Goal: Task Accomplishment & Management: Complete application form

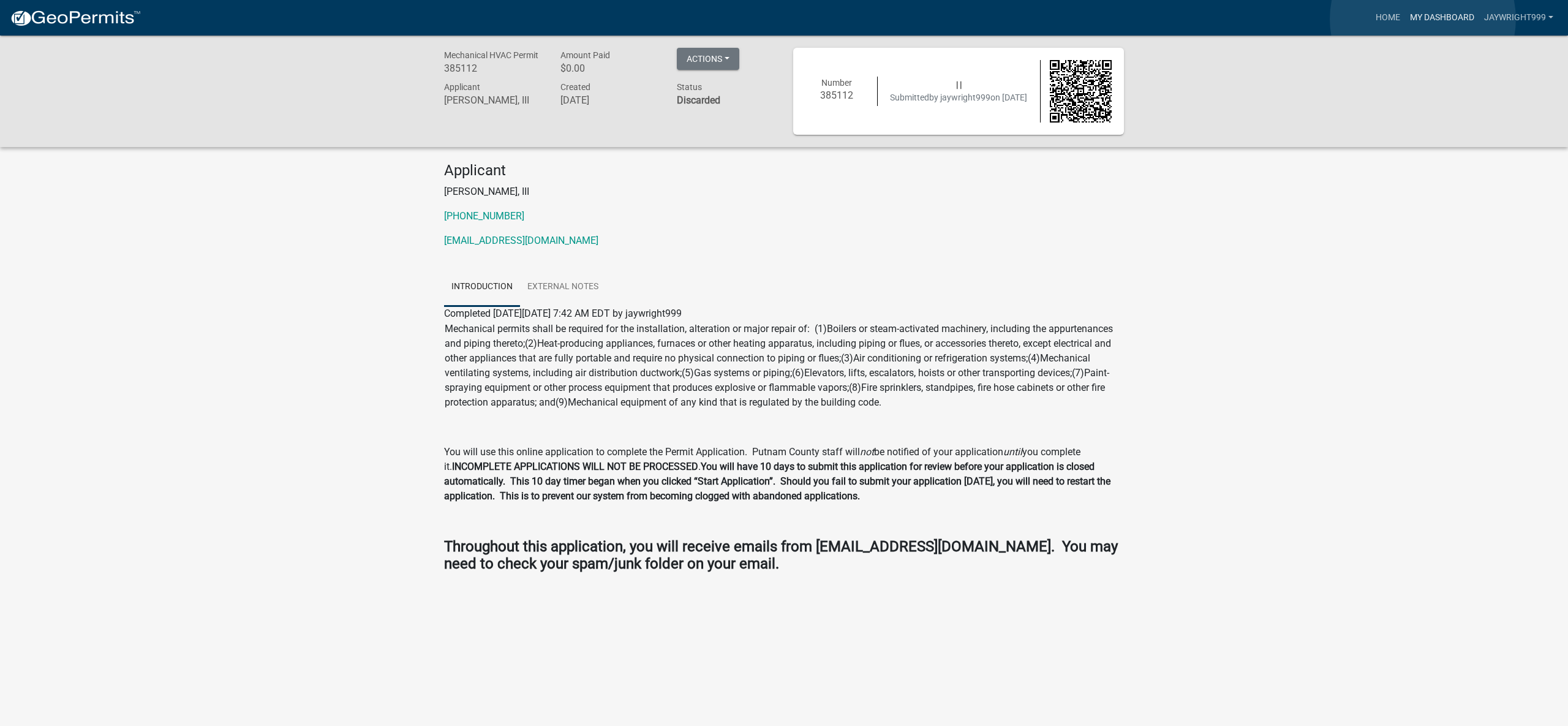
click at [1423, 19] on link "My Dashboard" at bounding box center [1442, 18] width 74 height 23
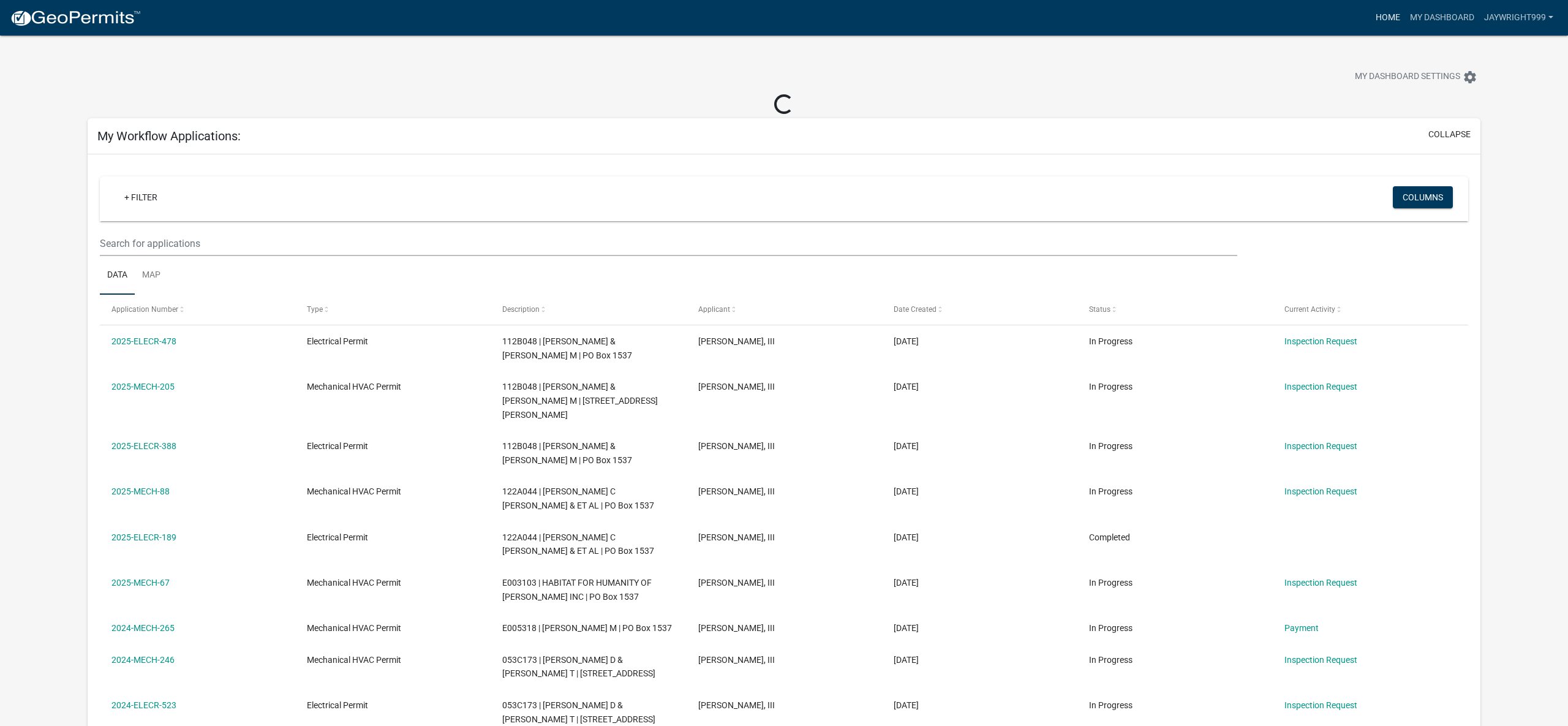
click at [1380, 17] on link "Home" at bounding box center [1387, 18] width 34 height 23
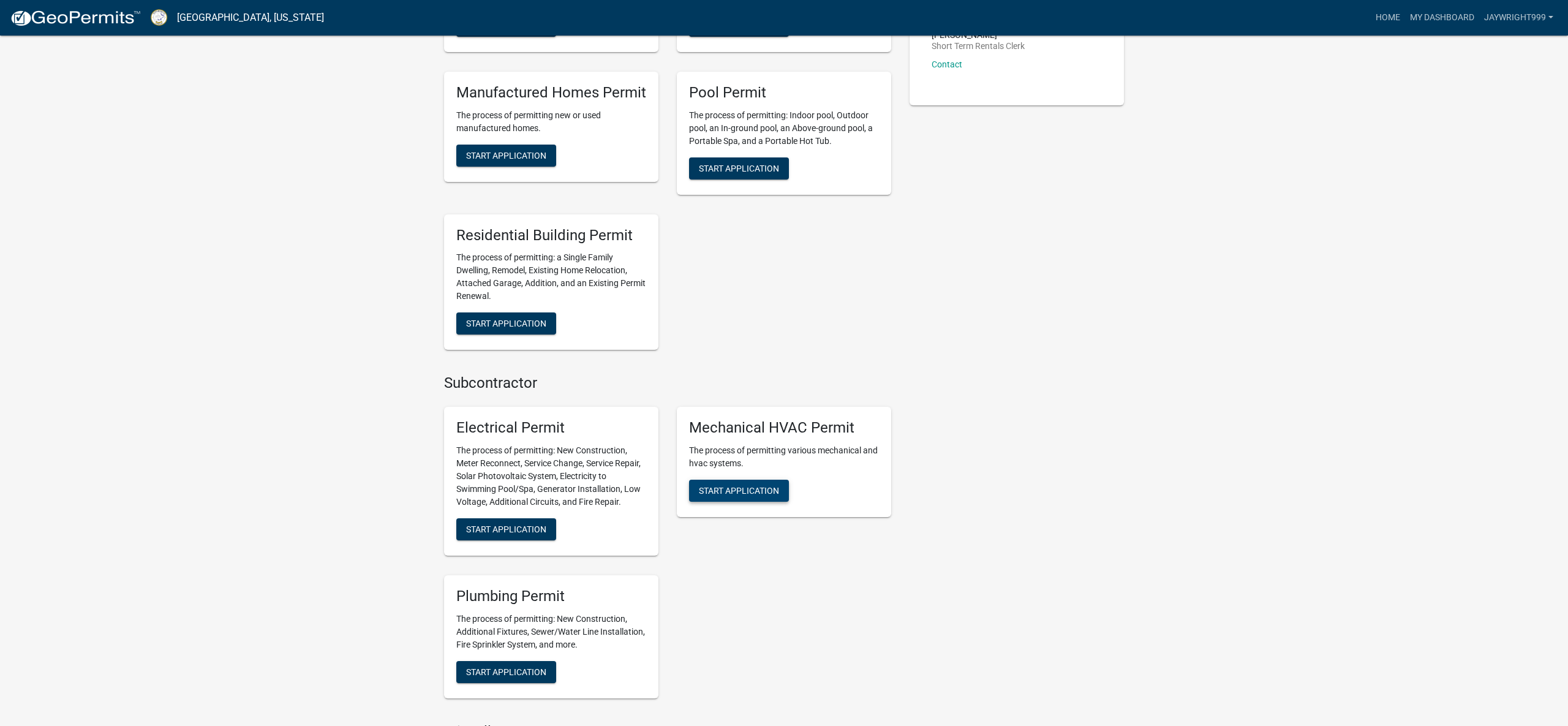
scroll to position [448, 0]
click at [754, 489] on span "Start Application" at bounding box center [739, 489] width 80 height 10
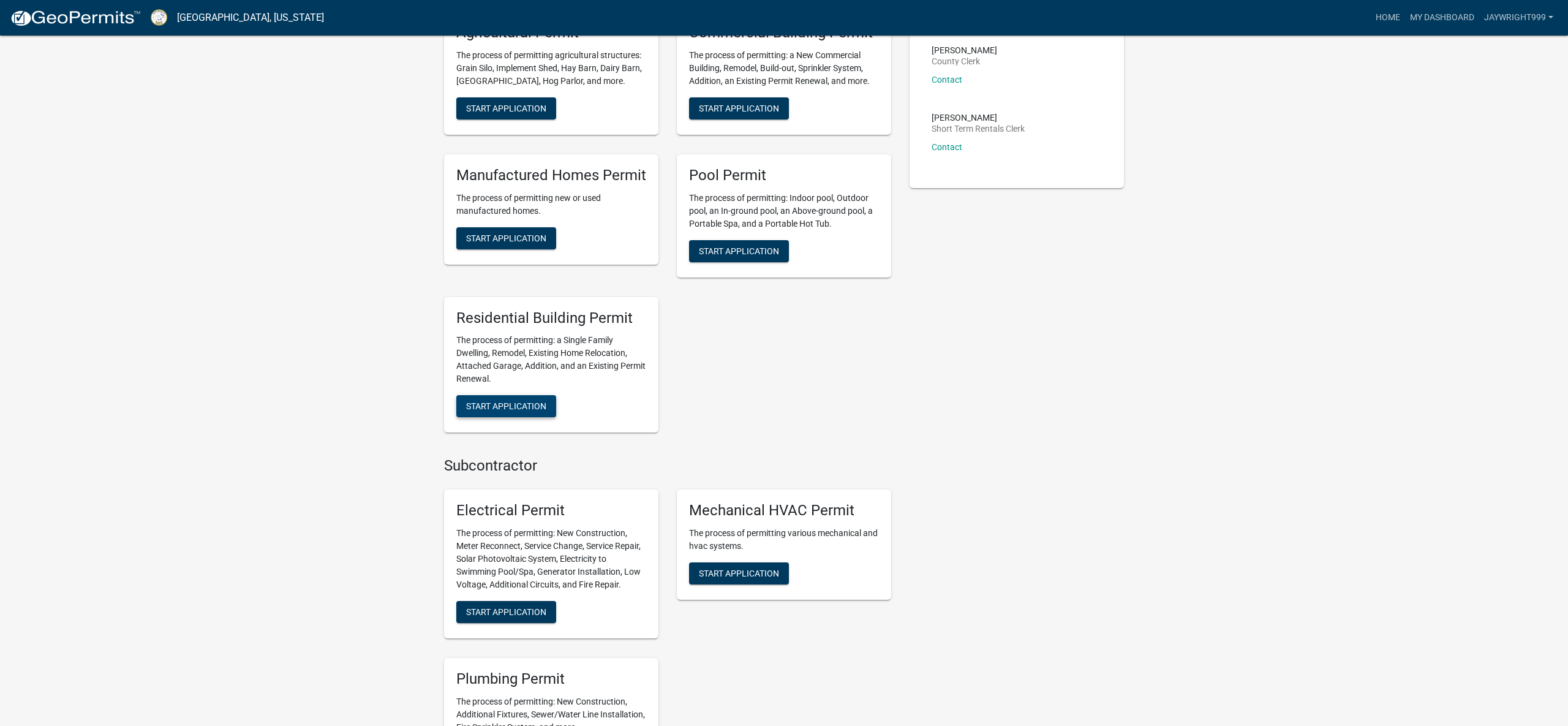
scroll to position [367, 0]
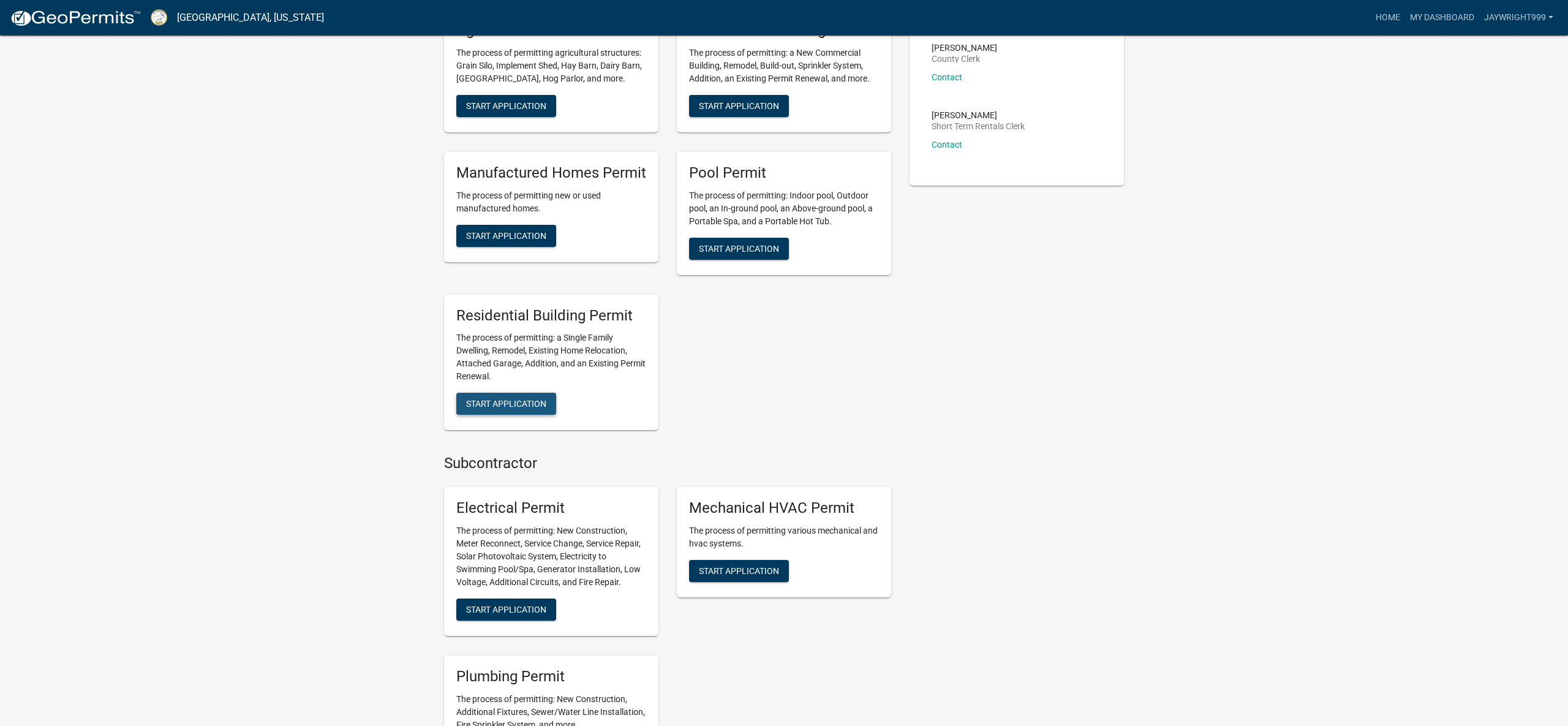
click at [506, 404] on span "Start Application" at bounding box center [506, 403] width 80 height 10
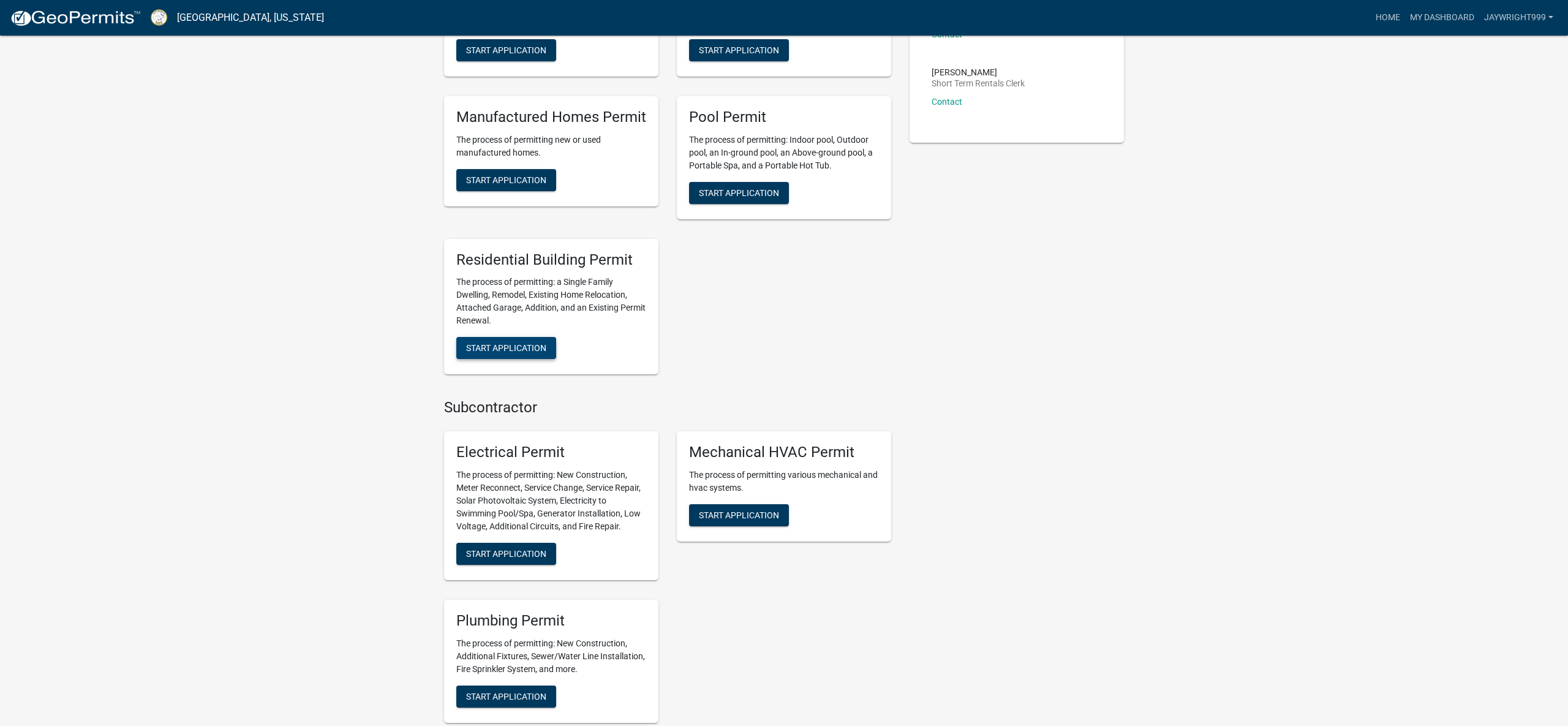
scroll to position [411, 0]
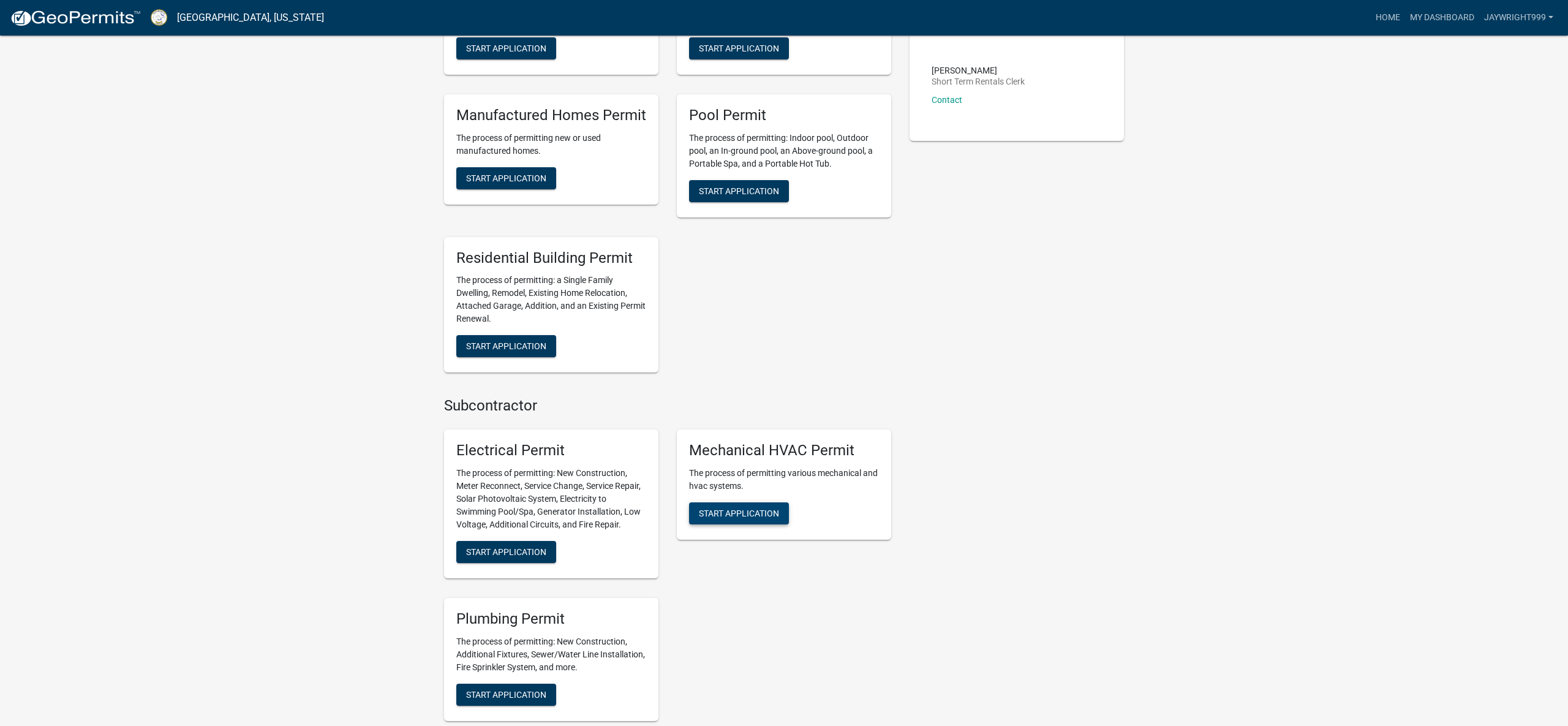
click at [763, 511] on span "Start Application" at bounding box center [739, 513] width 80 height 10
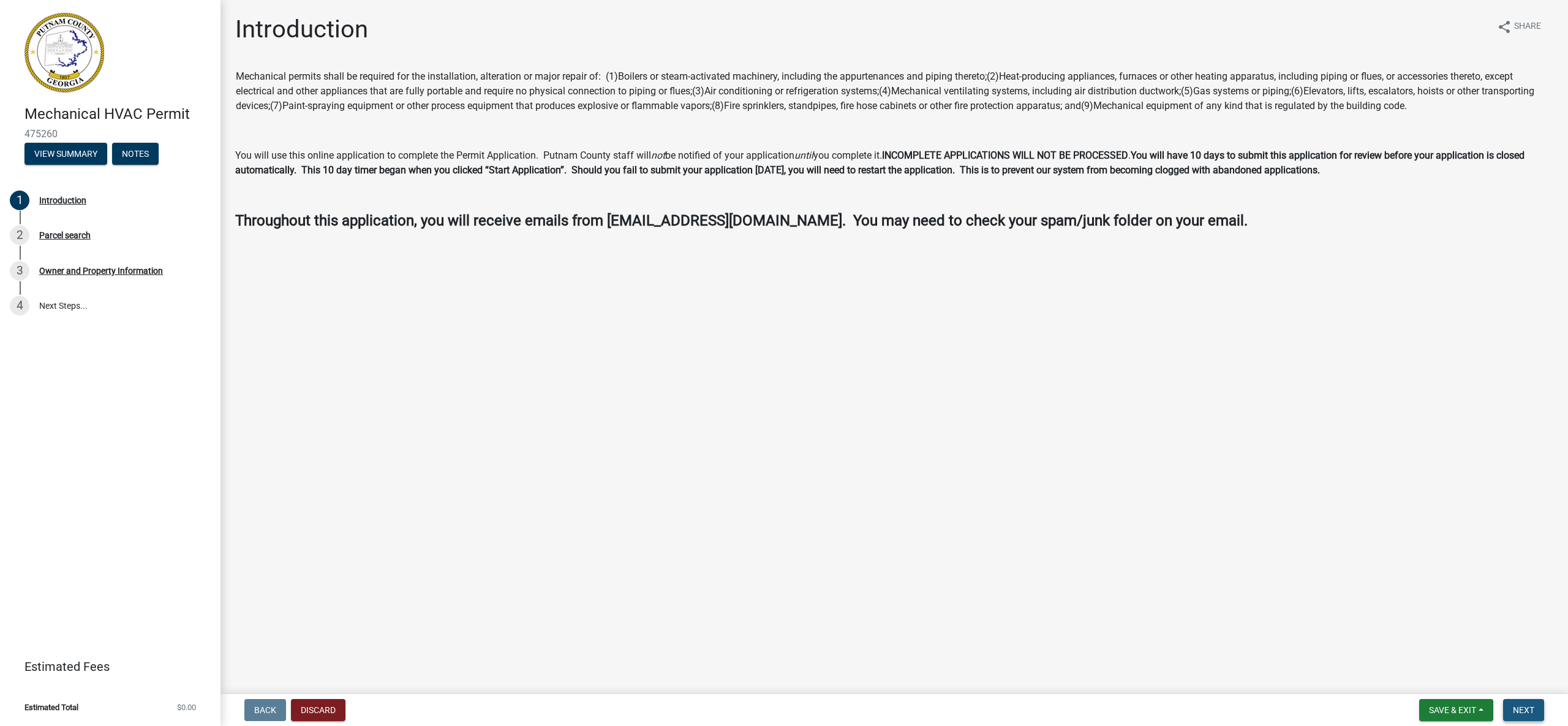
click at [1522, 707] on span "Next" at bounding box center [1523, 709] width 21 height 10
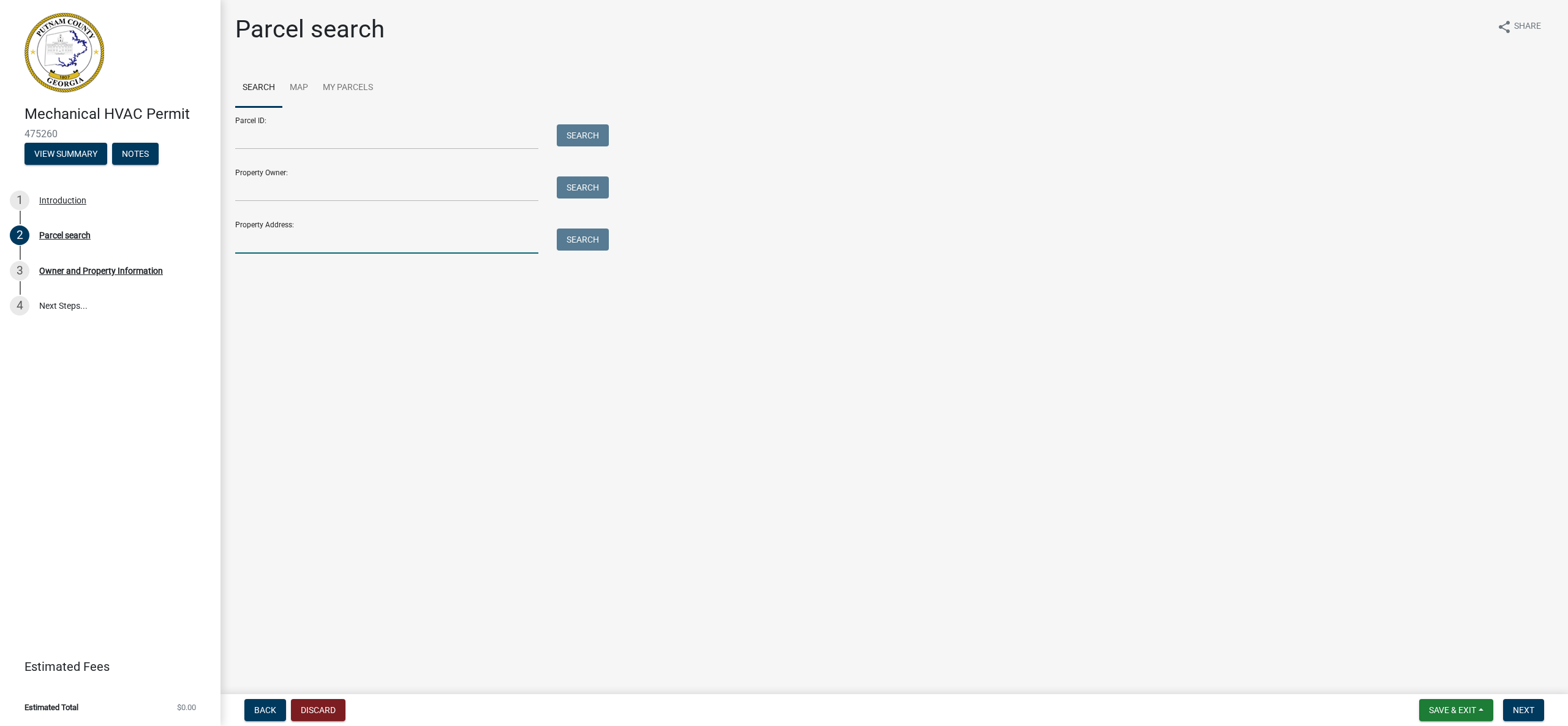
click at [381, 239] on input "Property Address:" at bounding box center [387, 240] width 303 height 25
type input "[STREET_ADDRESS]"
click at [257, 316] on label at bounding box center [257, 316] width 0 height 0
click at [257, 324] on input "radio" at bounding box center [261, 320] width 8 height 8
radio input "true"
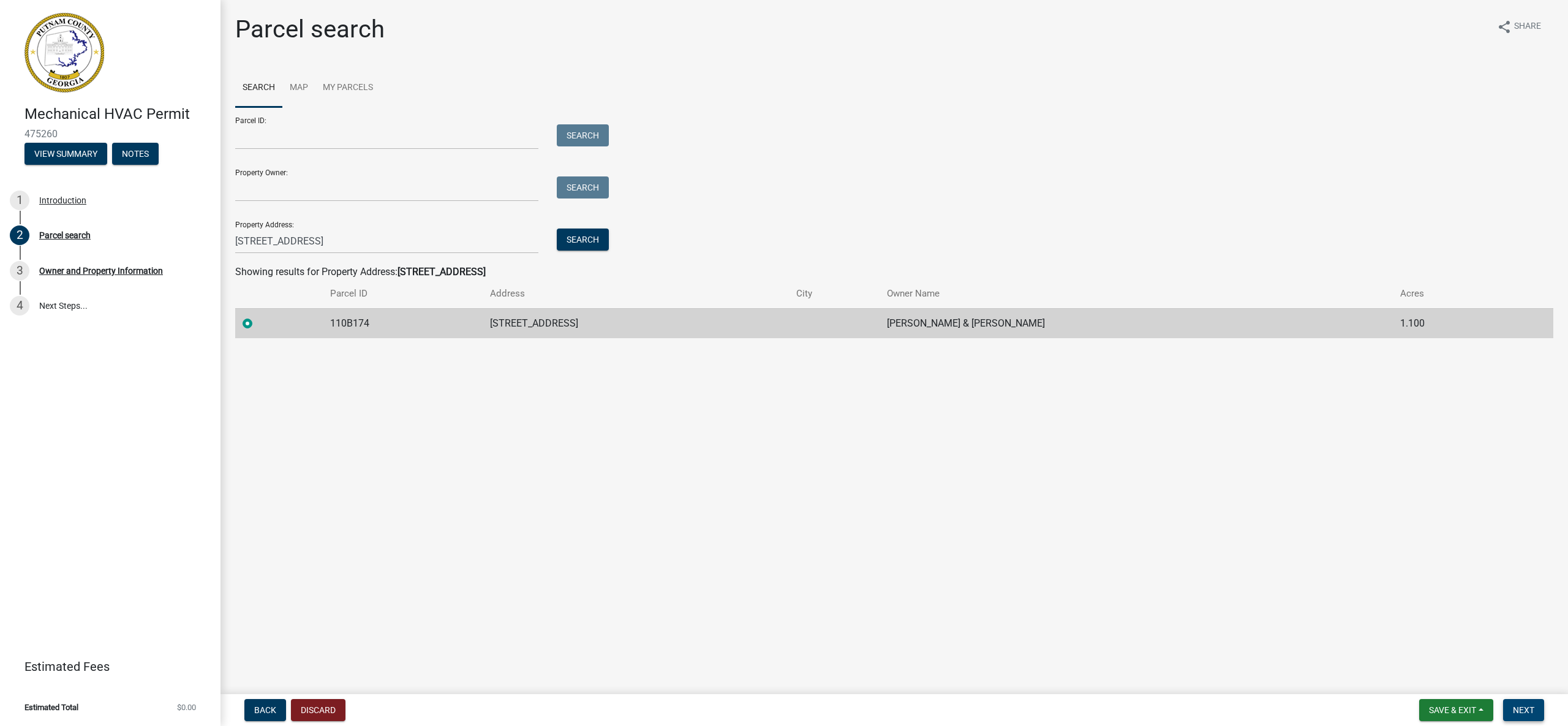
click at [1520, 710] on span "Next" at bounding box center [1523, 709] width 21 height 10
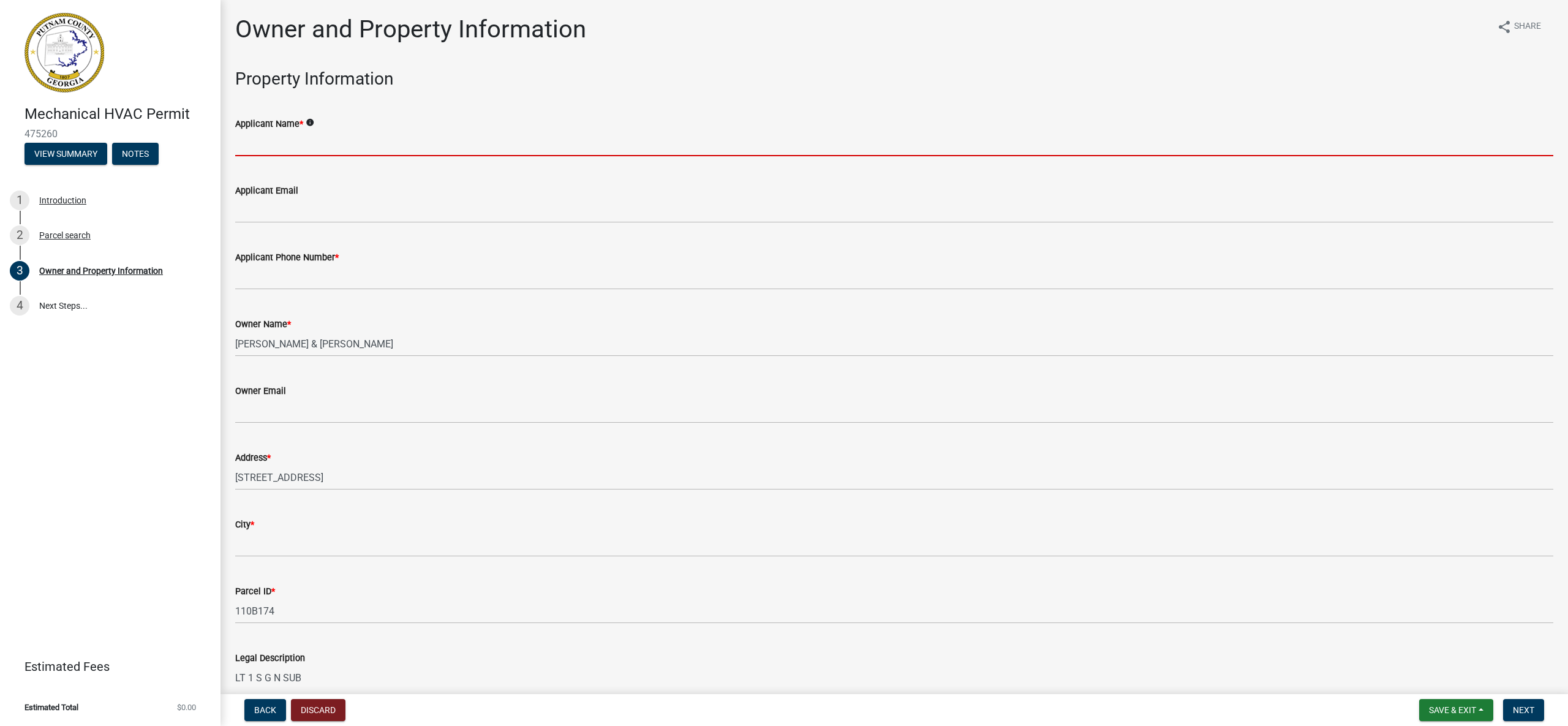
click at [444, 148] on input "Applicant Name *" at bounding box center [895, 143] width 1318 height 25
type input "[PERSON_NAME]"
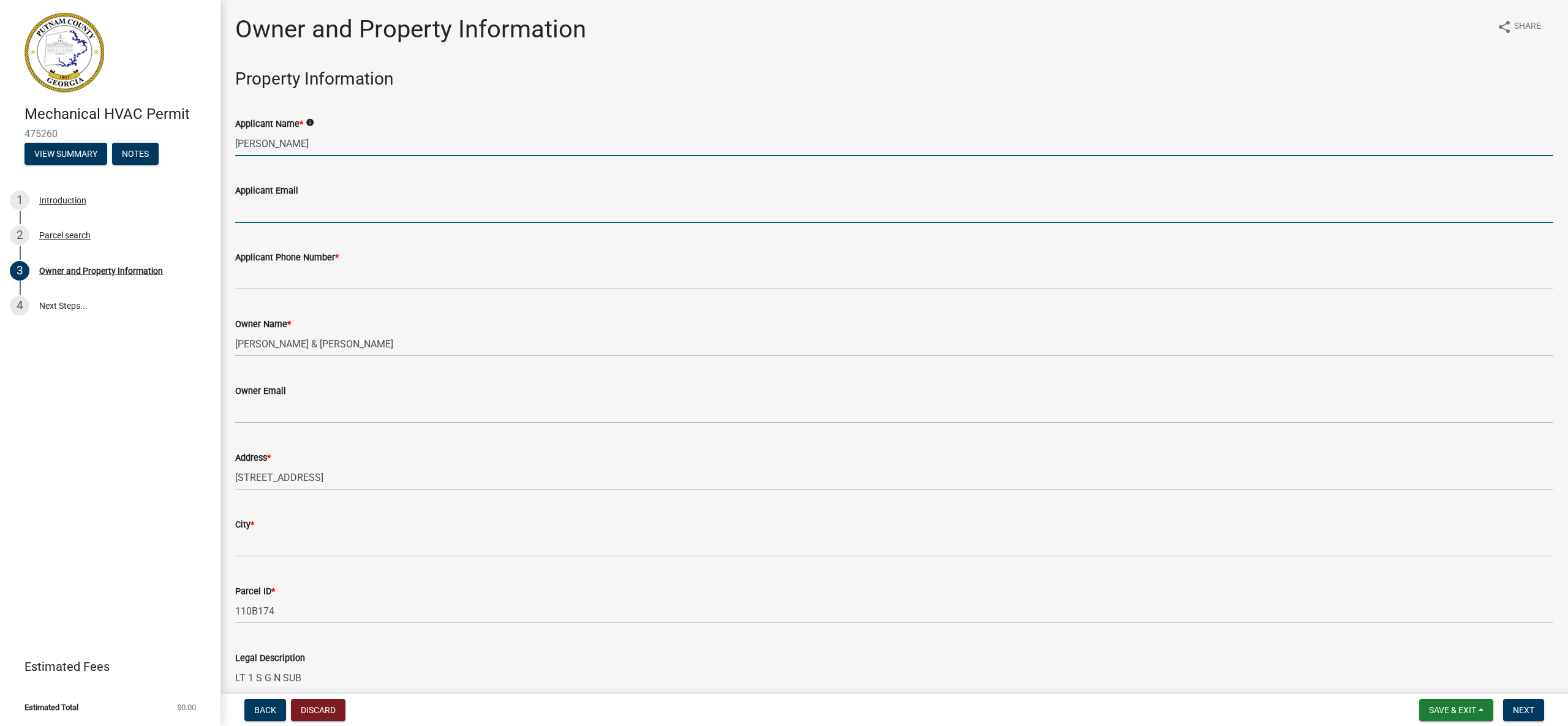
type input "[EMAIL_ADDRESS][DOMAIN_NAME]"
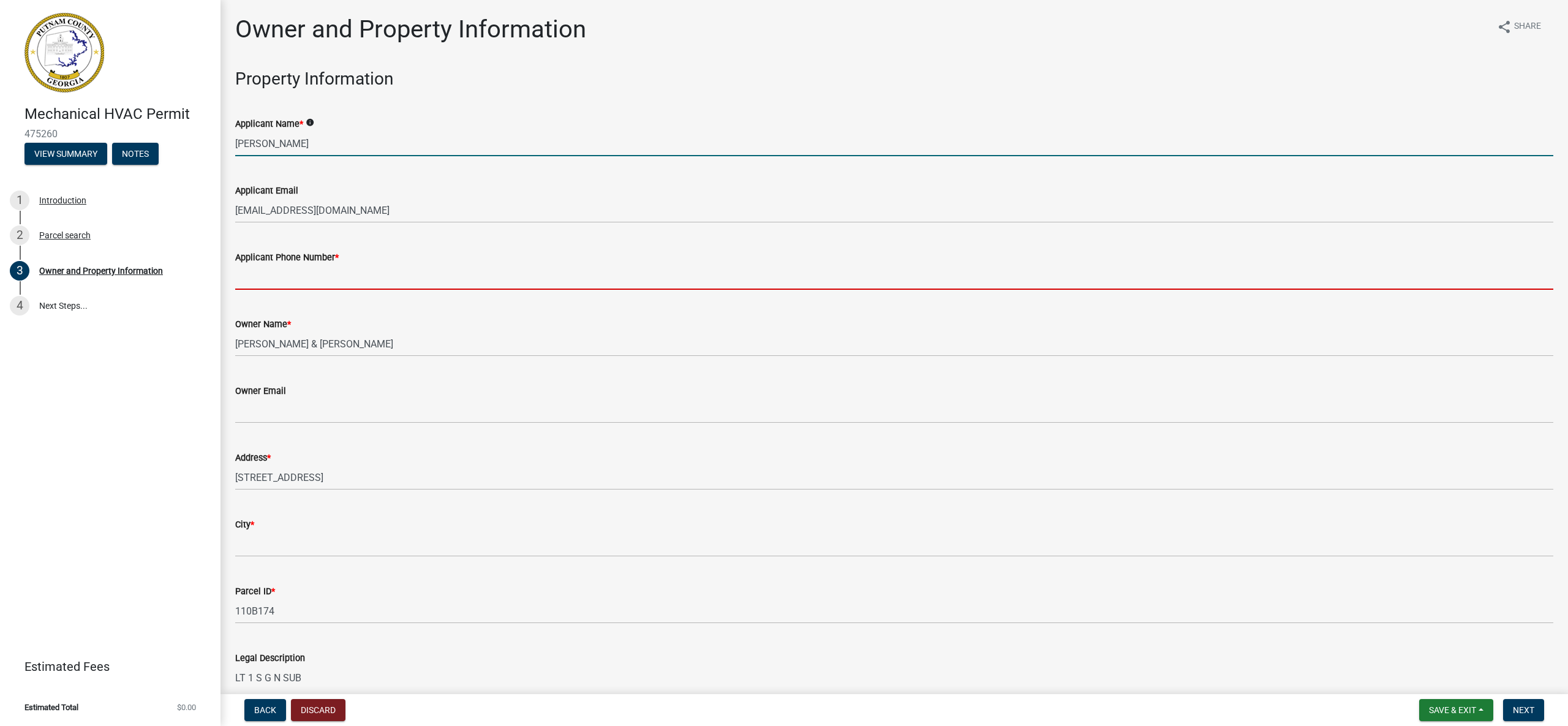
click at [383, 279] on input "Applicant Phone Number *" at bounding box center [895, 277] width 1318 height 25
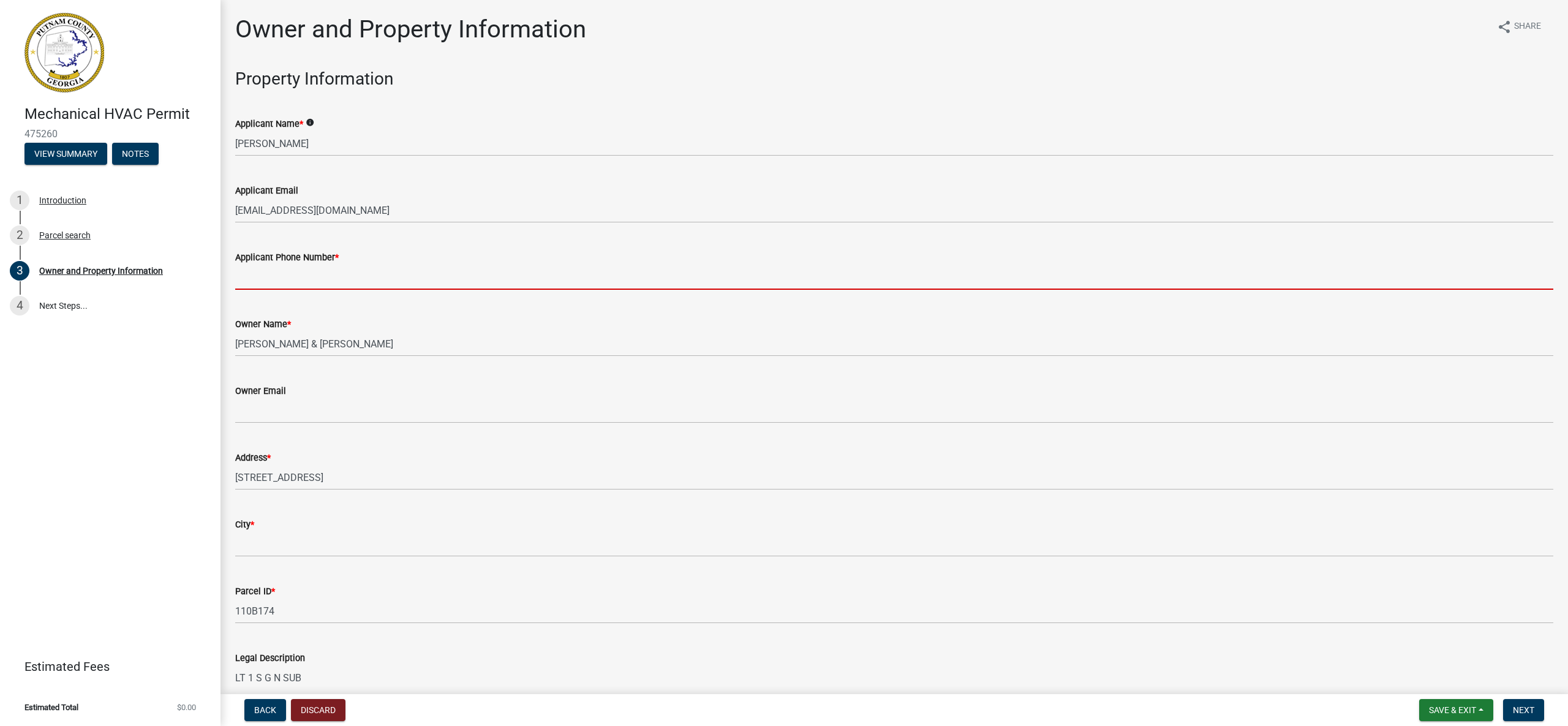
type input "4784521148"
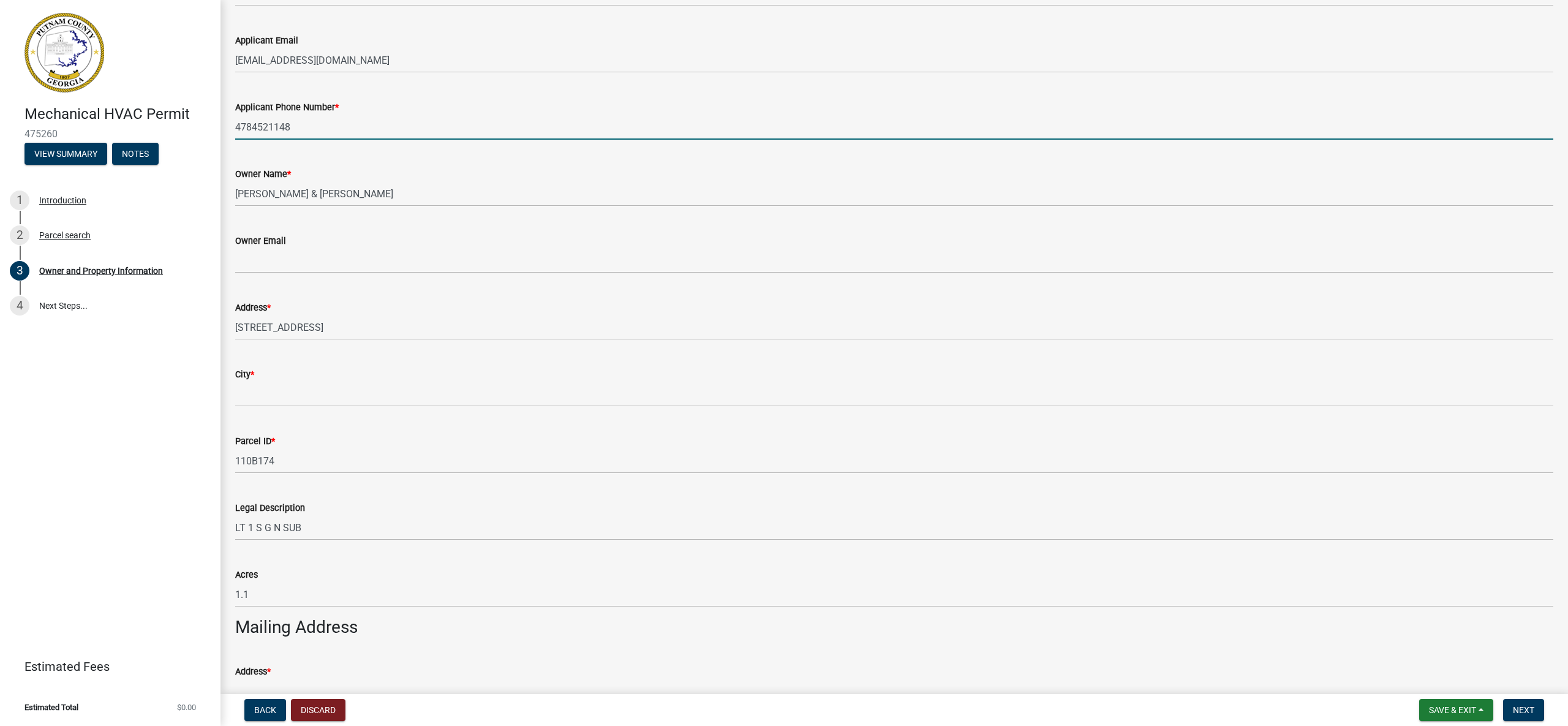
scroll to position [152, 0]
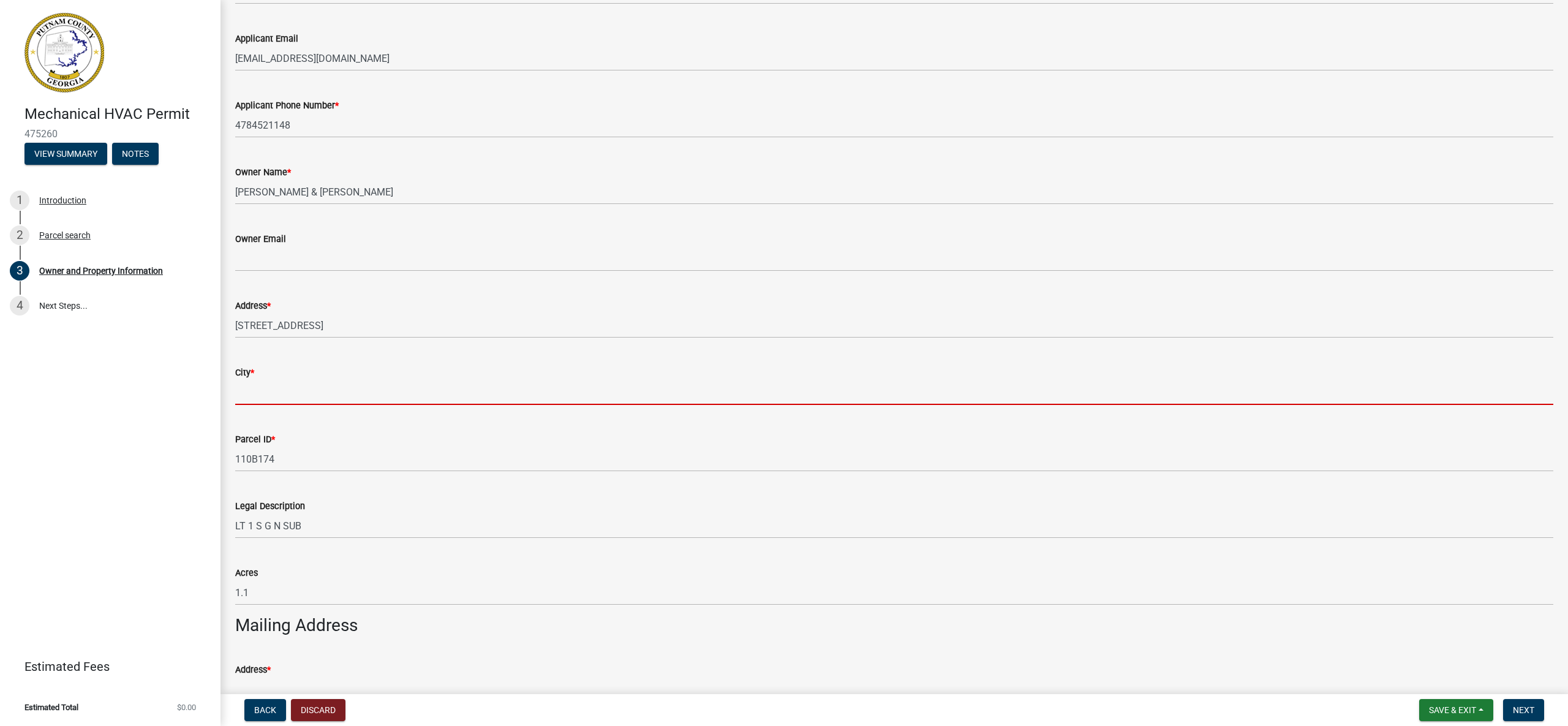
click at [370, 394] on input "City *" at bounding box center [895, 392] width 1318 height 25
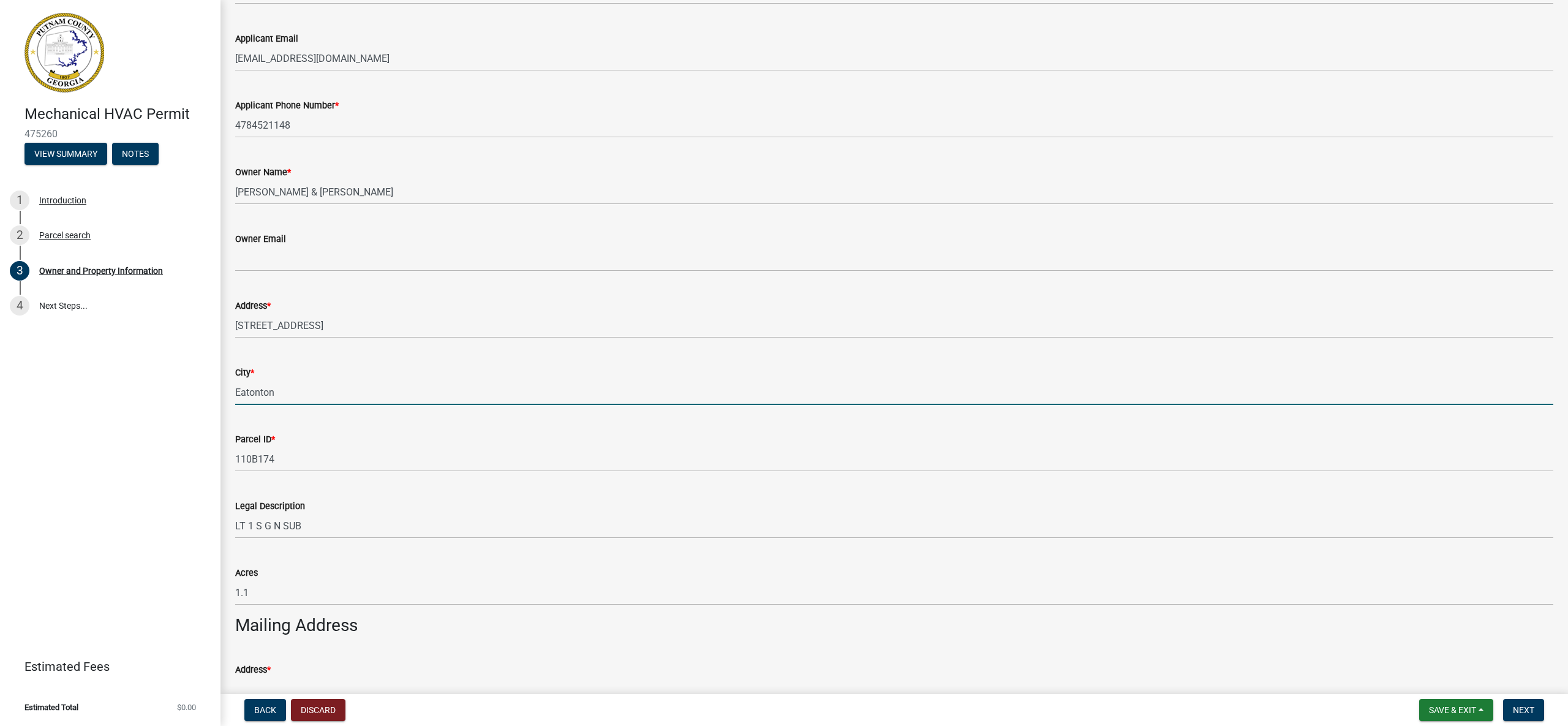
type input "Eatonton"
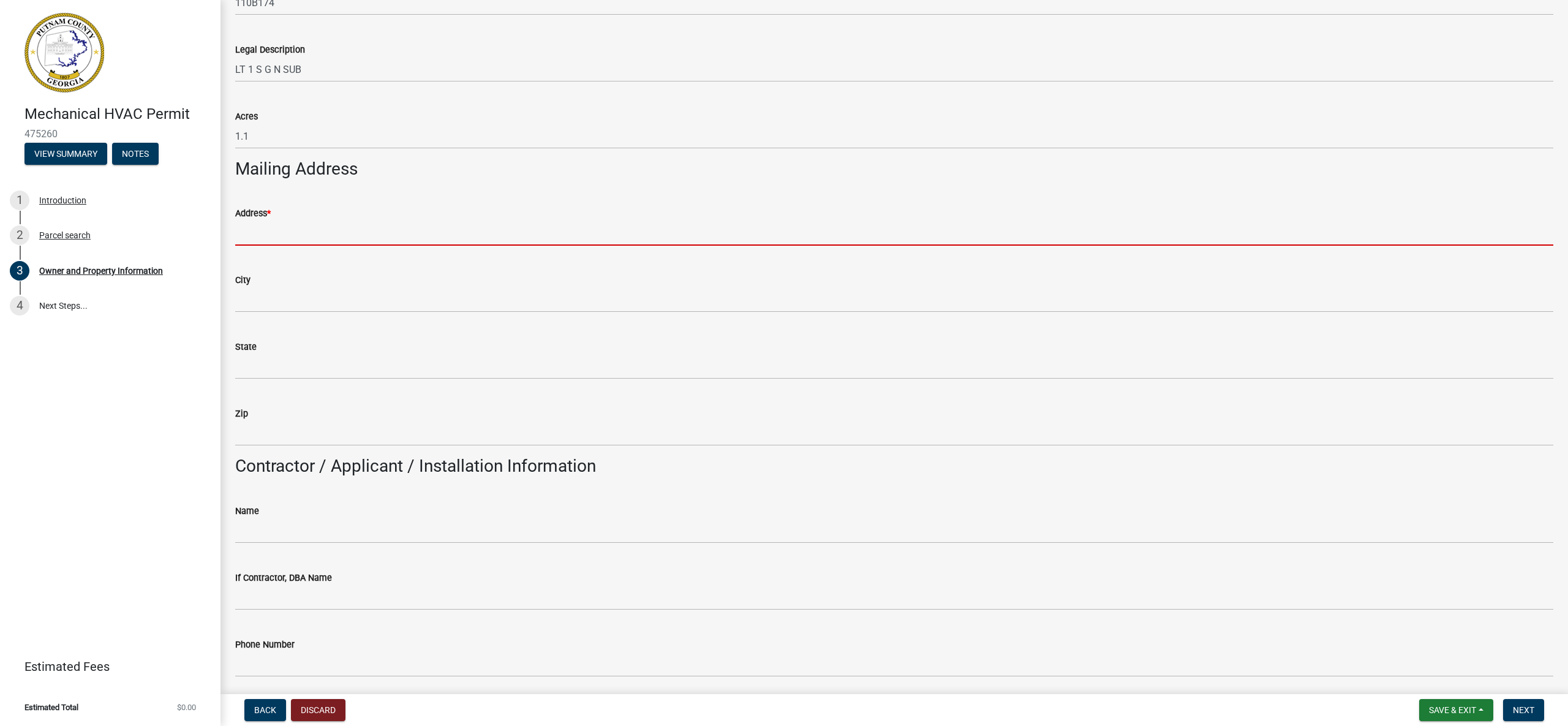
scroll to position [614, 0]
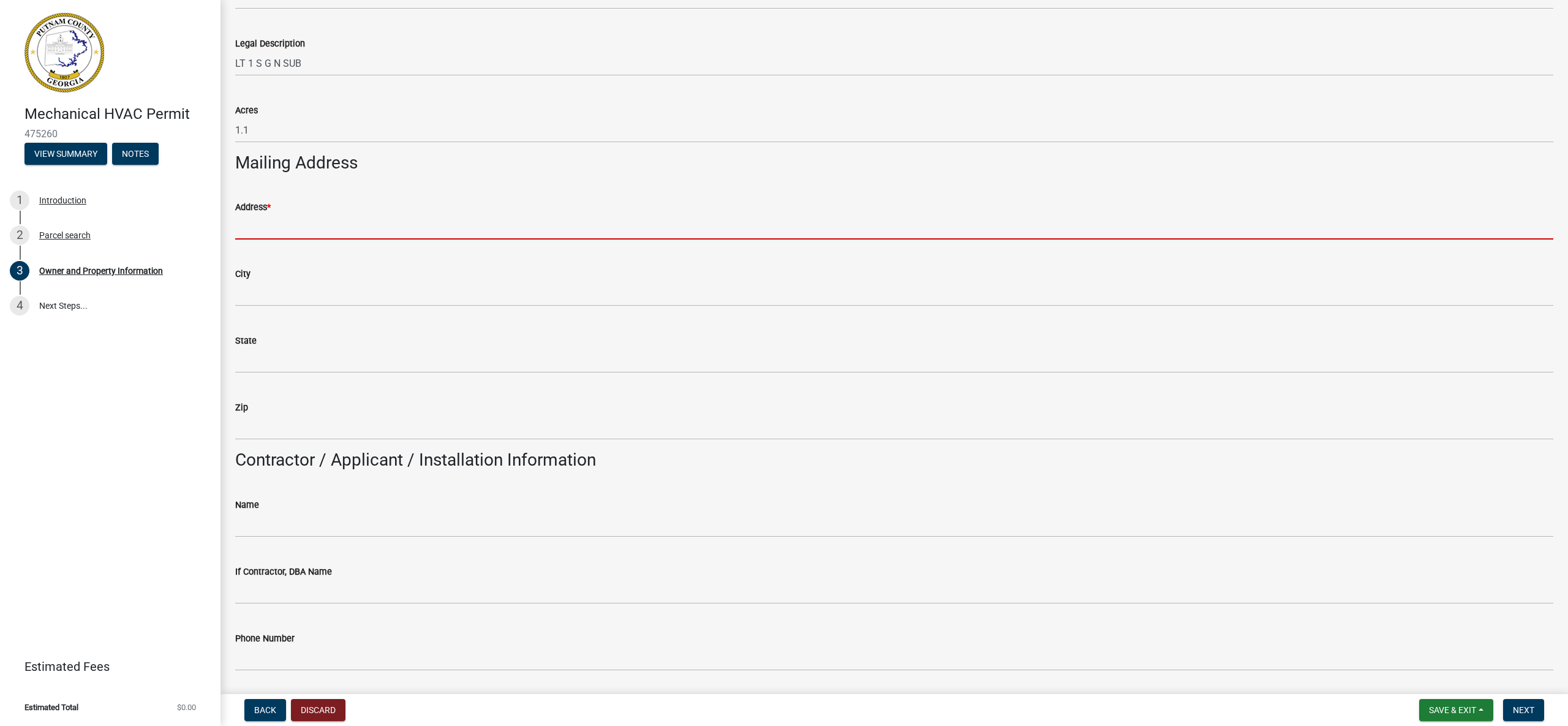
drag, startPoint x: 334, startPoint y: 231, endPoint x: 352, endPoint y: 230, distance: 18.0
click at [334, 231] on input "Address *" at bounding box center [895, 226] width 1318 height 25
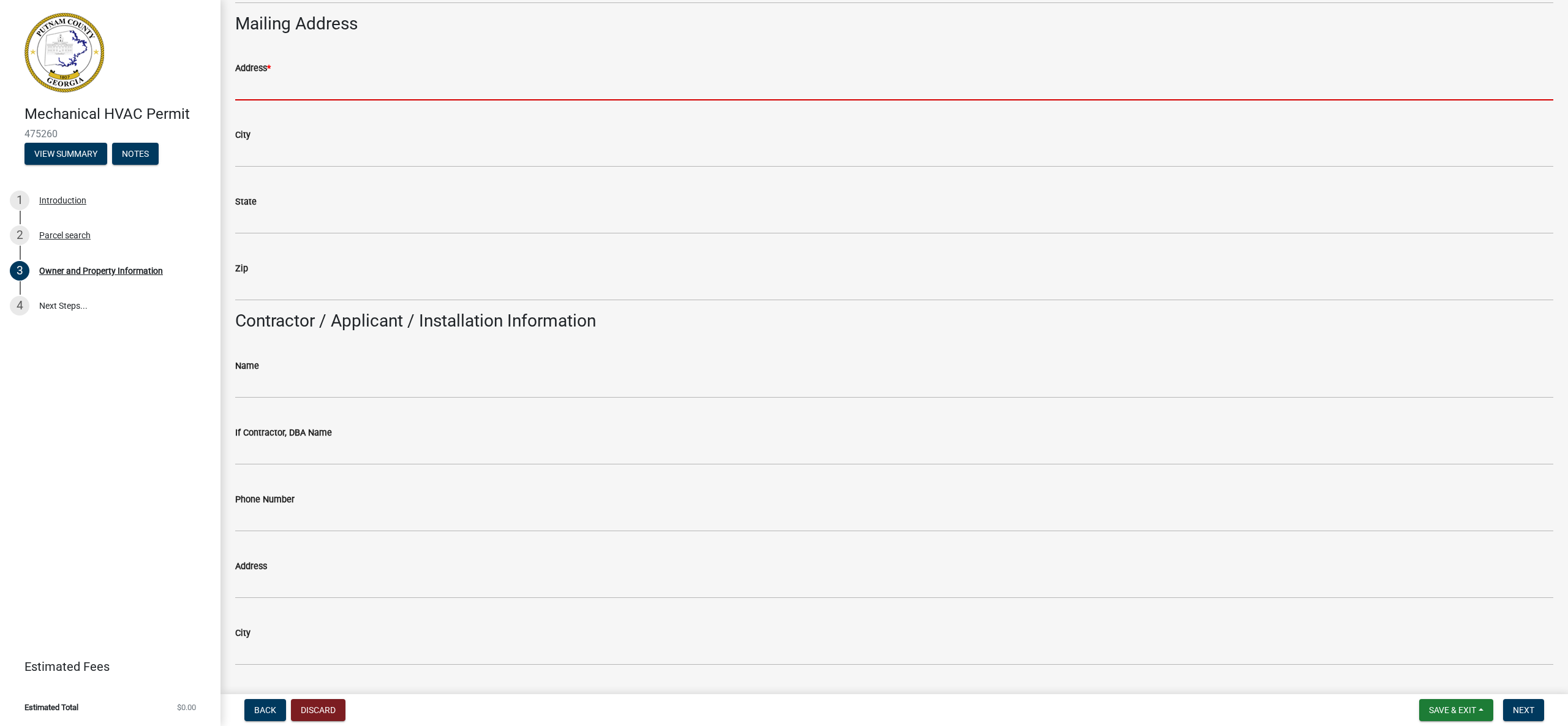
scroll to position [746, 0]
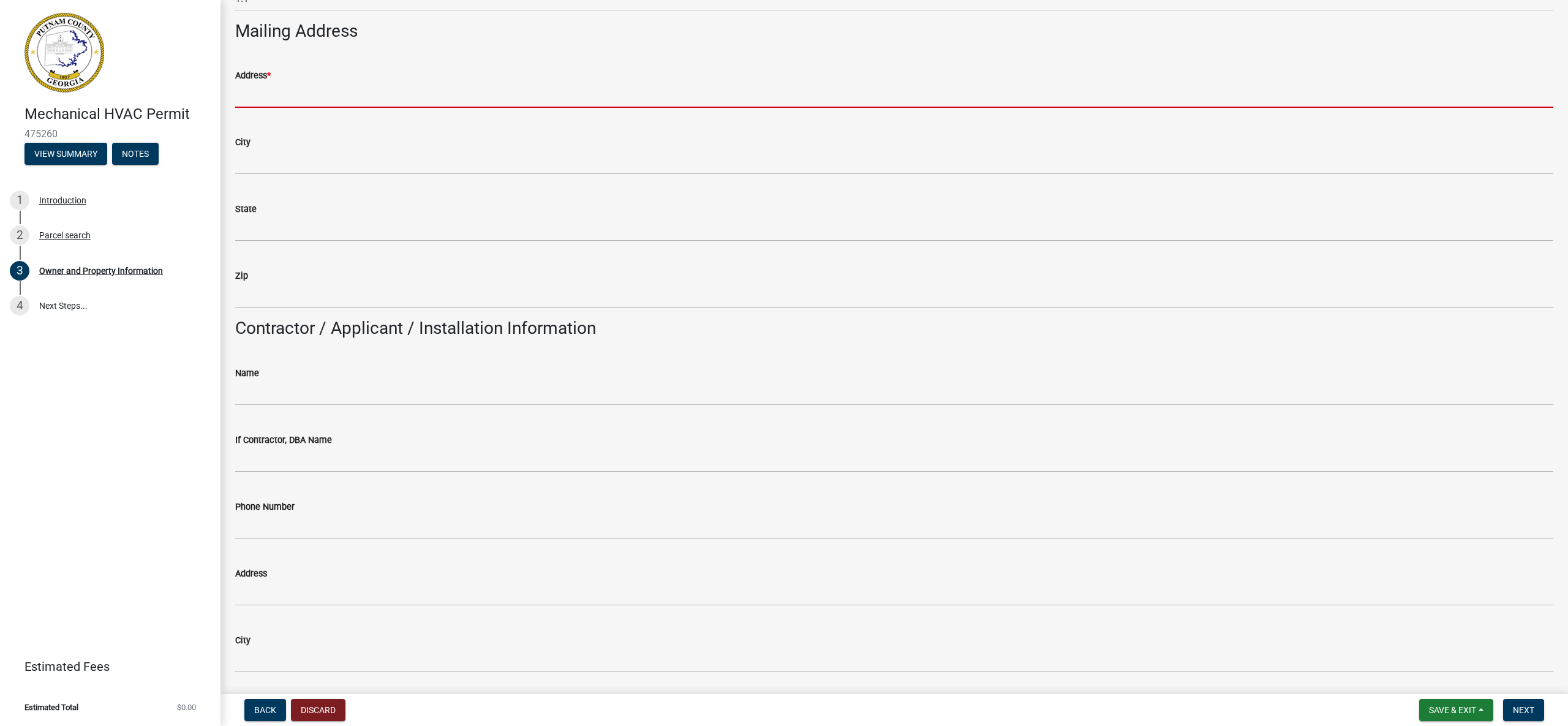
click at [350, 89] on input "Address *" at bounding box center [895, 95] width 1318 height 25
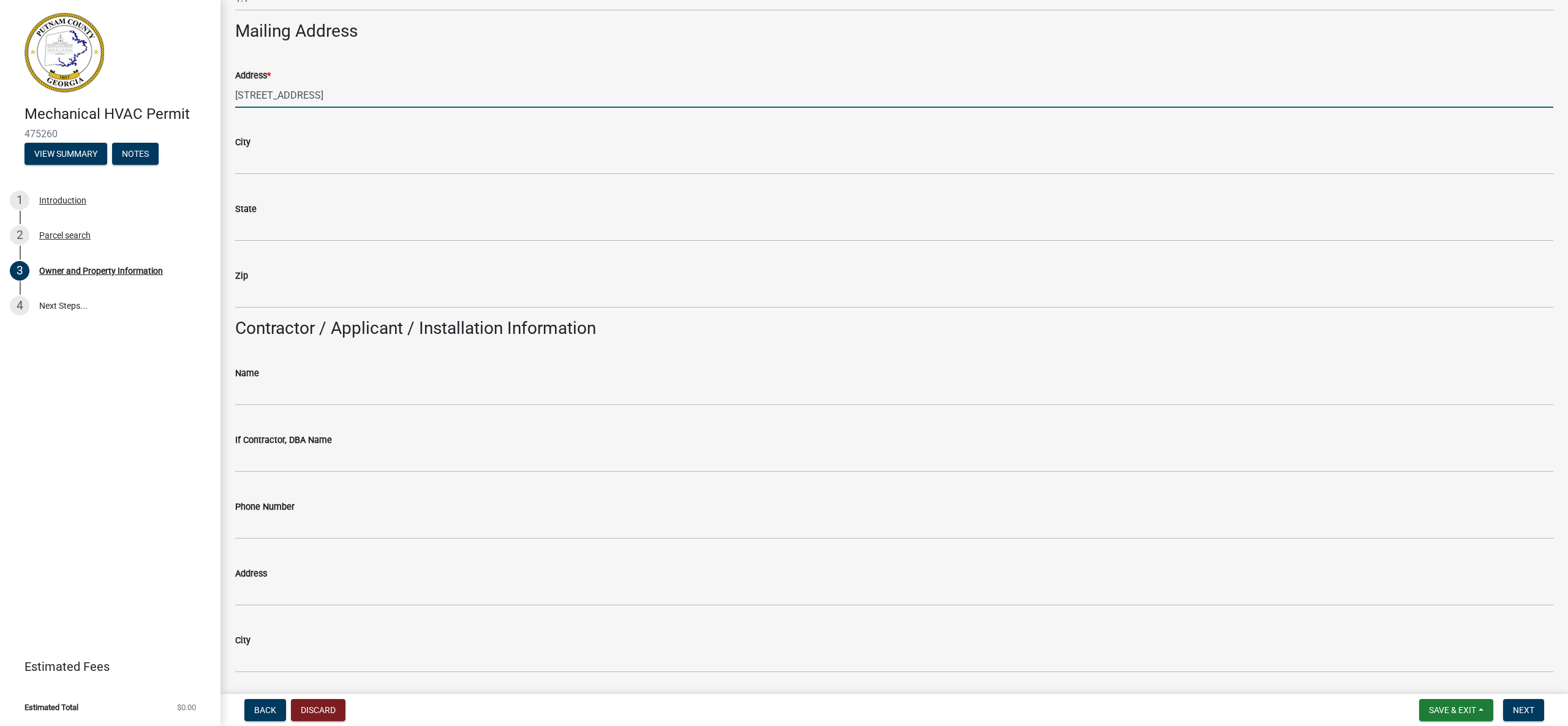
type input "[STREET_ADDRESS]"
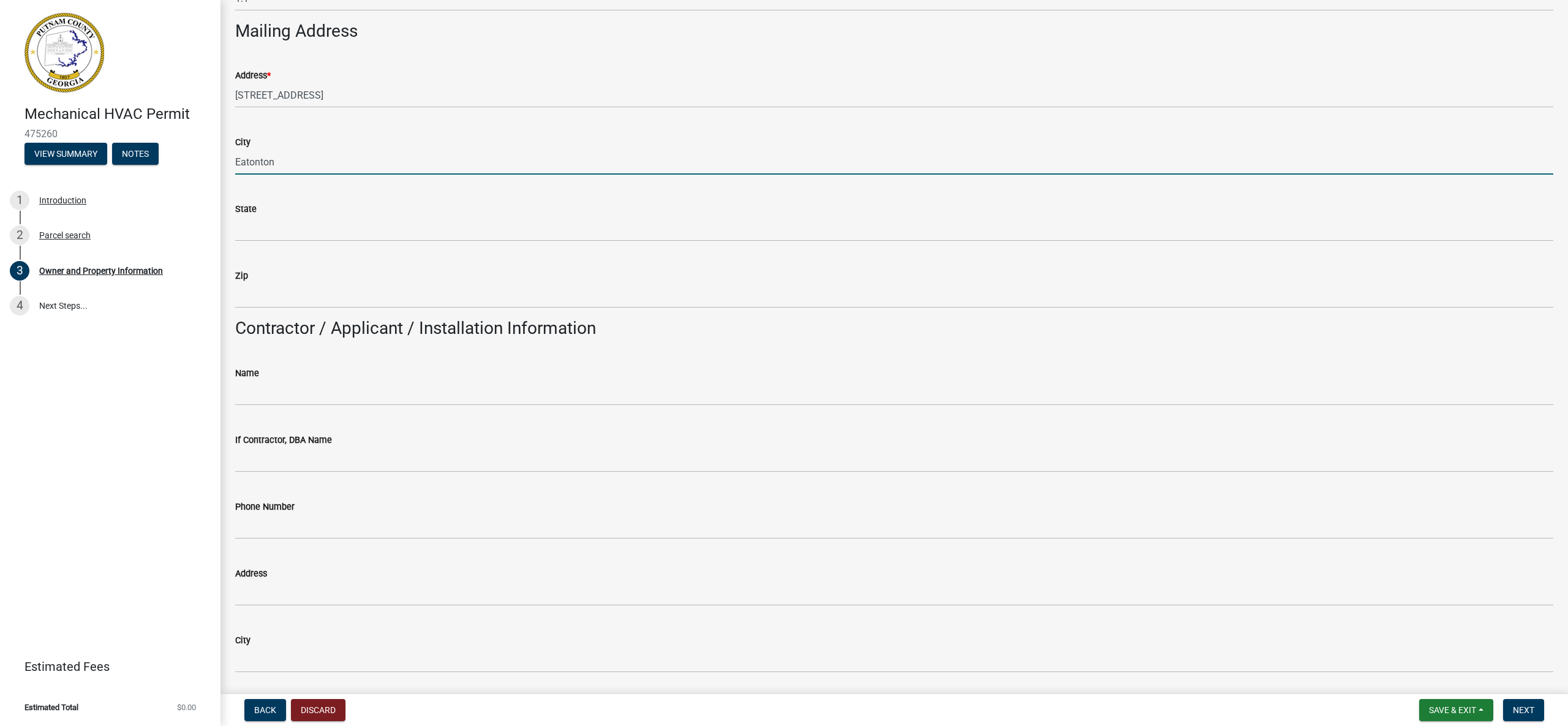
type input "Eatonton"
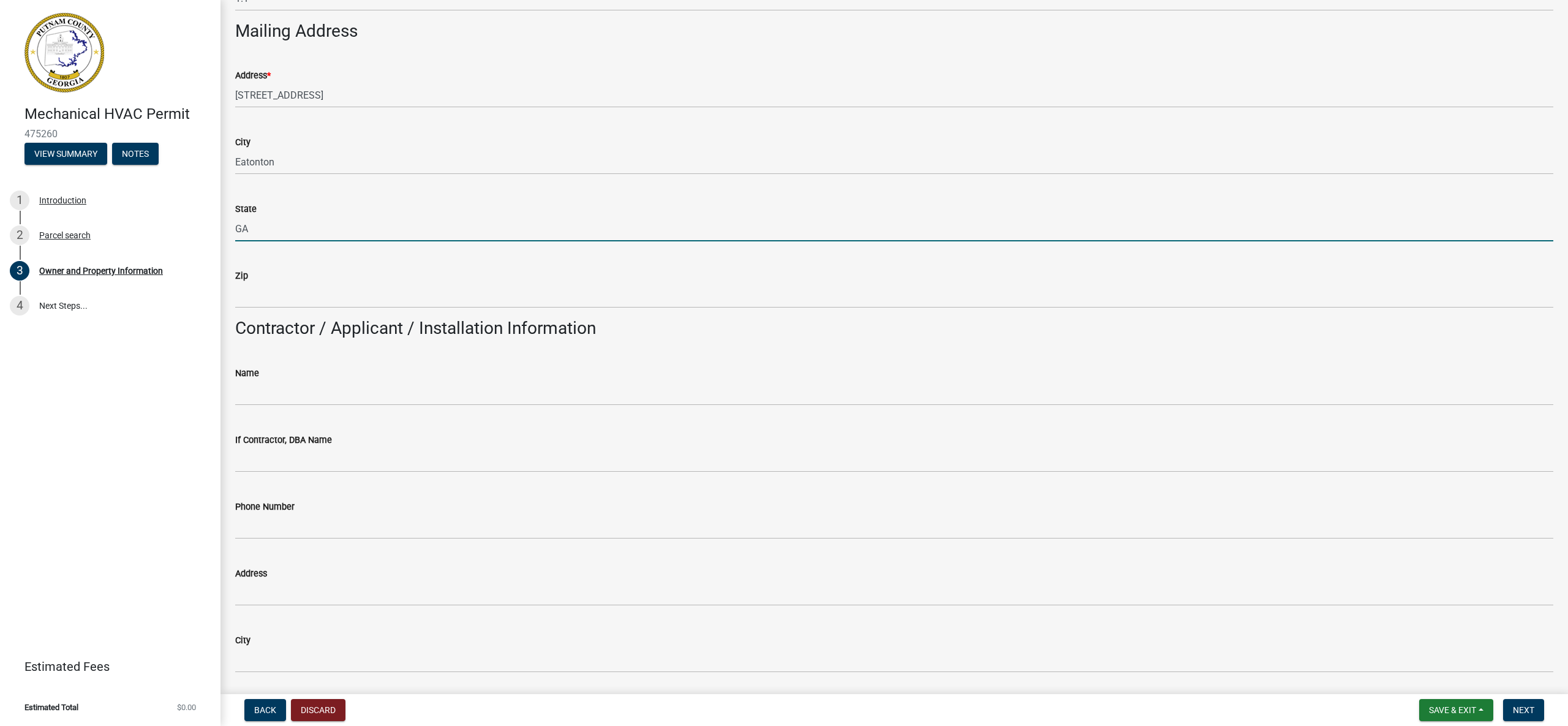
type input "GA"
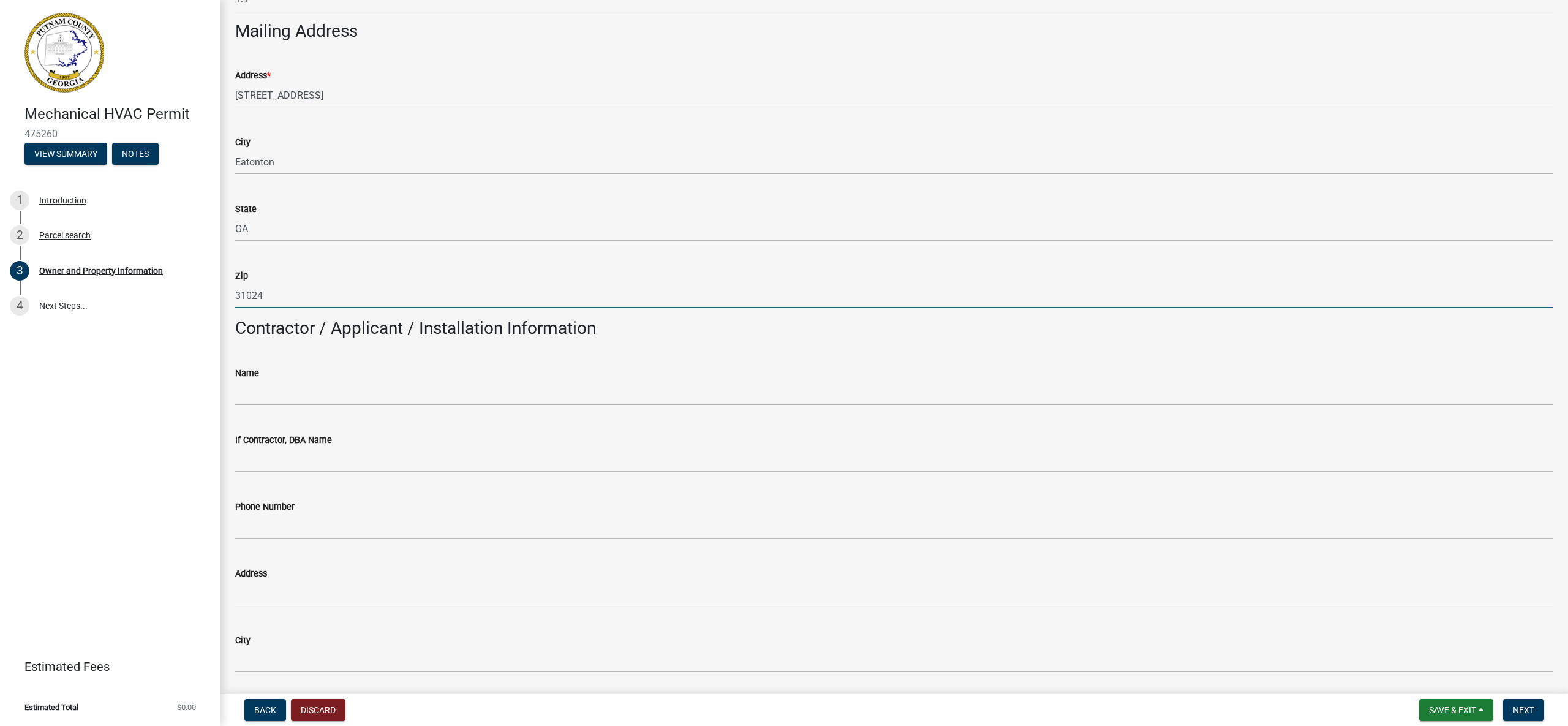
type input "31024"
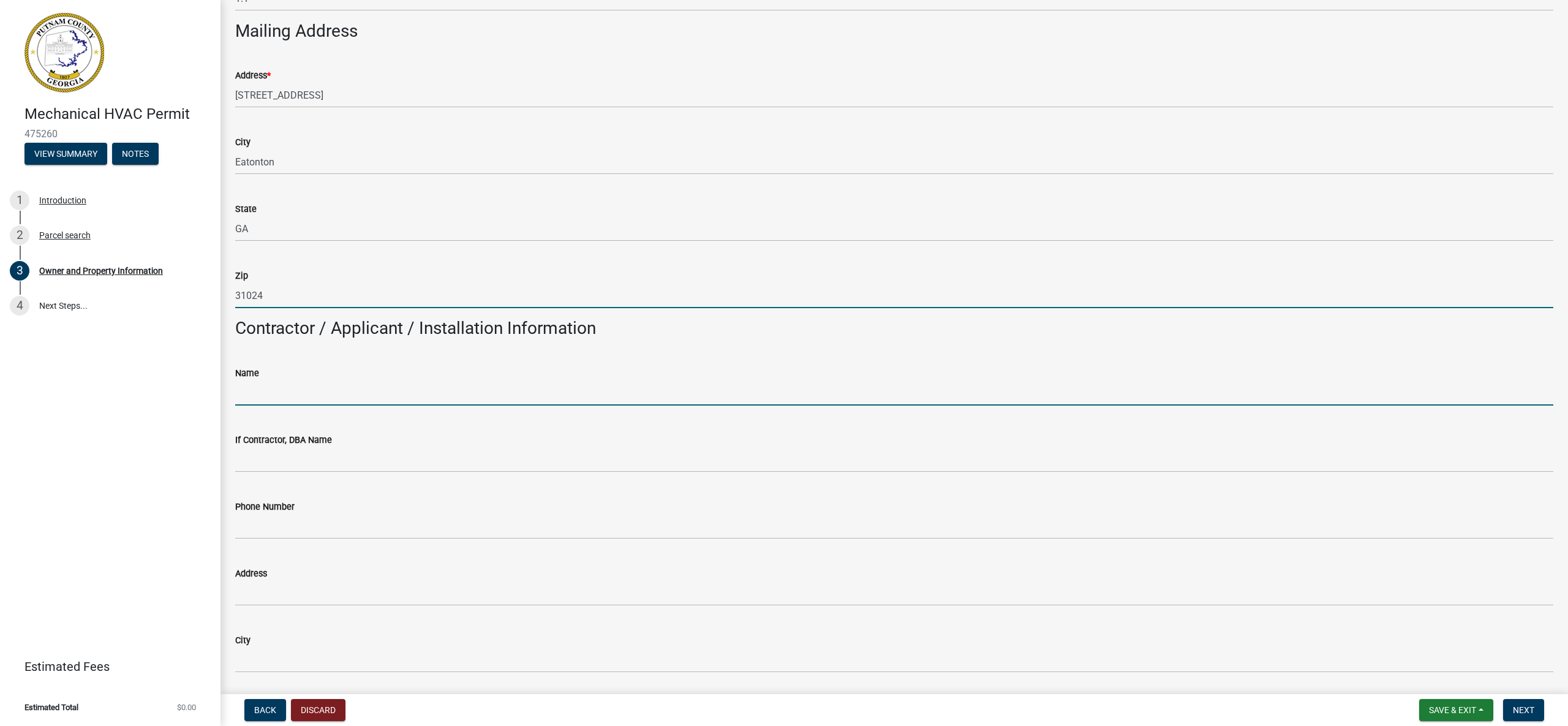
click at [321, 392] on input "Name" at bounding box center [895, 392] width 1318 height 25
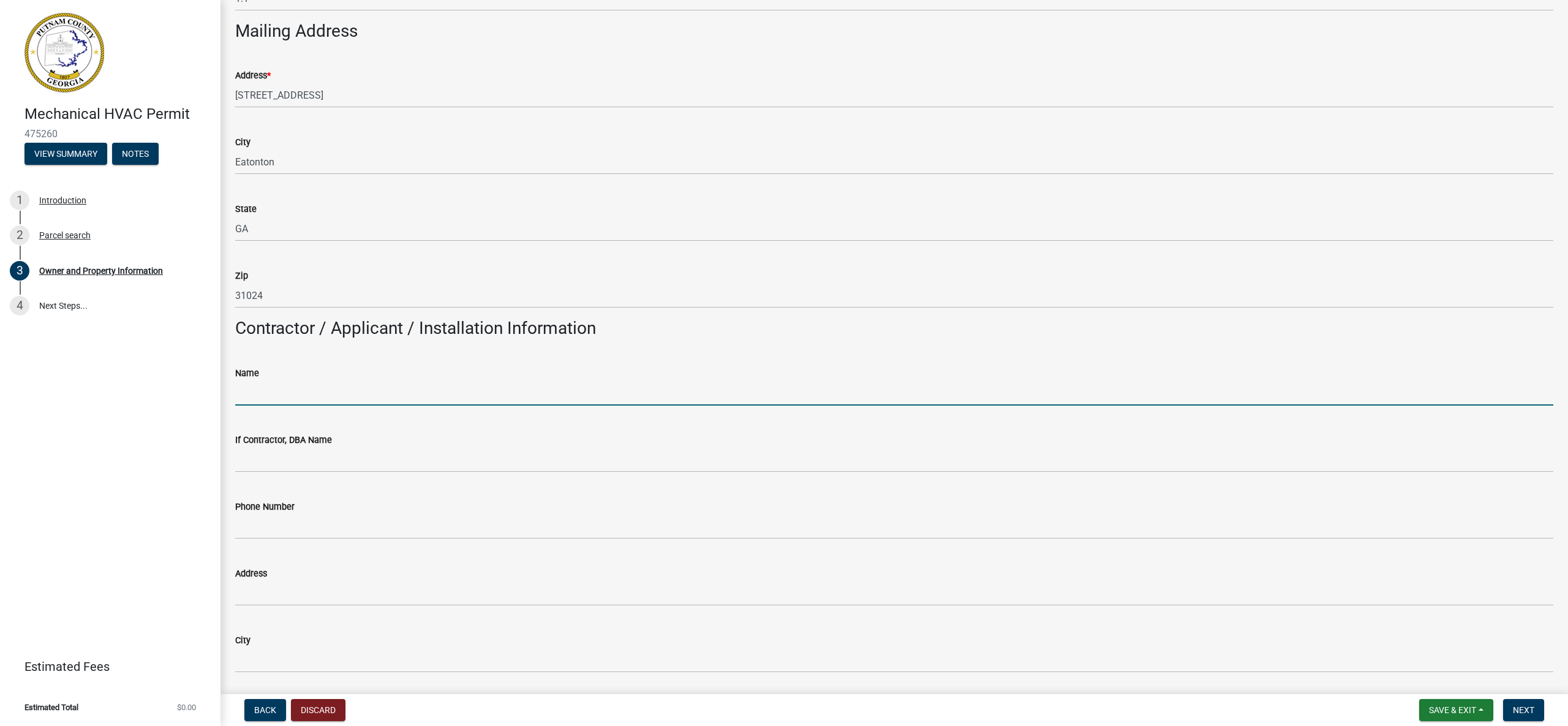
type input "[PERSON_NAME] Heating, Cooling, and Electrical"
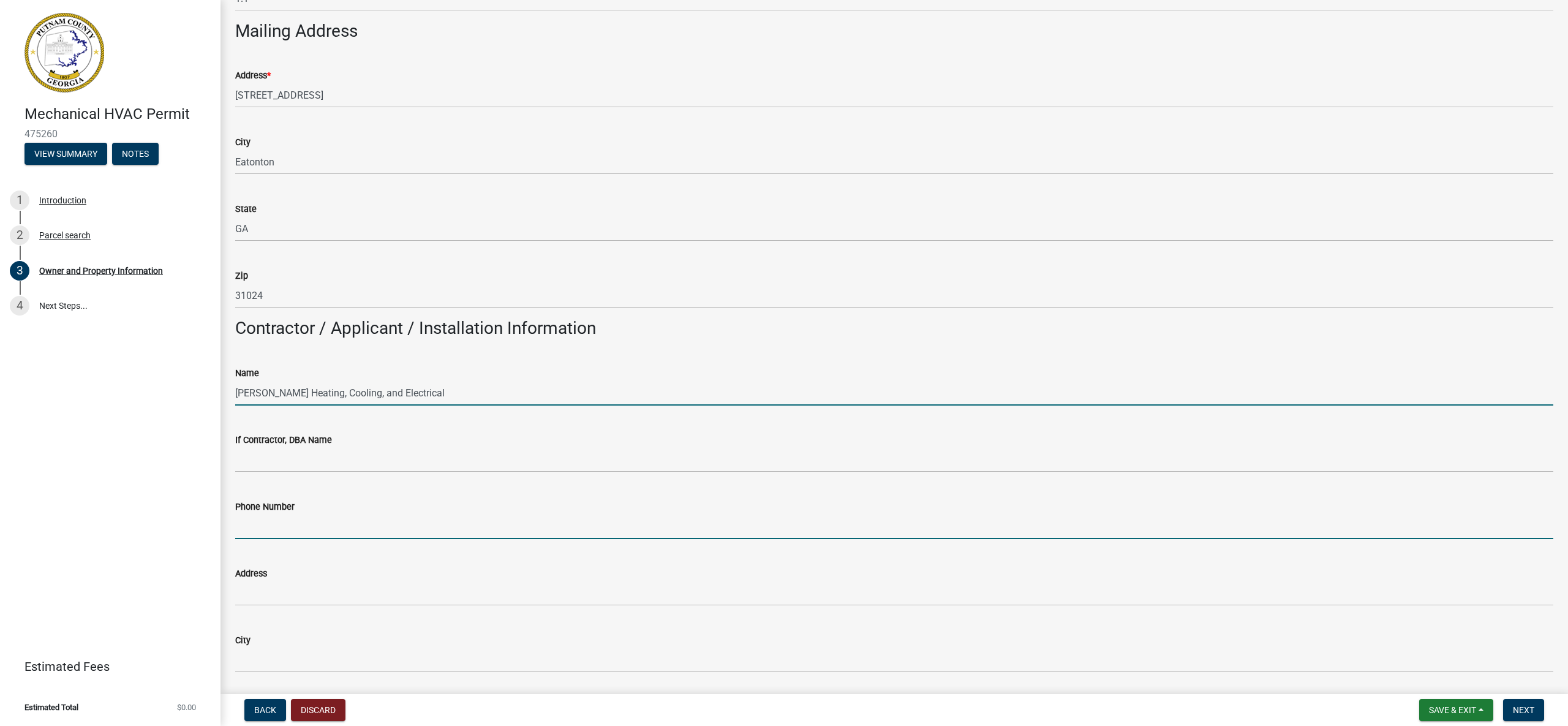
type input "4784521148"
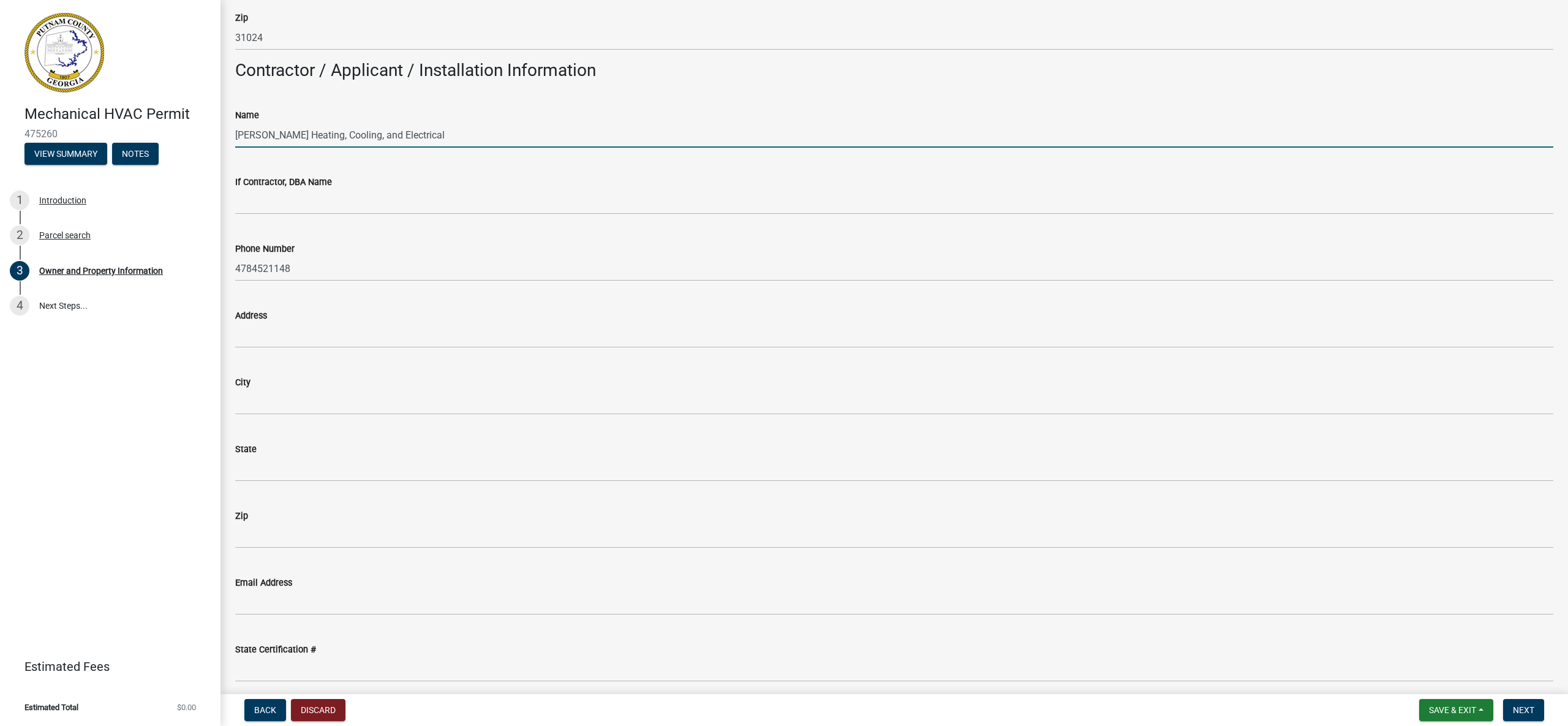
scroll to position [1017, 0]
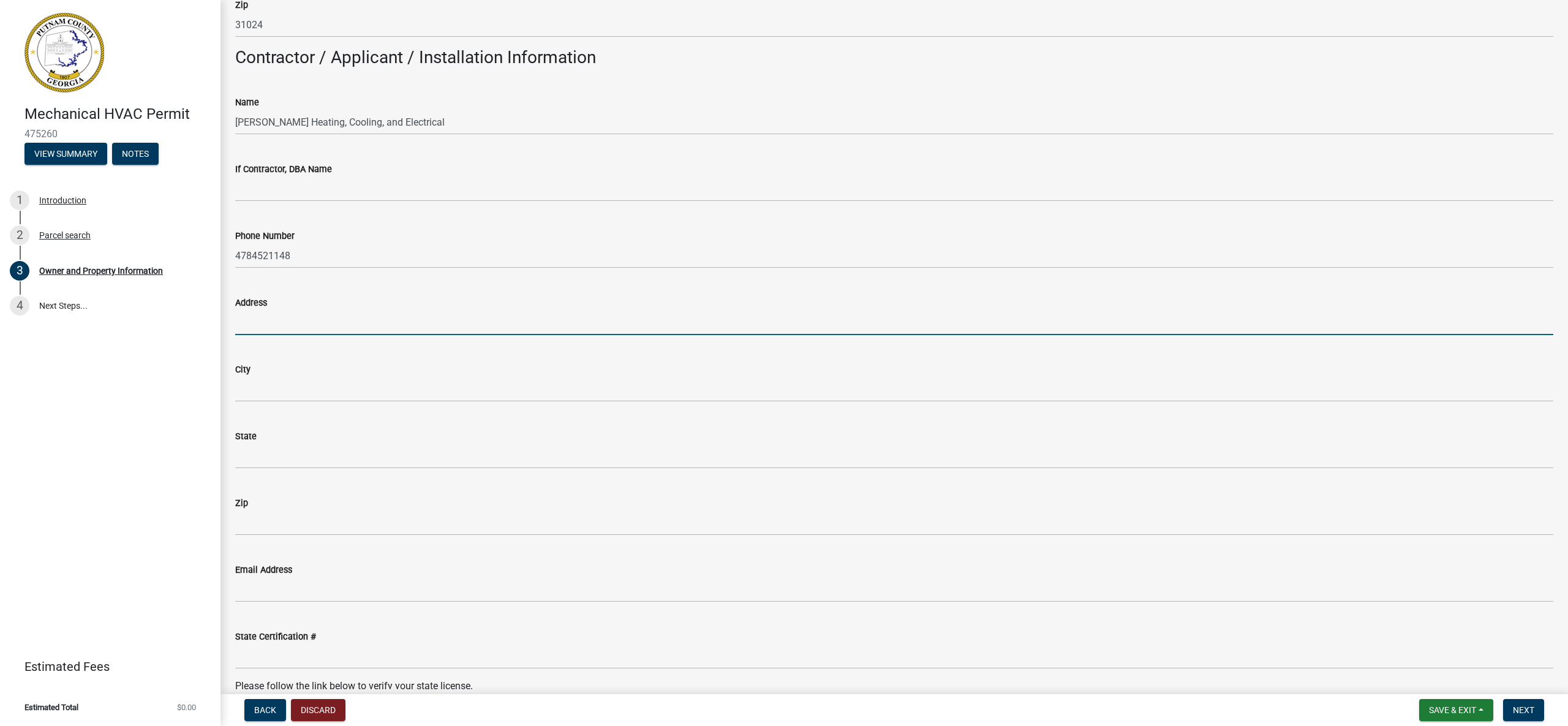
click at [396, 322] on input "Address" at bounding box center [895, 322] width 1318 height 25
type input "PO Box 1537"
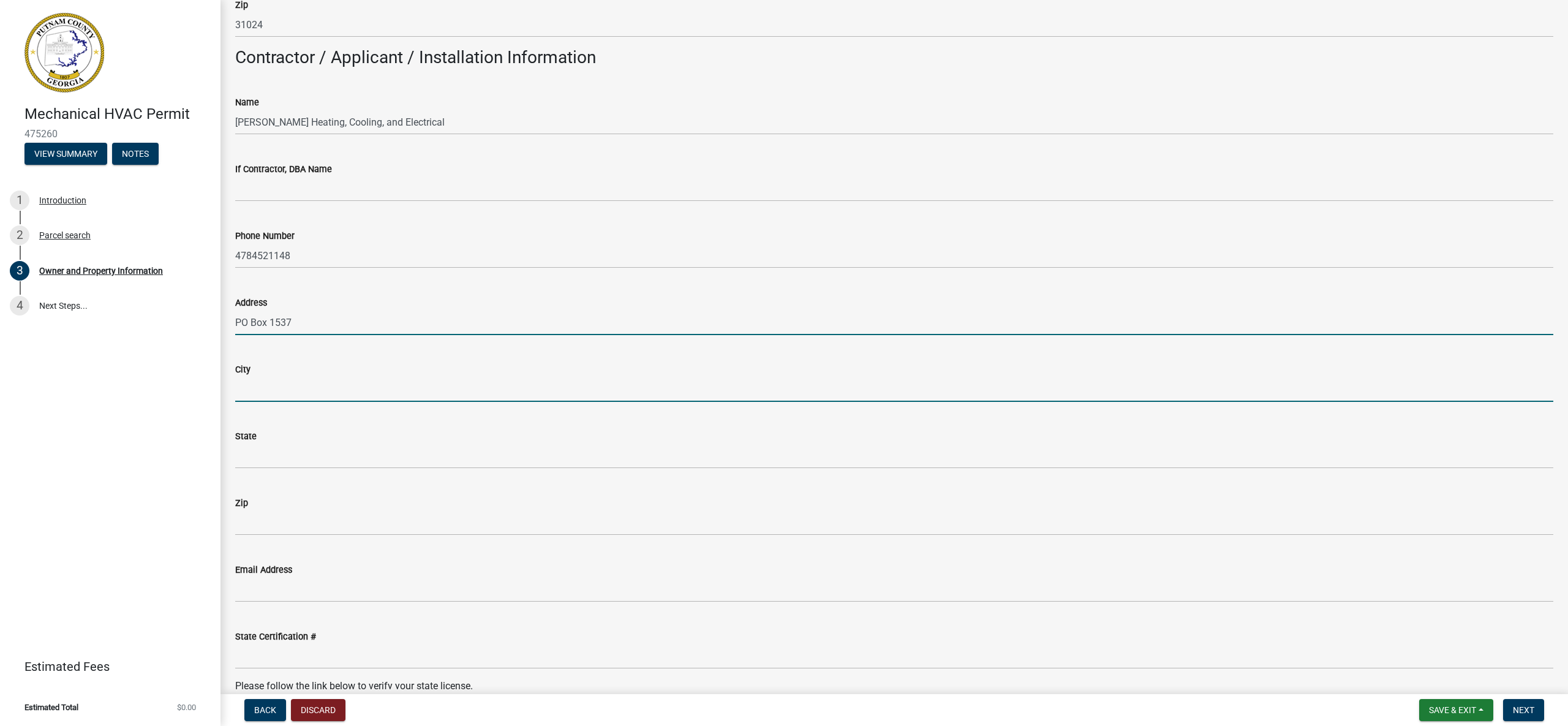
type input "[GEOGRAPHIC_DATA]"
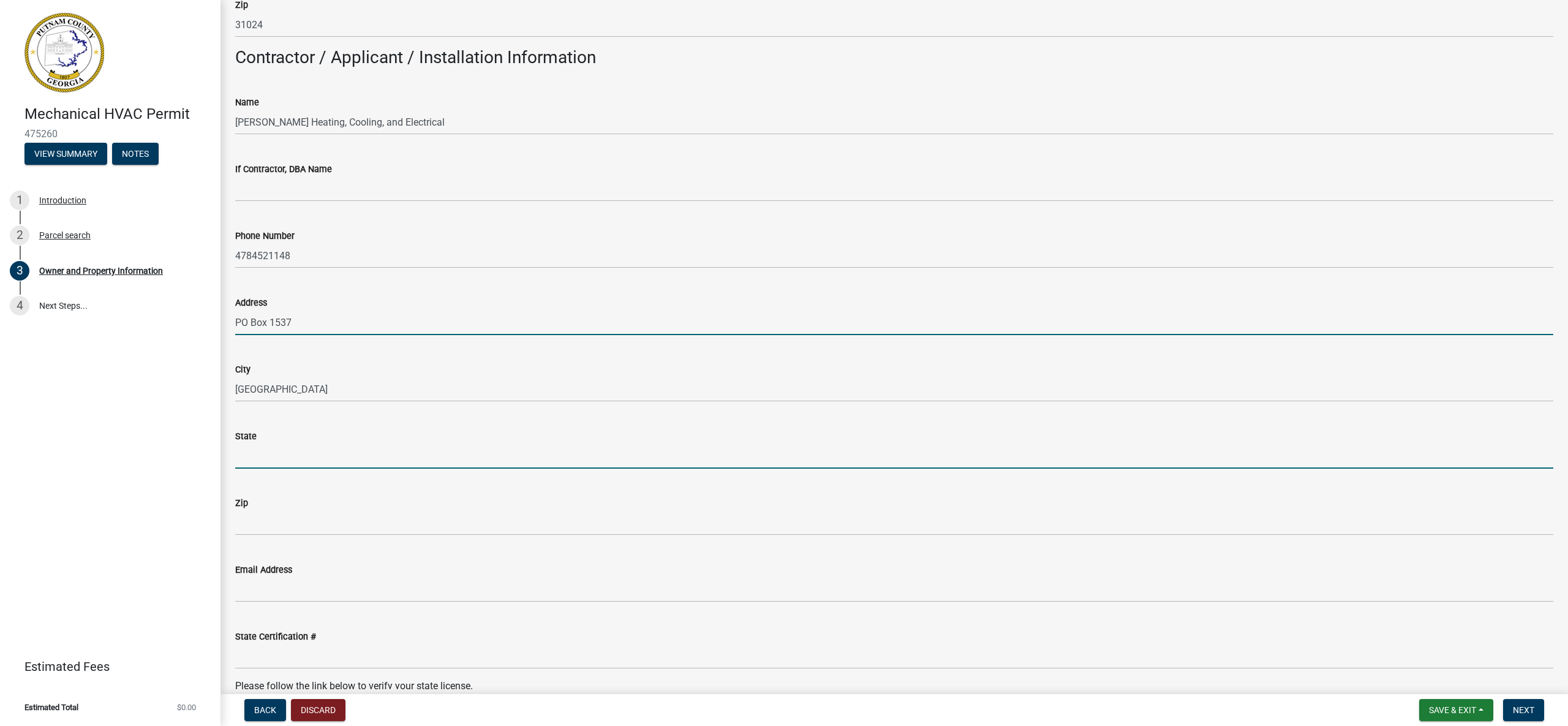
type input "GA"
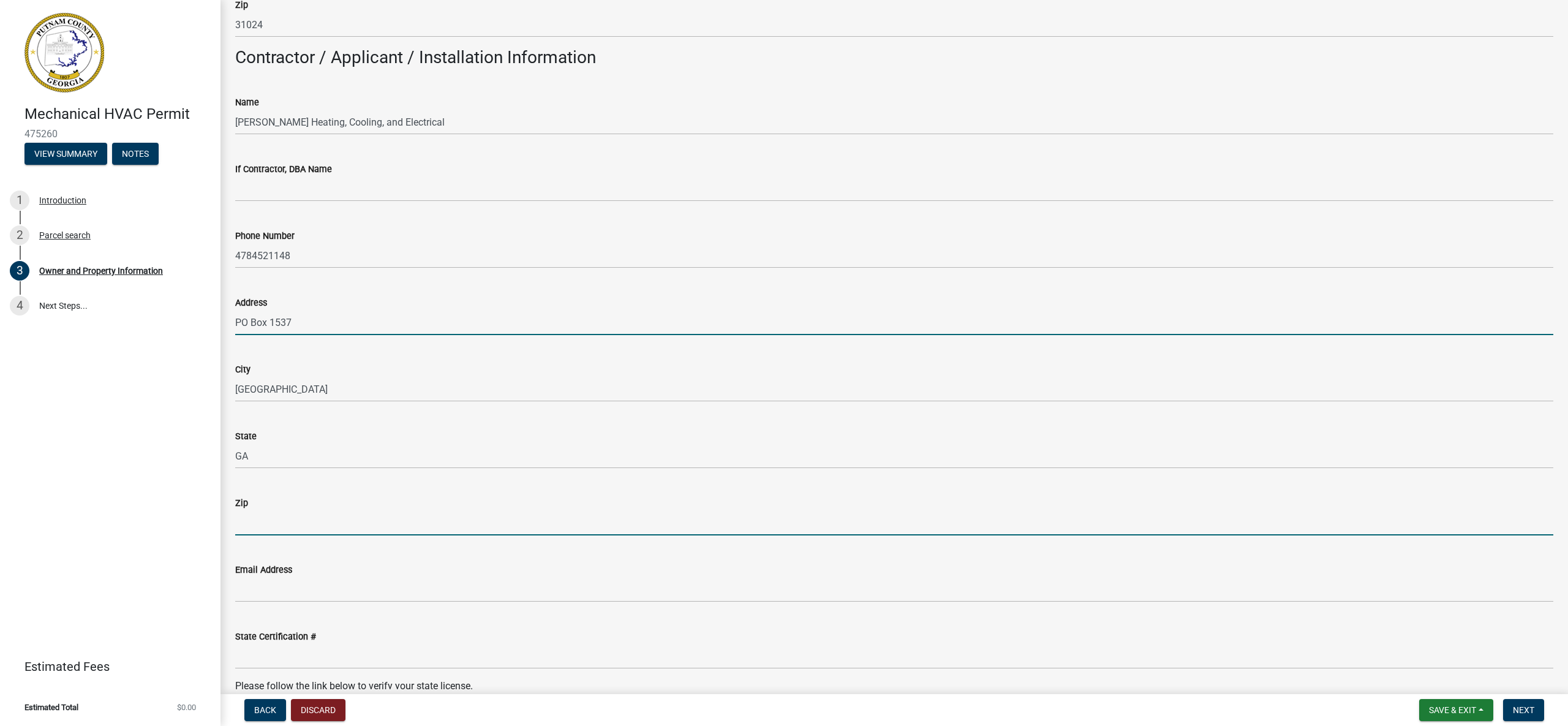
type input "31059"
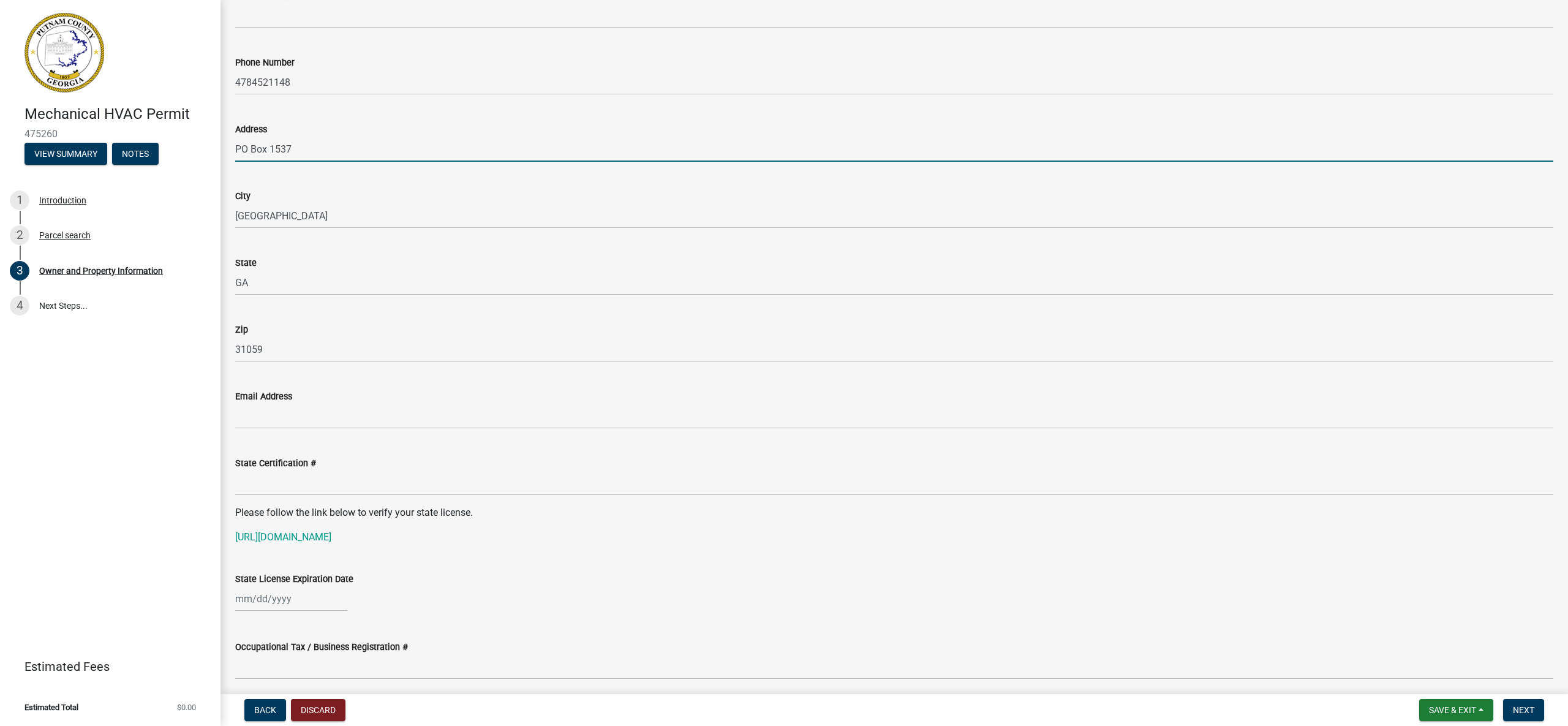
scroll to position [1191, 0]
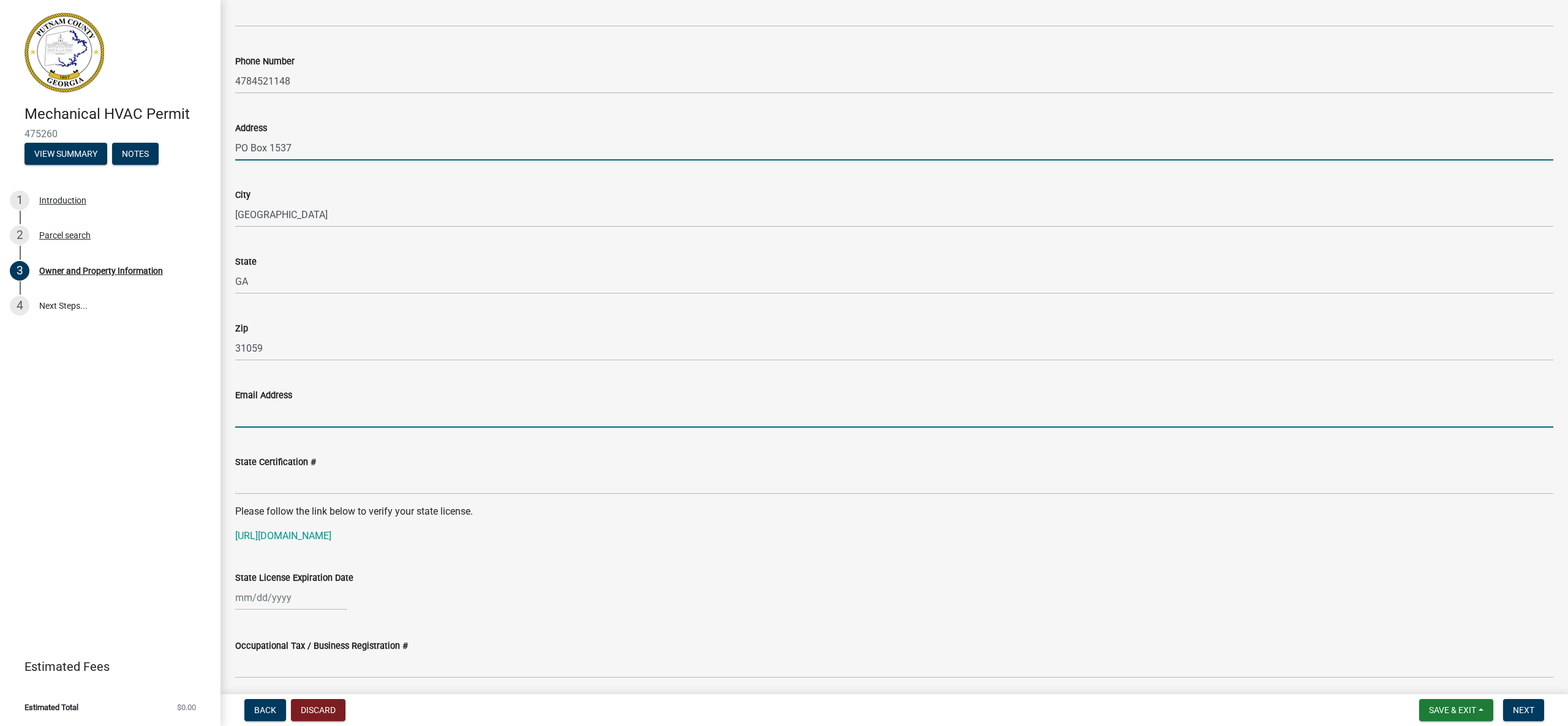
click at [340, 414] on input "Email Address" at bounding box center [895, 415] width 1318 height 25
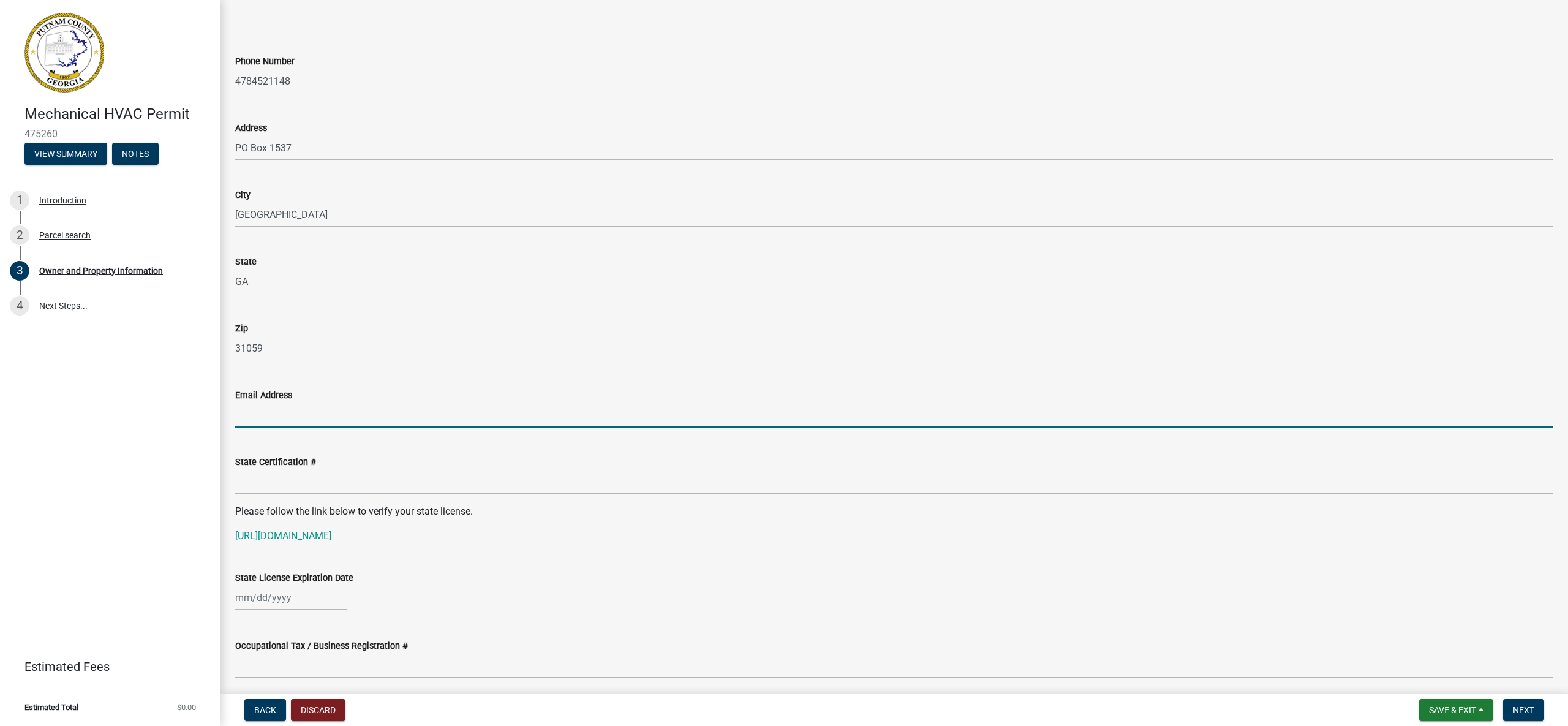
type input "[EMAIL_ADDRESS][DOMAIN_NAME]"
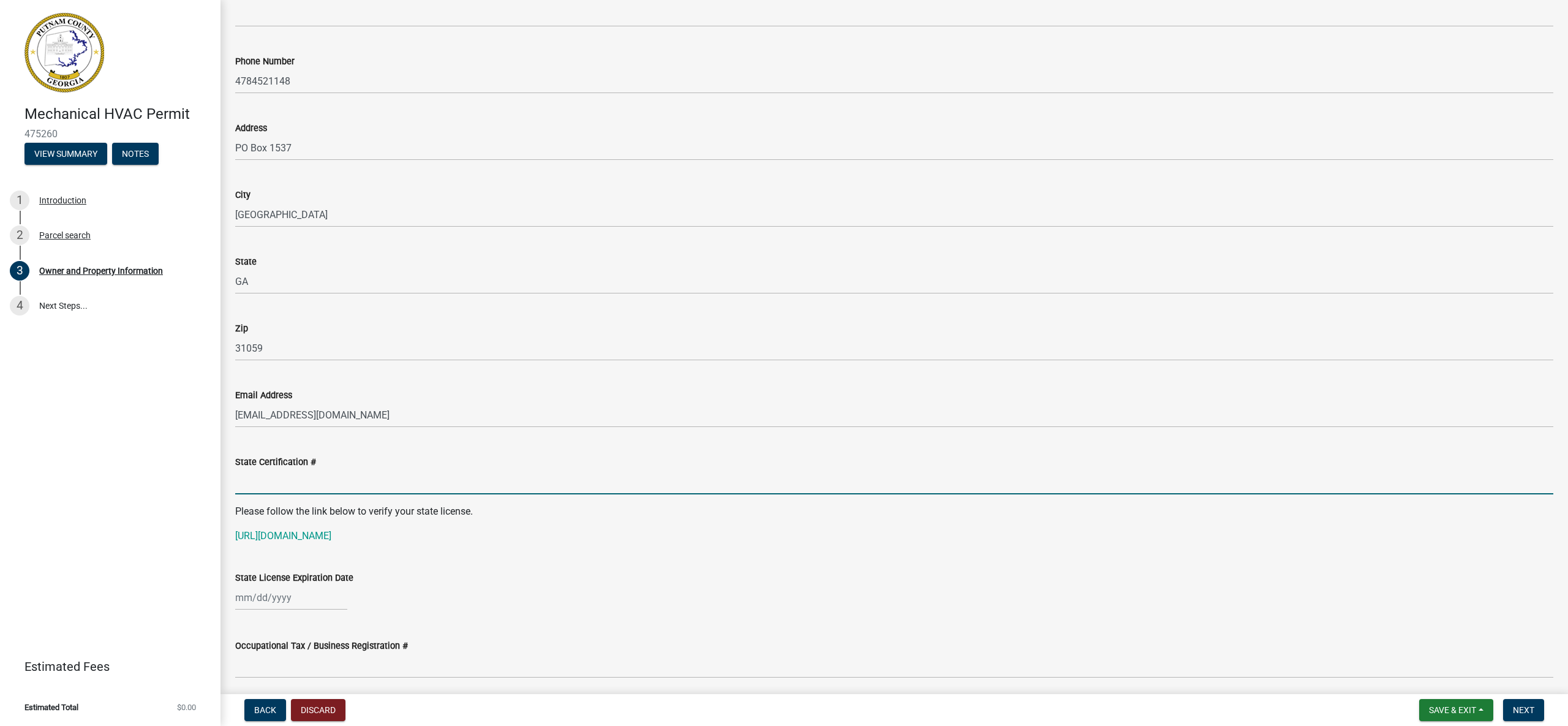
click at [368, 488] on input "State Certification #" at bounding box center [895, 482] width 1318 height 25
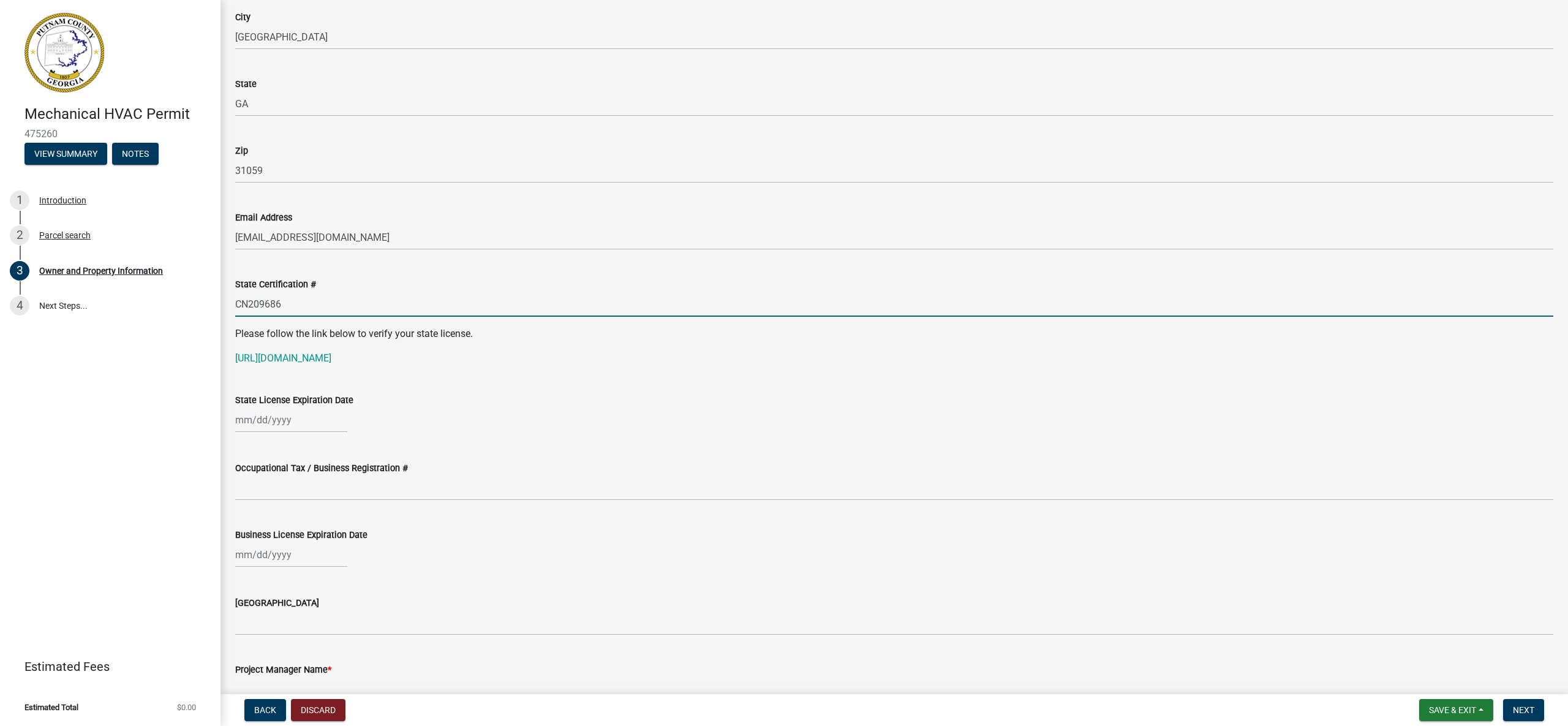
scroll to position [1370, 0]
type input "CN209686"
click at [291, 421] on div at bounding box center [291, 418] width 112 height 25
select select "9"
select select "2025"
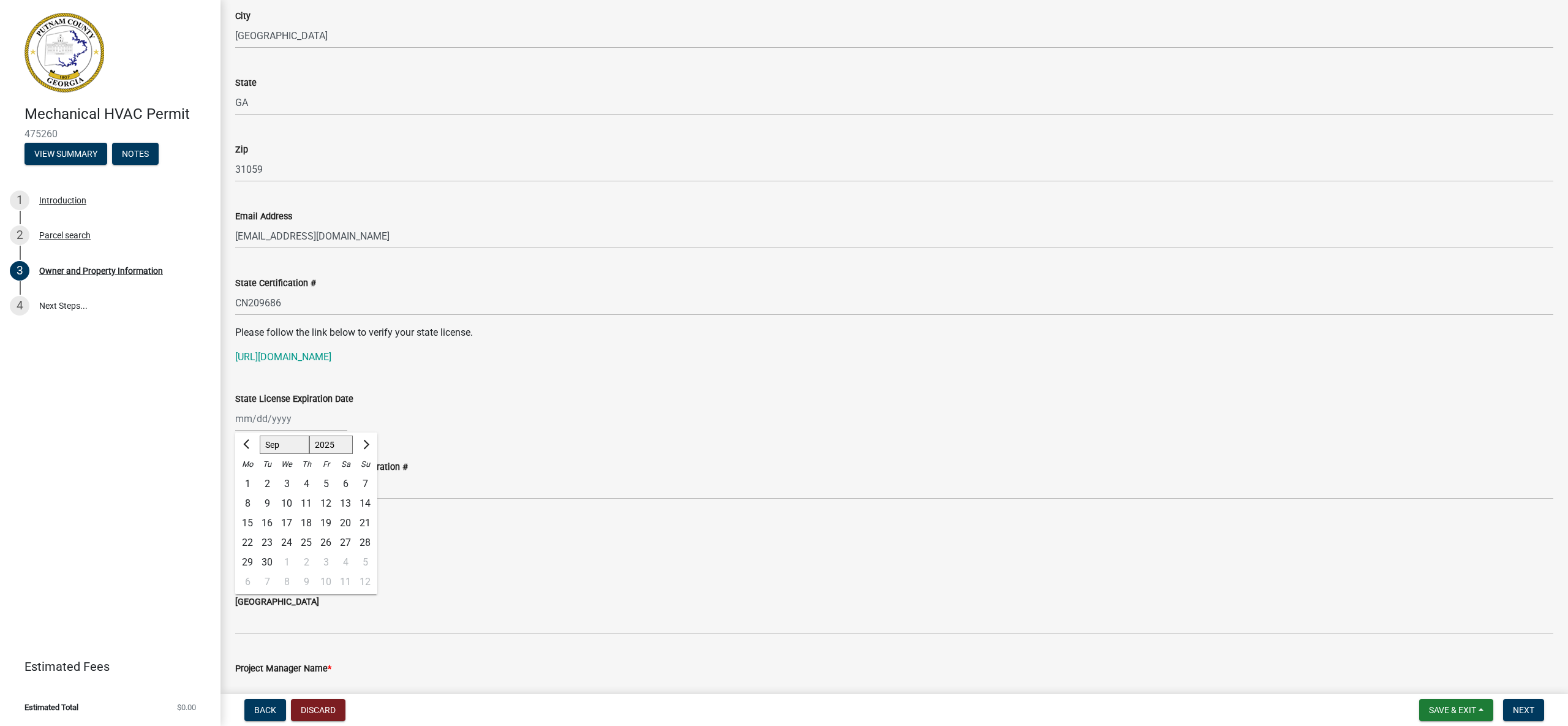
click at [534, 420] on div "[PERSON_NAME] Feb Mar Apr [PERSON_NAME][DATE] Oct Nov [DATE] 1526 1527 1528 152…" at bounding box center [895, 418] width 1318 height 25
click at [280, 418] on div at bounding box center [291, 418] width 112 height 25
select select "9"
select select "2025"
click at [281, 444] on select "Jan Feb Mar Apr May Jun [DATE] Aug Sep Oct Nov Dec" at bounding box center [284, 444] width 50 height 19
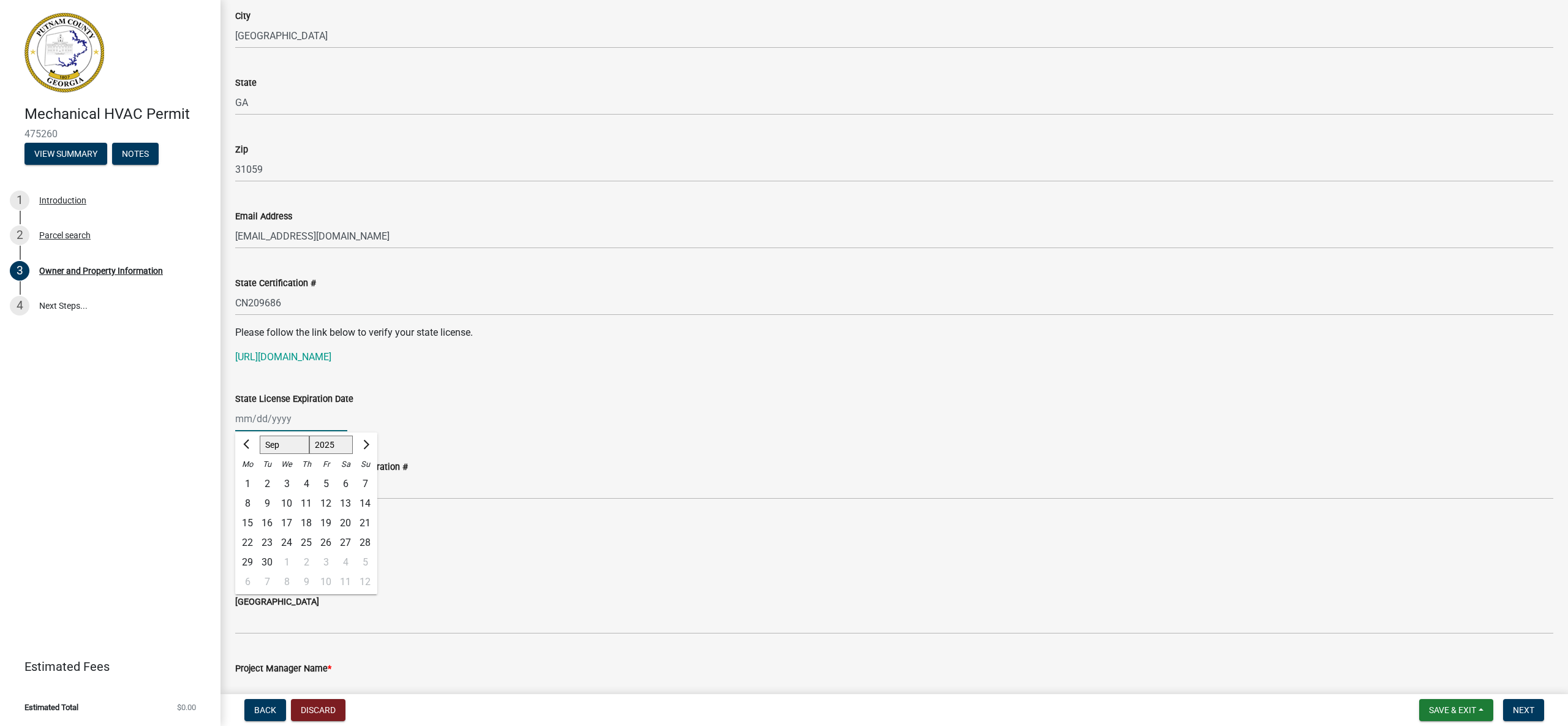
select select "11"
click at [362, 565] on div "30" at bounding box center [365, 562] width 19 height 19
type input "[DATE]"
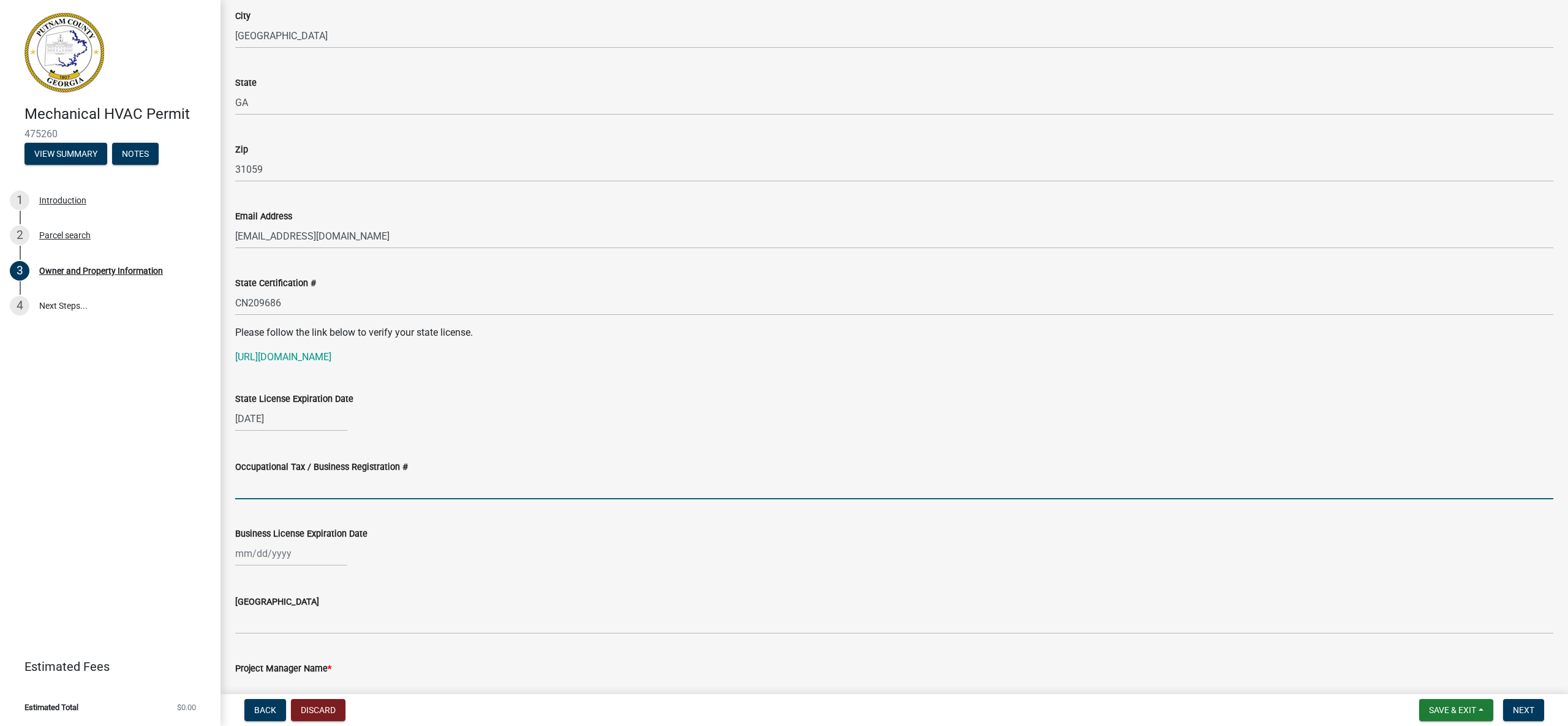
click at [324, 489] on input "Occupational Tax / Business Registration #" at bounding box center [895, 486] width 1318 height 25
type input "[DATE]-CS-0373"
select select "9"
select select "2025"
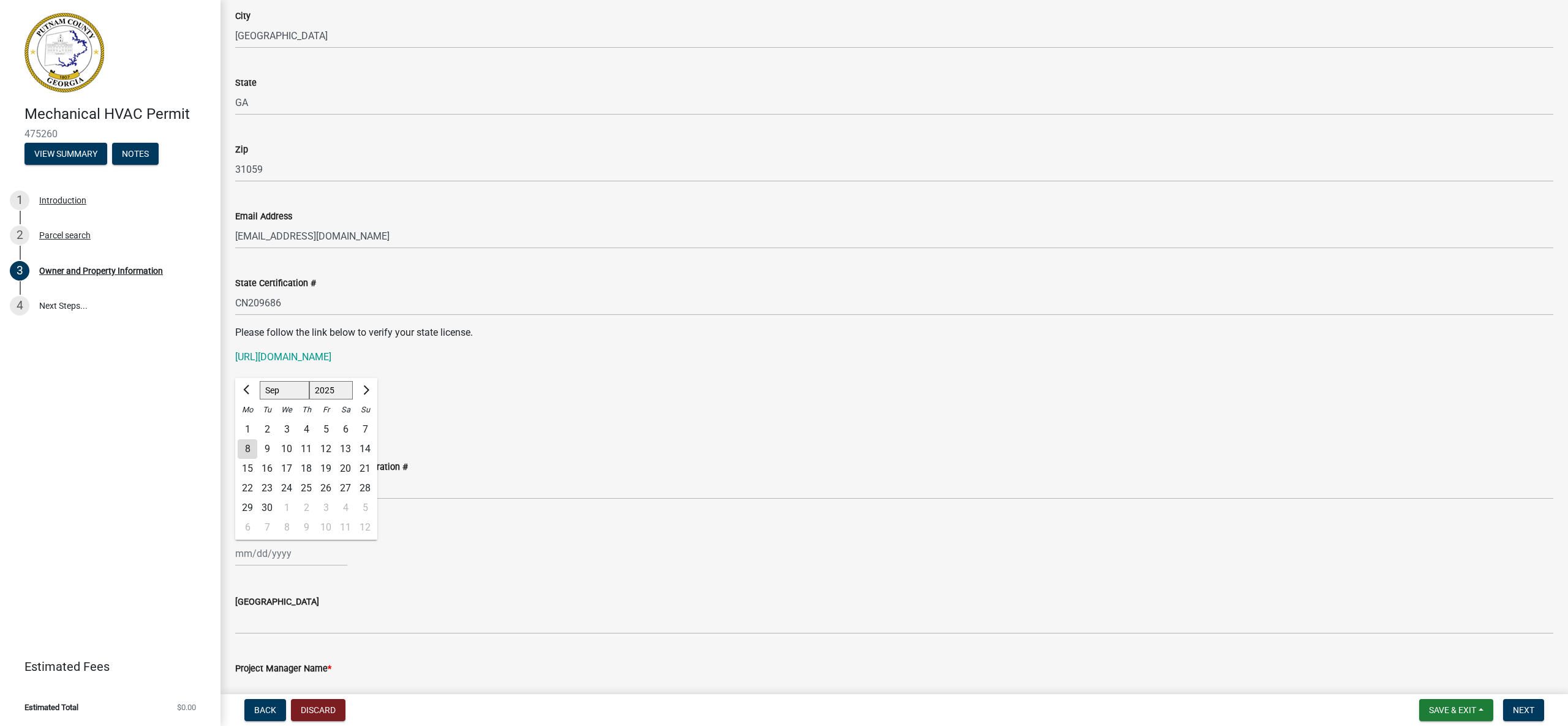
click at [265, 559] on div "[PERSON_NAME] Feb Mar Apr [PERSON_NAME][DATE] Oct Nov [DATE] 1526 1527 1528 152…" at bounding box center [291, 553] width 112 height 25
click at [289, 386] on select "Jan Feb Mar Apr May Jun [DATE] Aug Sep Oct Nov Dec" at bounding box center [284, 390] width 50 height 19
select select "12"
click at [286, 509] on div "31" at bounding box center [286, 507] width 19 height 19
type input "[DATE]"
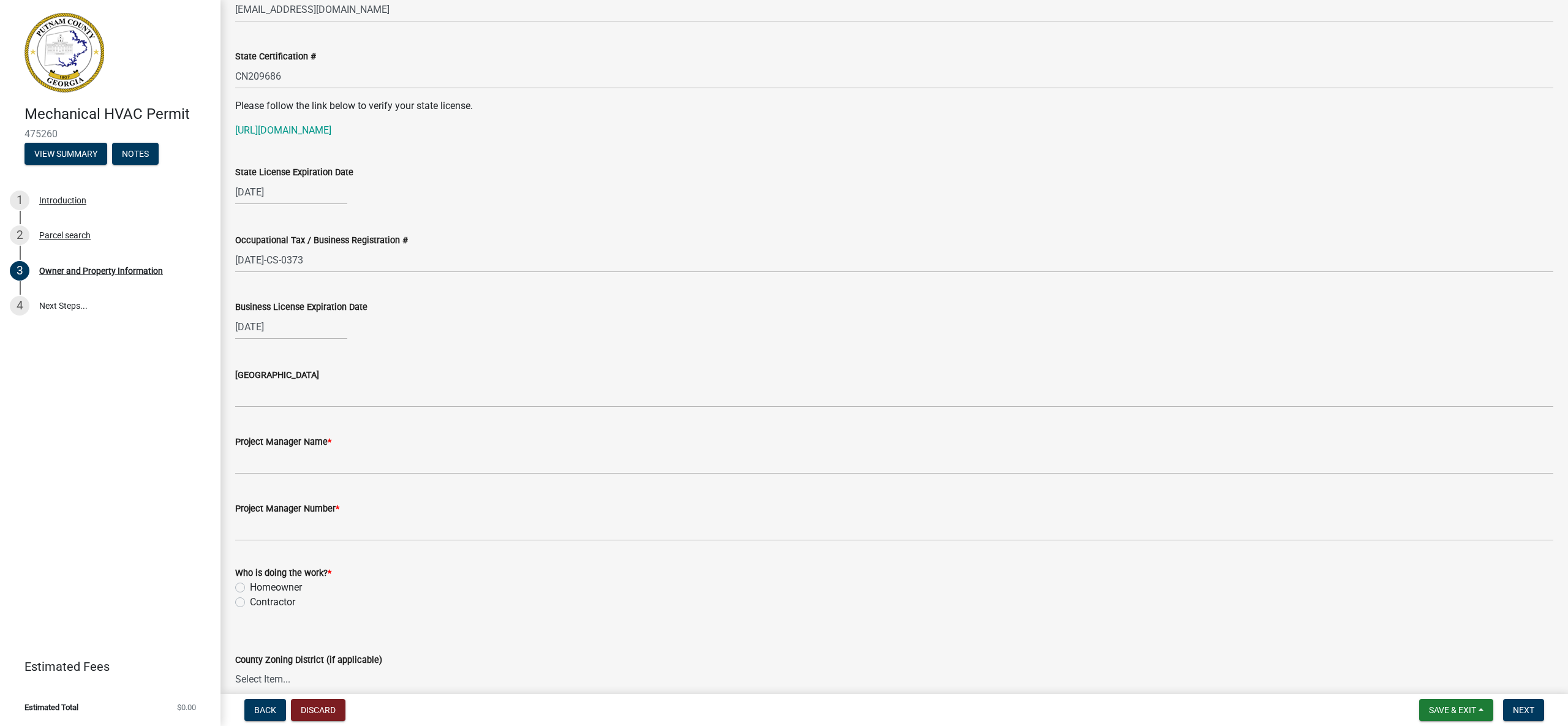
scroll to position [1597, 0]
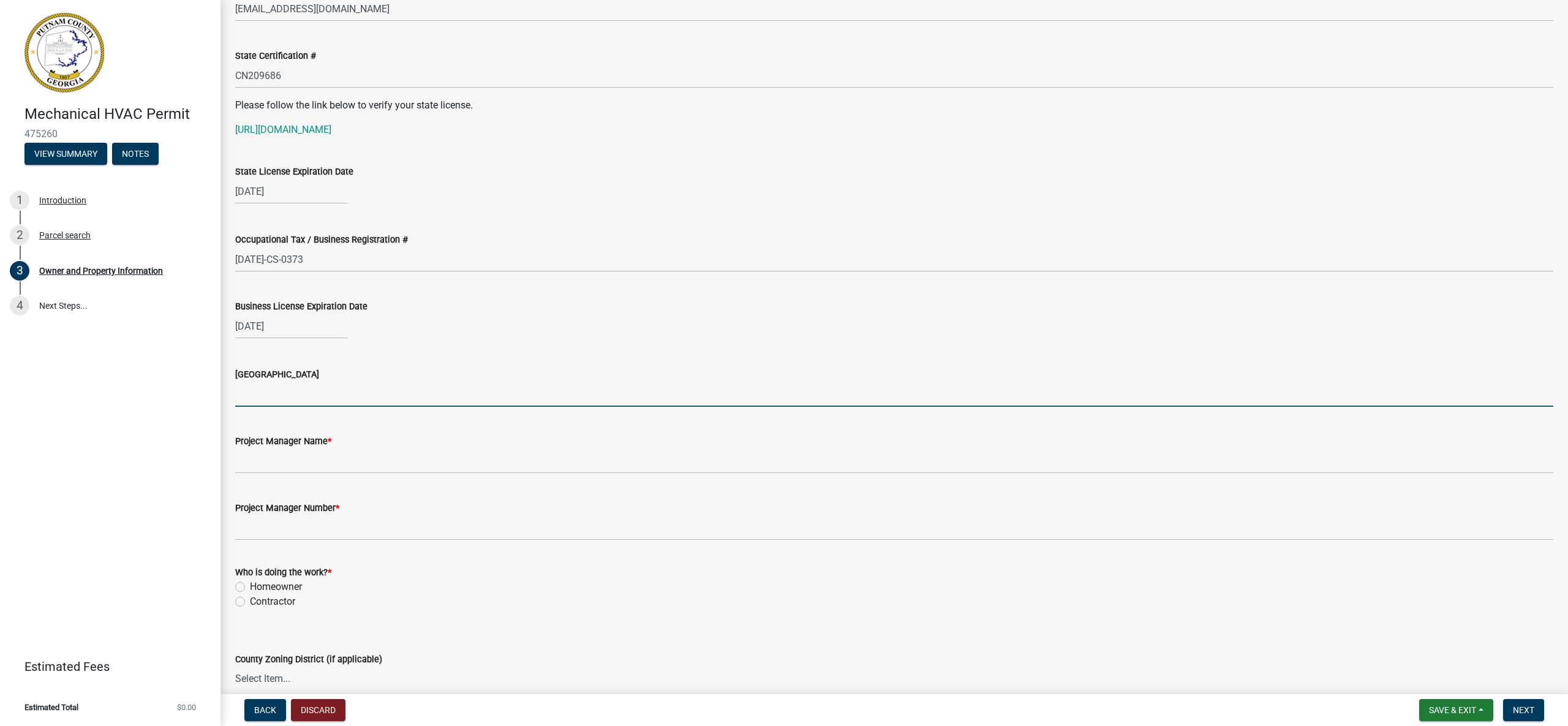
drag, startPoint x: 298, startPoint y: 440, endPoint x: 316, endPoint y: 404, distance: 40.2
click at [316, 404] on input "[GEOGRAPHIC_DATA]" at bounding box center [895, 394] width 1318 height 25
type input "[PERSON_NAME]"
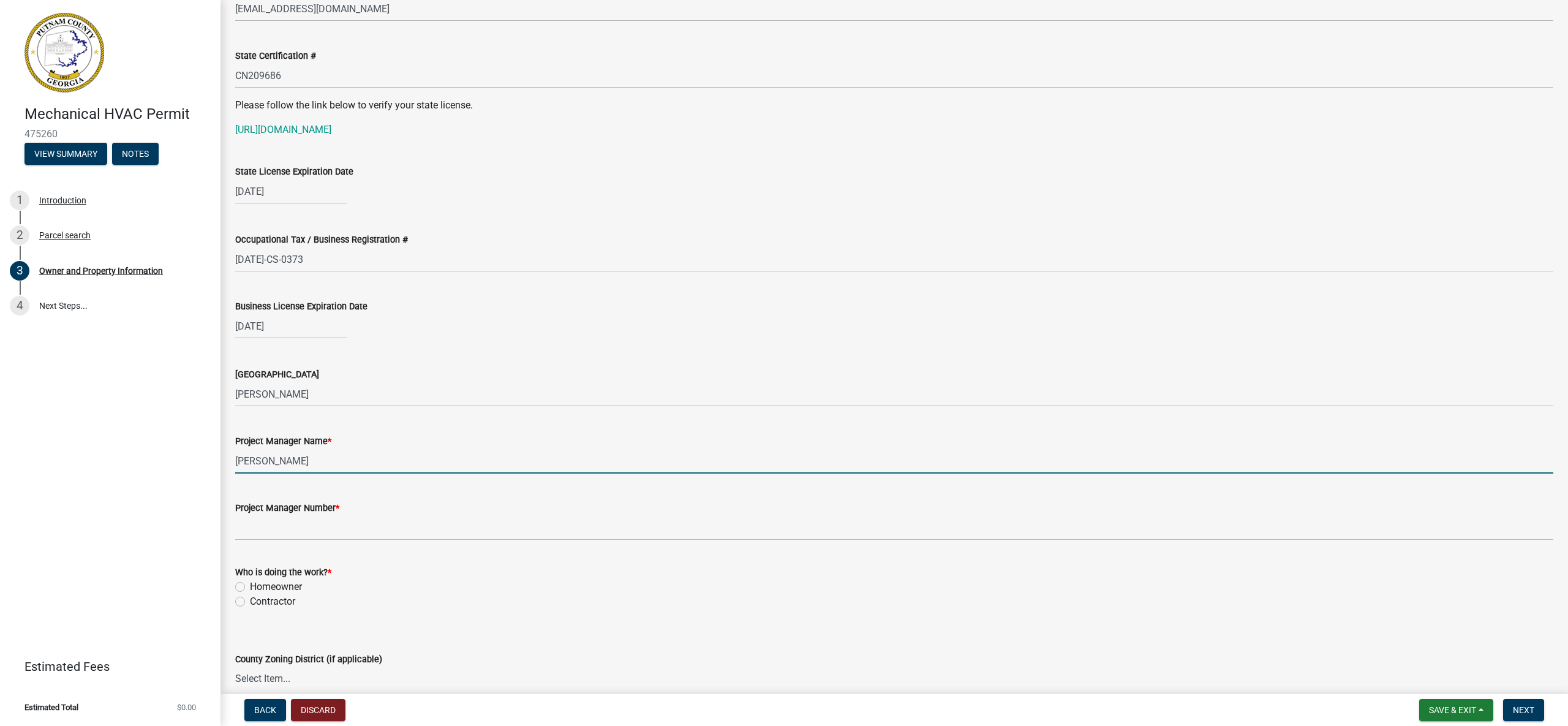
type input "[PERSON_NAME]"
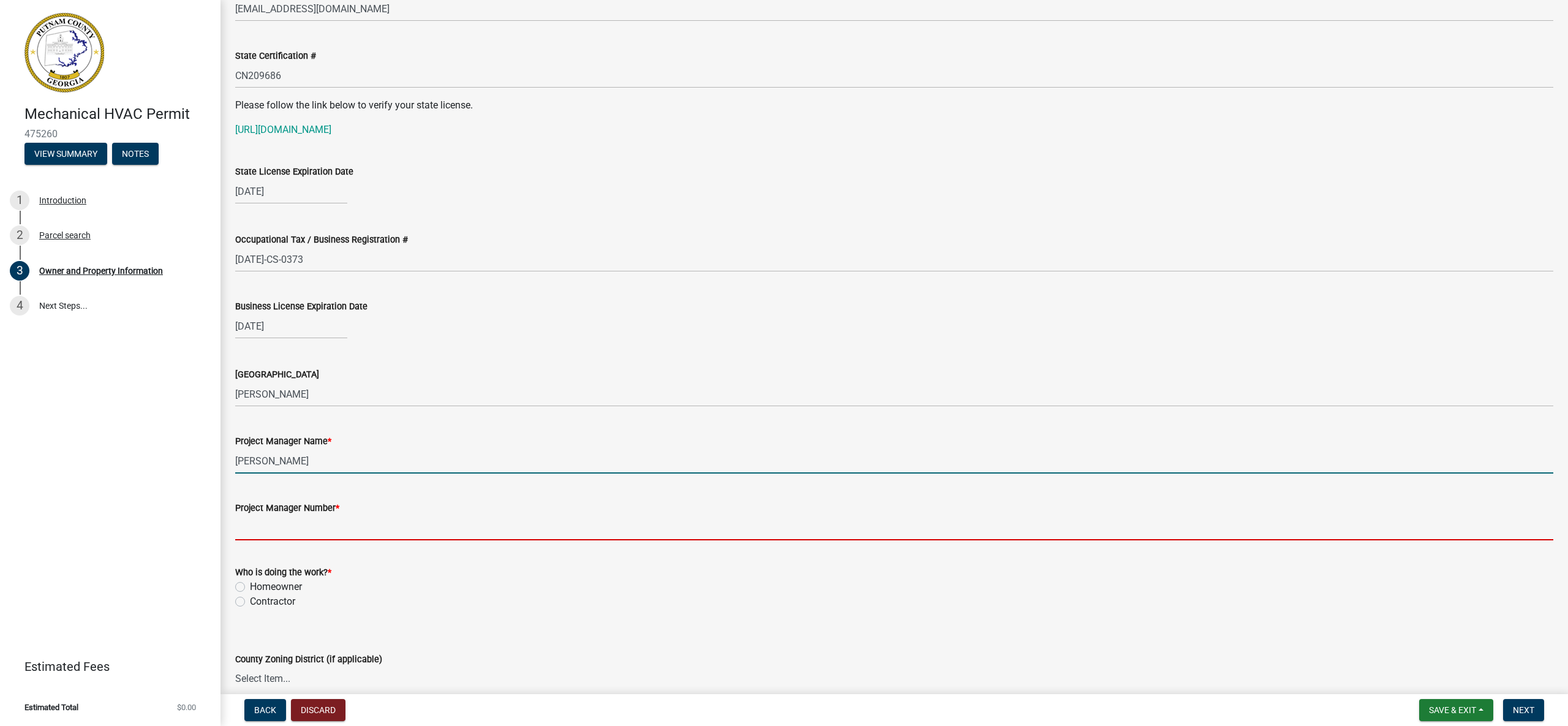
click at [315, 534] on input "Project Manager Number *" at bounding box center [895, 527] width 1318 height 25
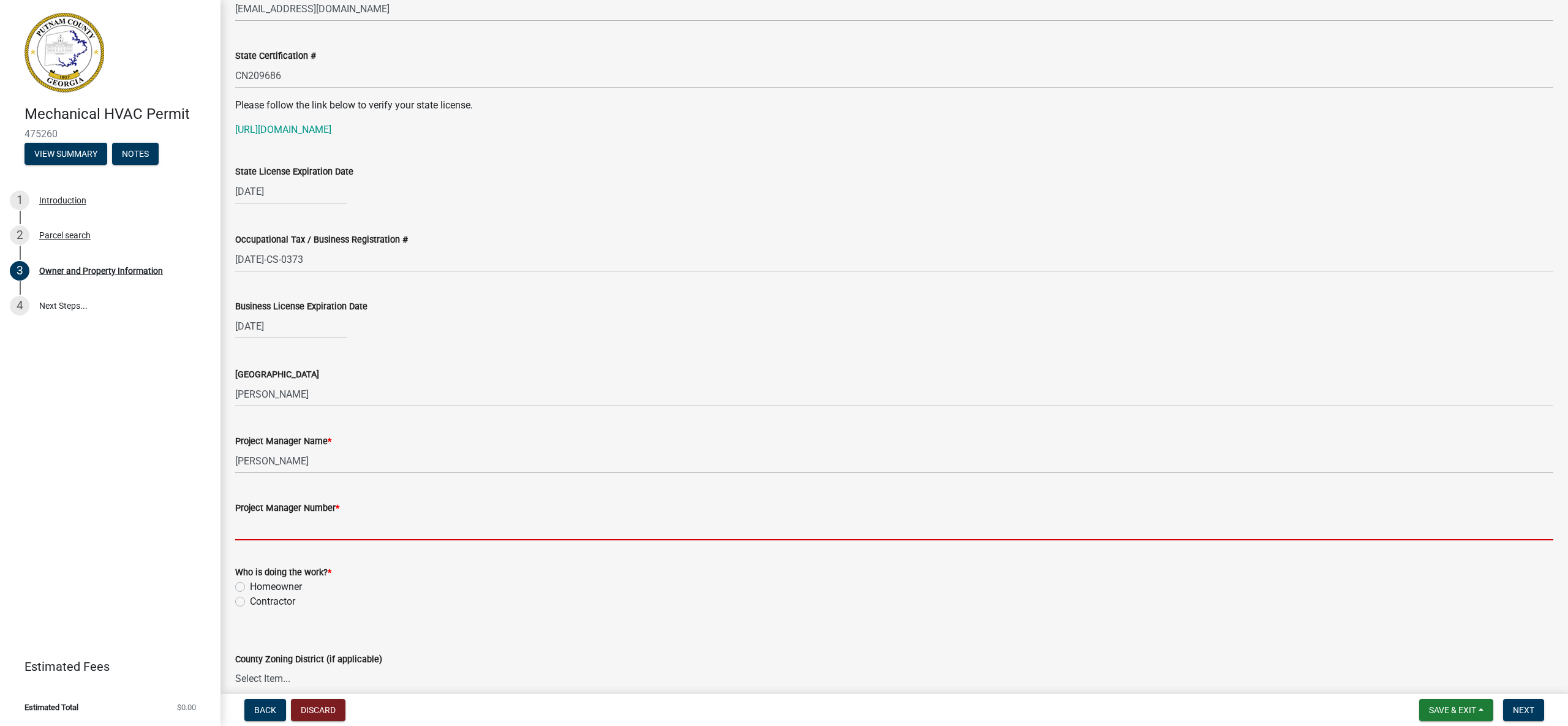
type input "[PHONE_NUMBER]"
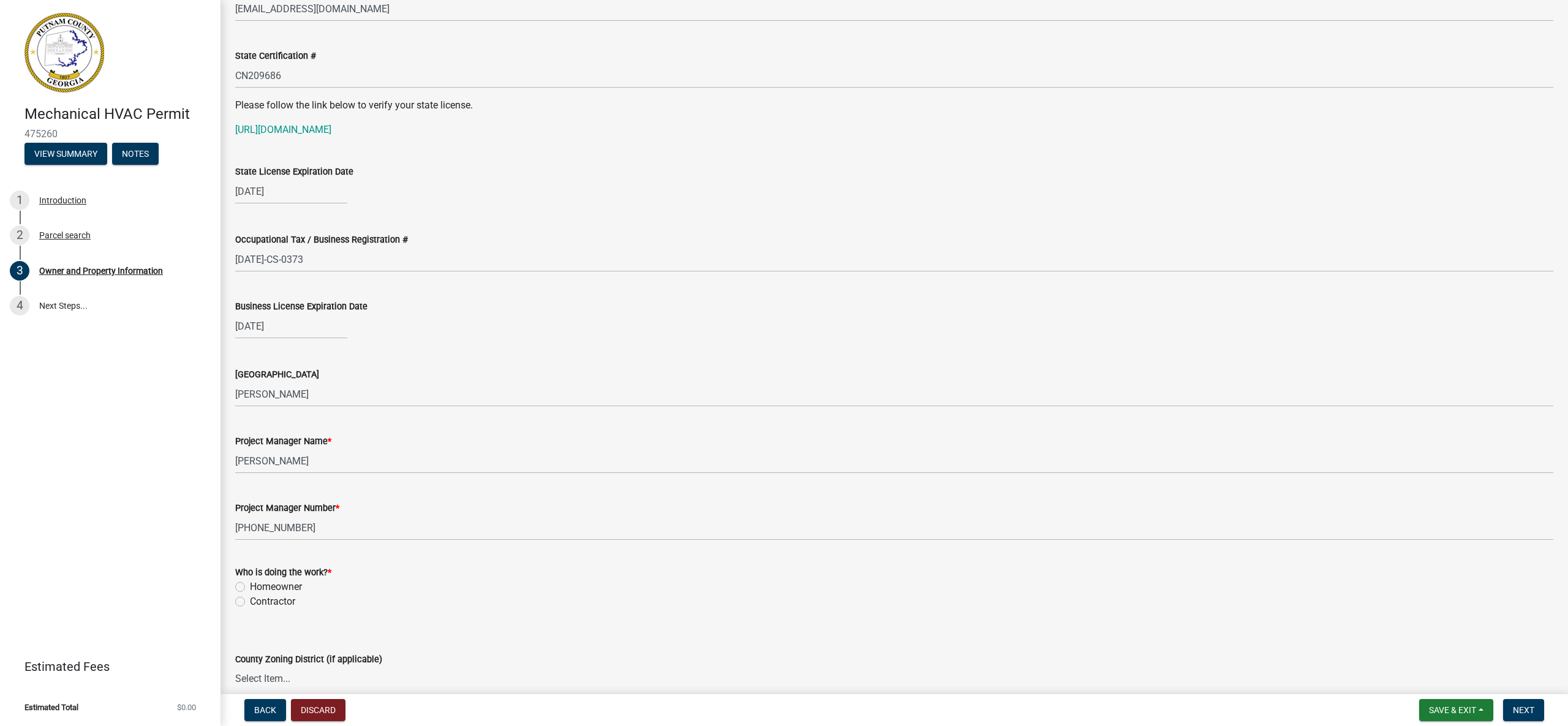
click at [250, 602] on label "Contractor" at bounding box center [273, 601] width 45 height 15
click at [250, 602] on input "Contractor" at bounding box center [254, 598] width 8 height 8
radio input "true"
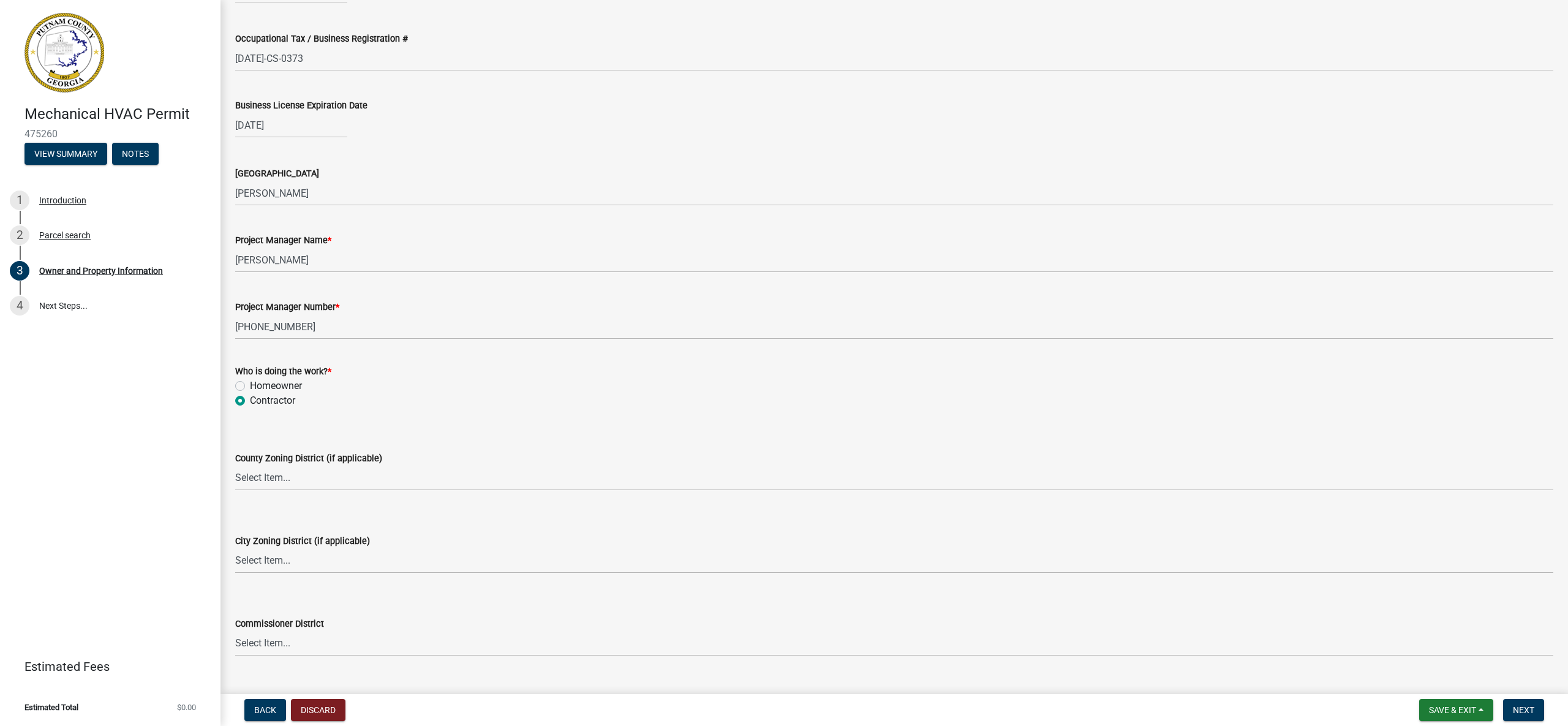
scroll to position [1907, 0]
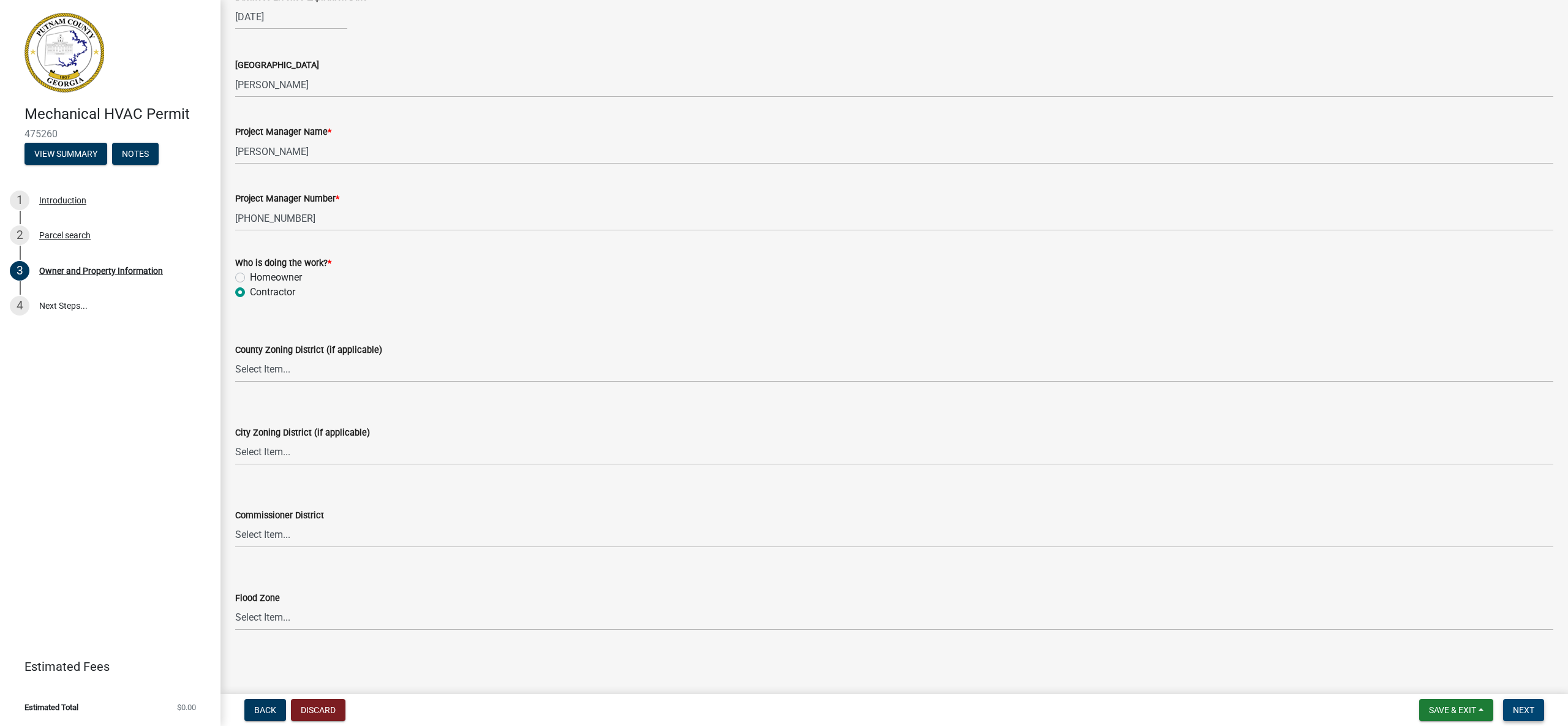
click at [1516, 705] on span "Next" at bounding box center [1523, 709] width 21 height 10
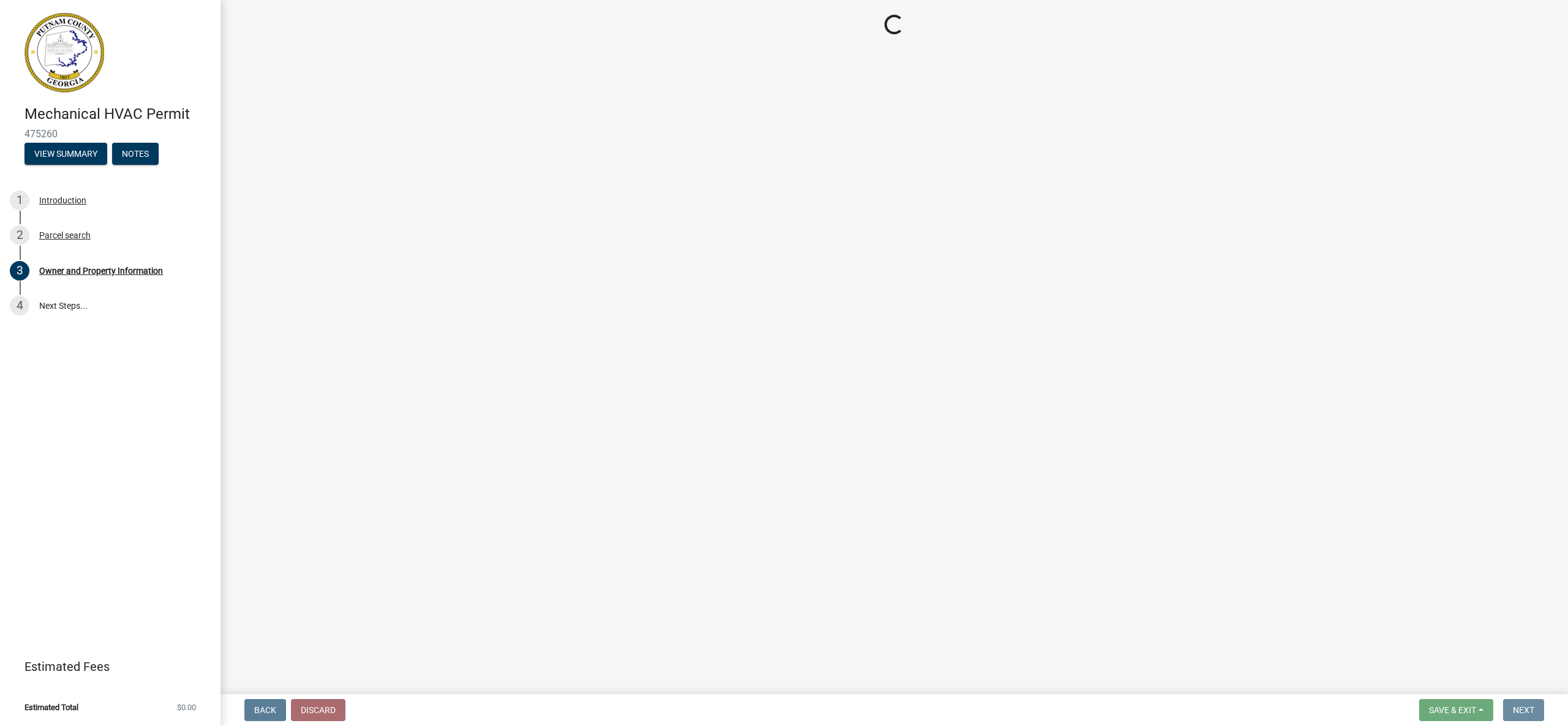
scroll to position [0, 0]
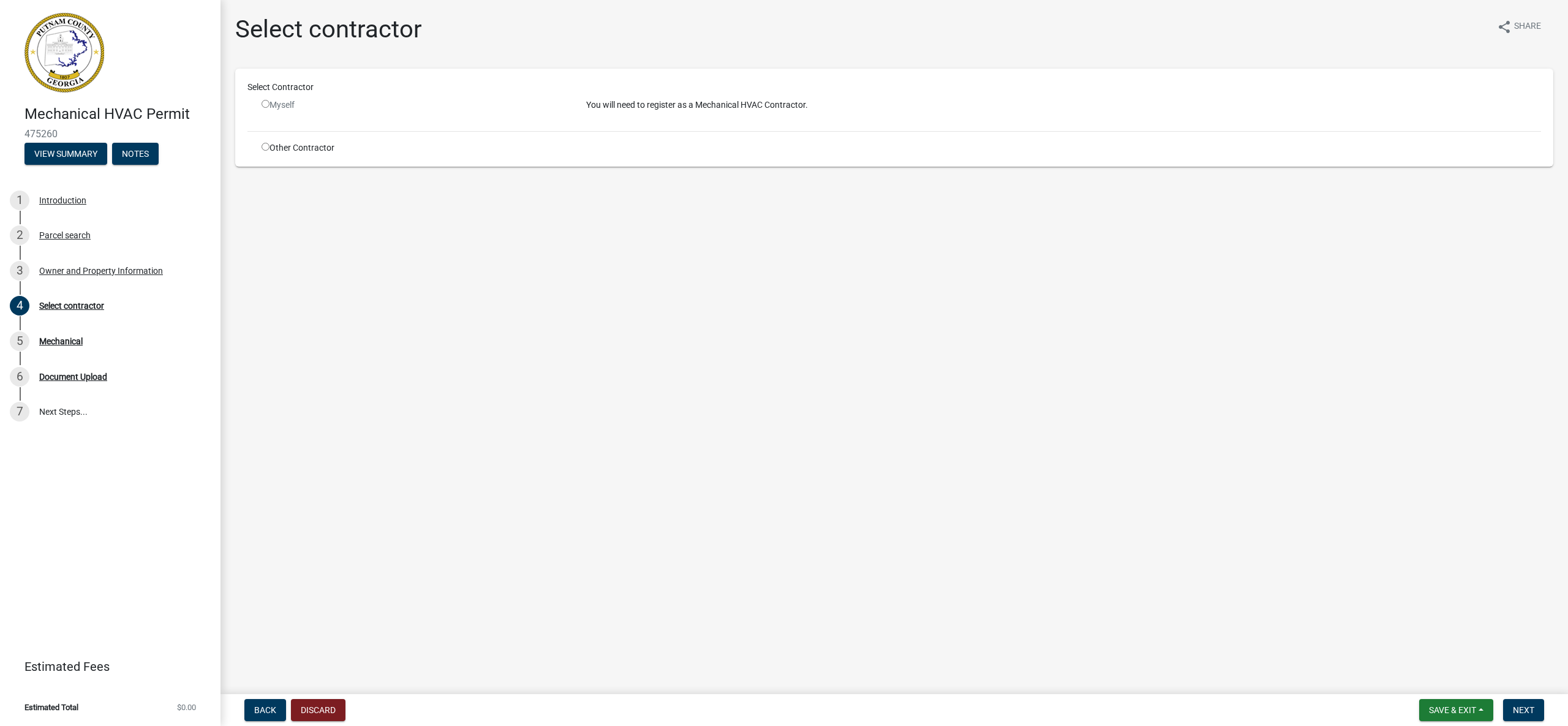
click at [266, 145] on input "radio" at bounding box center [266, 147] width 8 height 8
radio input "true"
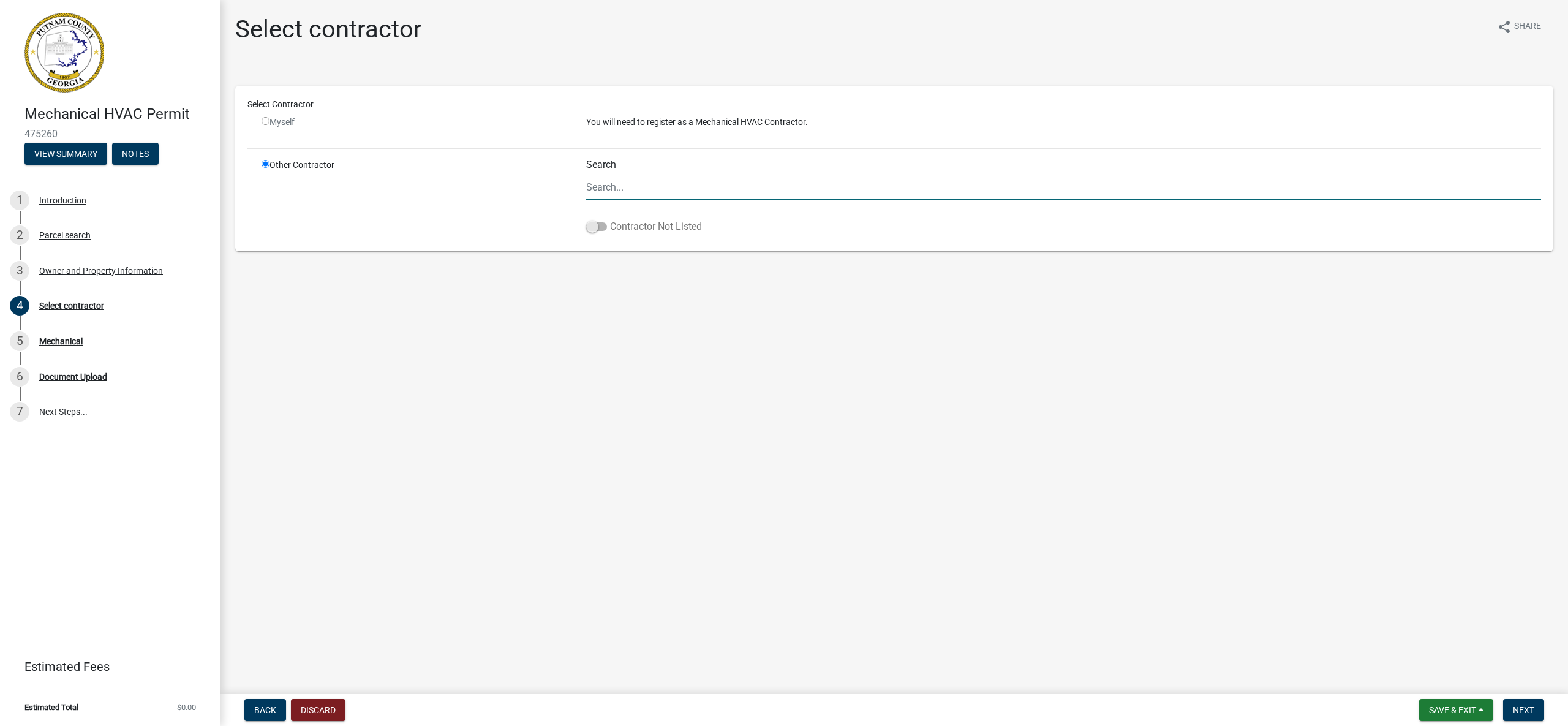
click at [605, 226] on span at bounding box center [596, 226] width 21 height 8
click at [610, 219] on input "Contractor Not Listed" at bounding box center [610, 219] width 0 height 0
drag, startPoint x: 617, startPoint y: 192, endPoint x: 640, endPoint y: 185, distance: 24.0
click at [617, 192] on input "Search" at bounding box center [1063, 186] width 955 height 25
type input "[PERSON_NAME] Heating, Cooling, and Electrical"
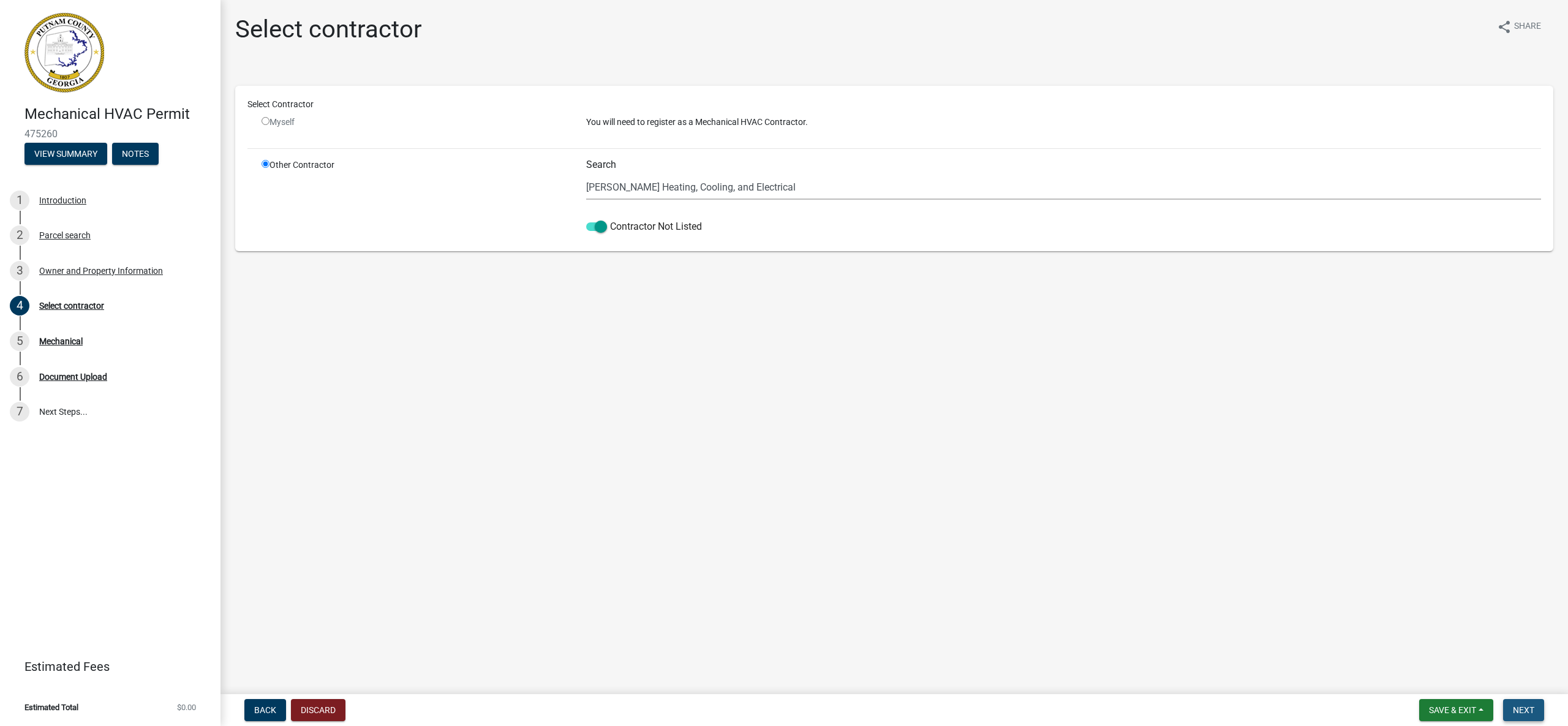
click at [1523, 707] on span "Next" at bounding box center [1523, 709] width 21 height 10
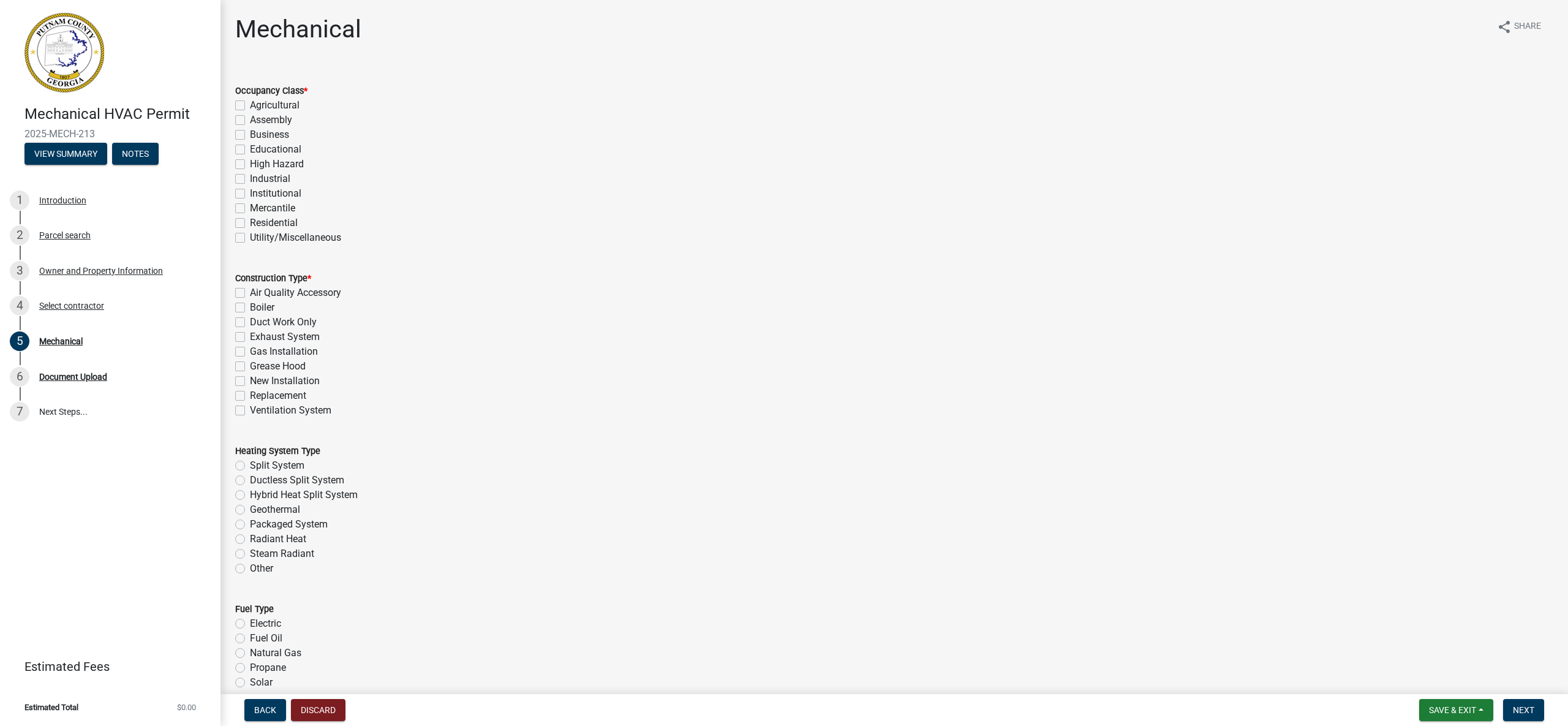
click at [250, 222] on label "Residential" at bounding box center [274, 222] width 48 height 15
click at [250, 222] on input "Residential" at bounding box center [254, 219] width 8 height 8
checkbox input "true"
checkbox input "false"
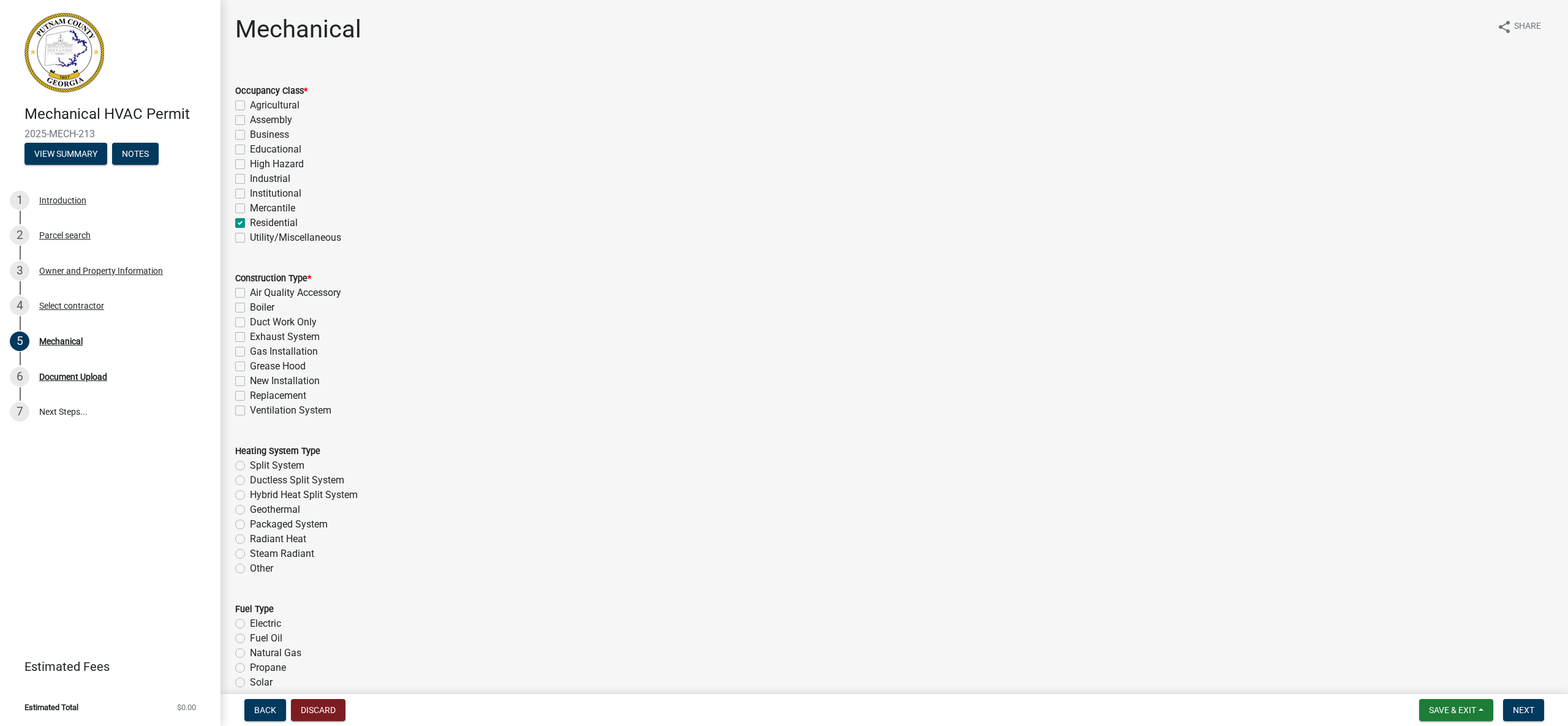
checkbox input "false"
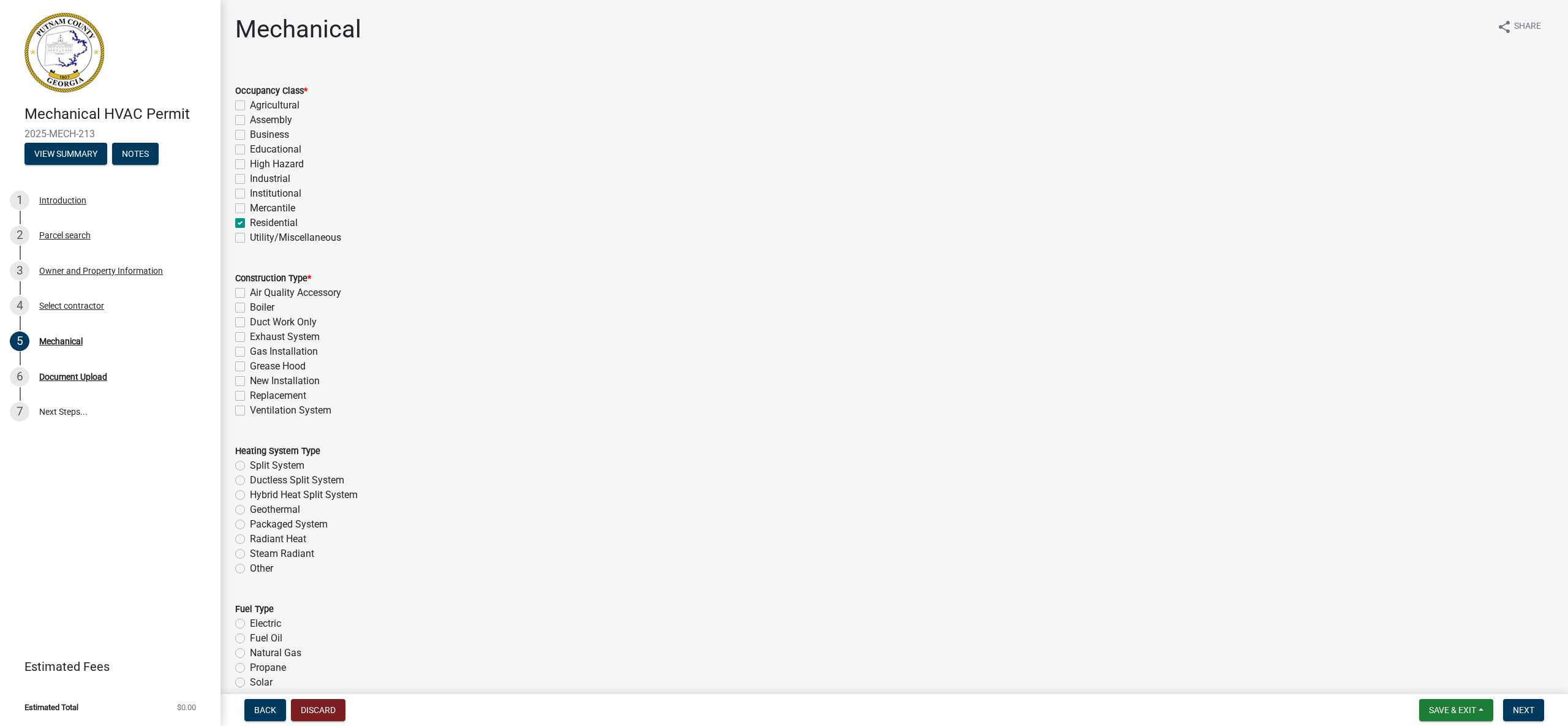
checkbox input "false"
checkbox input "true"
checkbox input "false"
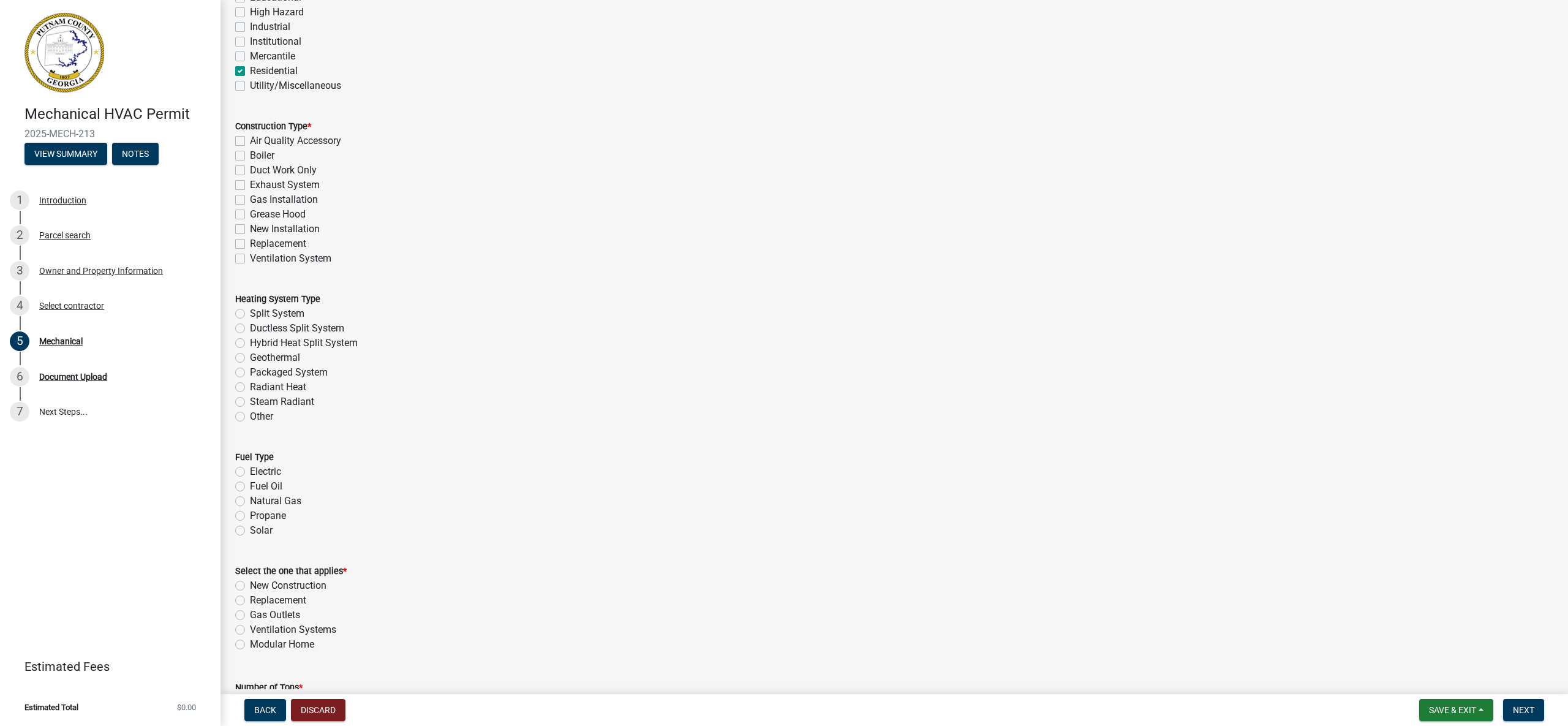
scroll to position [152, 0]
click at [250, 226] on label "New Installation" at bounding box center [285, 228] width 70 height 15
click at [250, 226] on input "New Installation" at bounding box center [254, 225] width 8 height 8
checkbox input "true"
checkbox input "false"
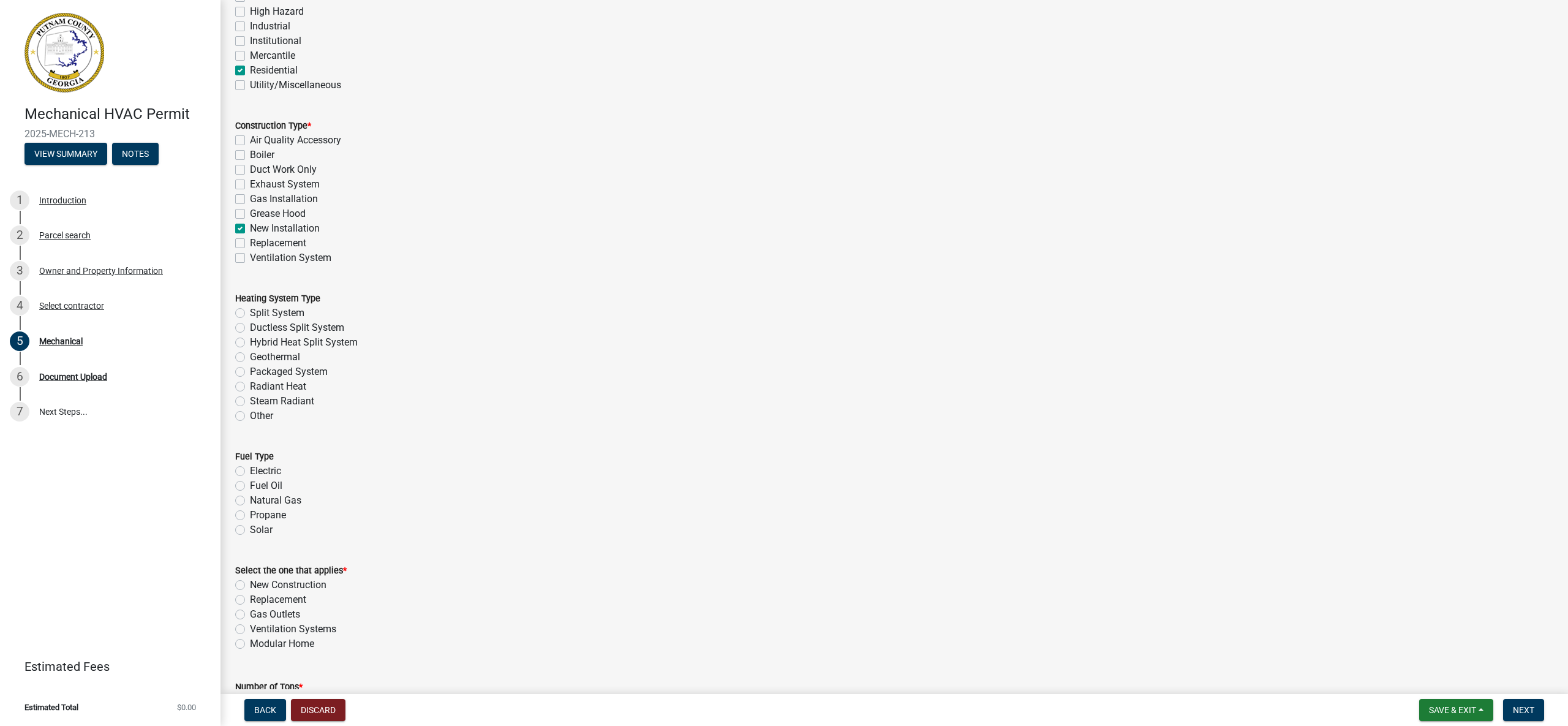
checkbox input "false"
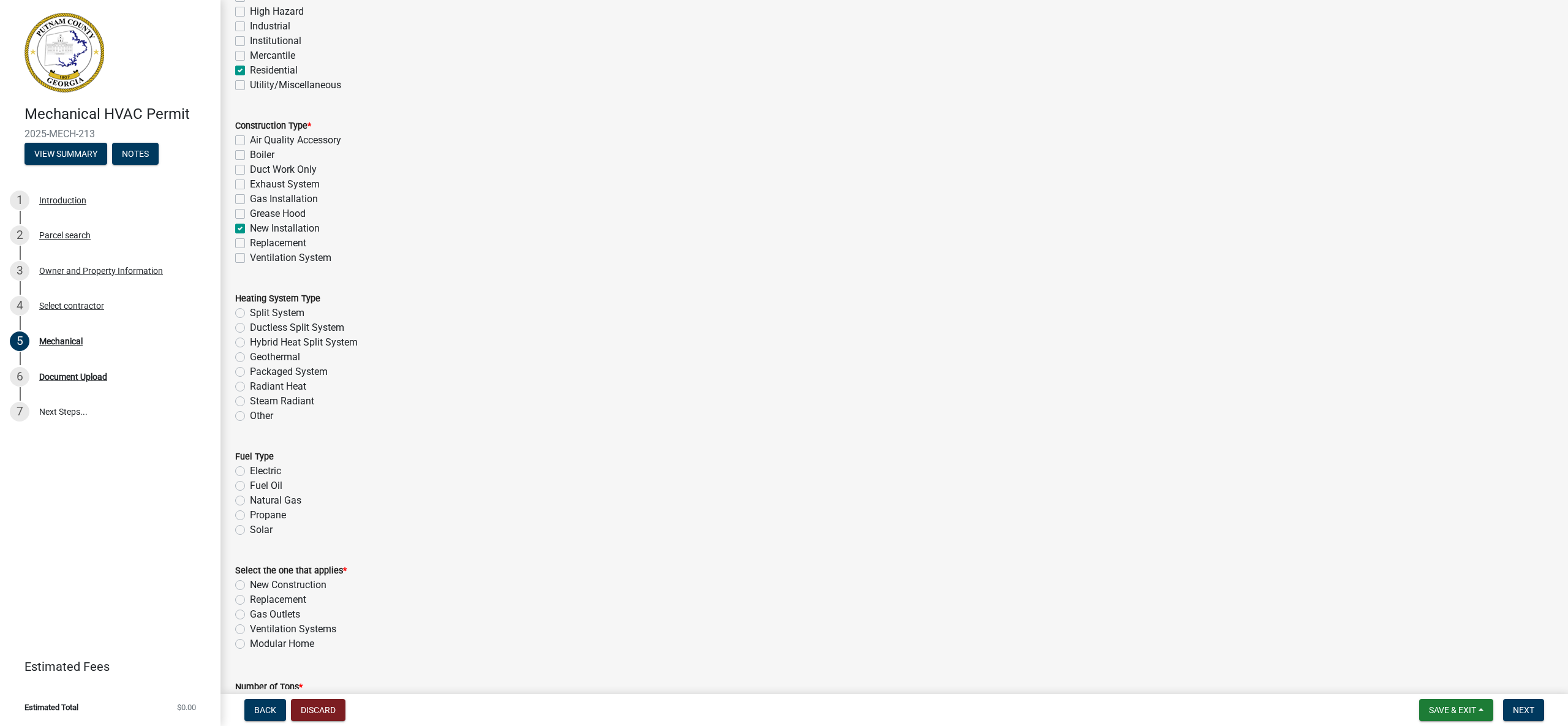
checkbox input "true"
checkbox input "false"
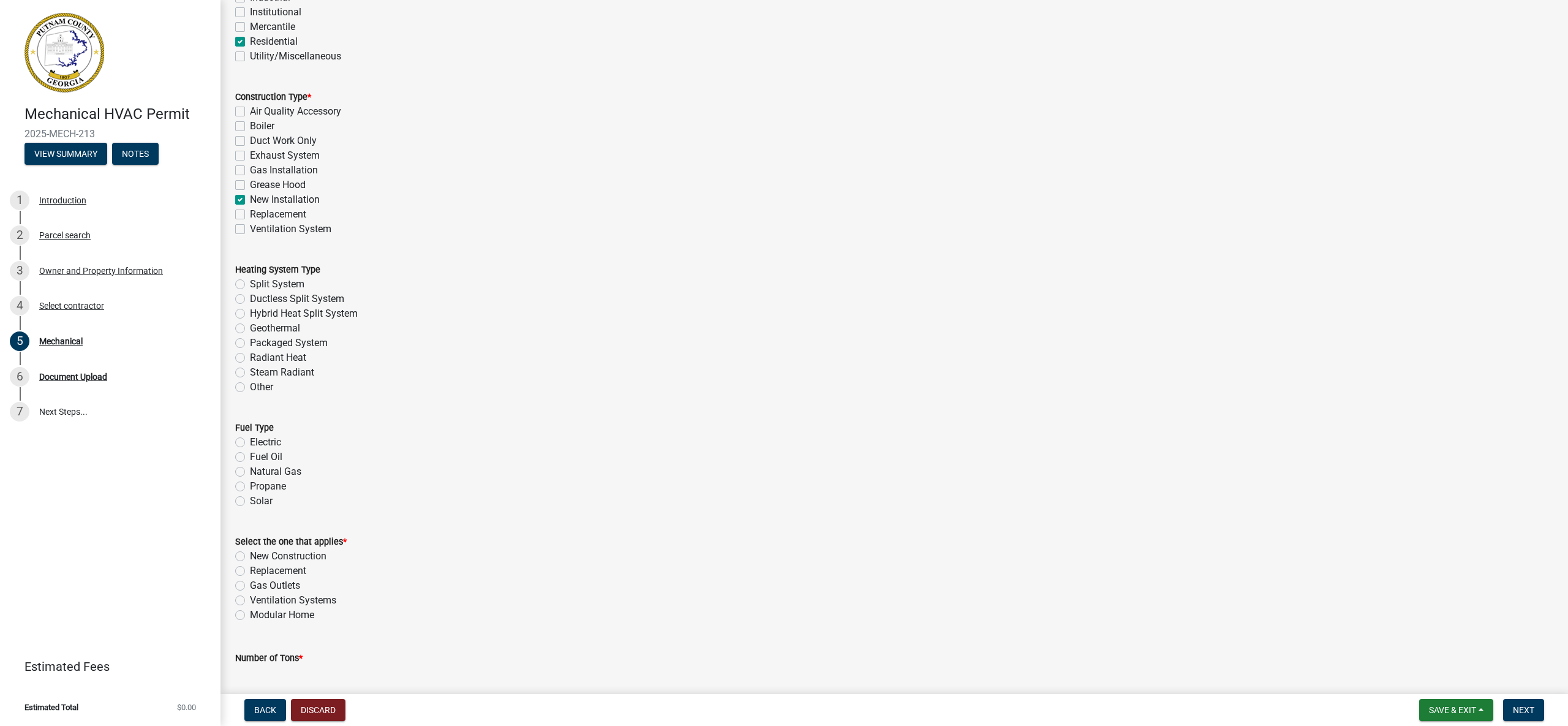
scroll to position [201, 0]
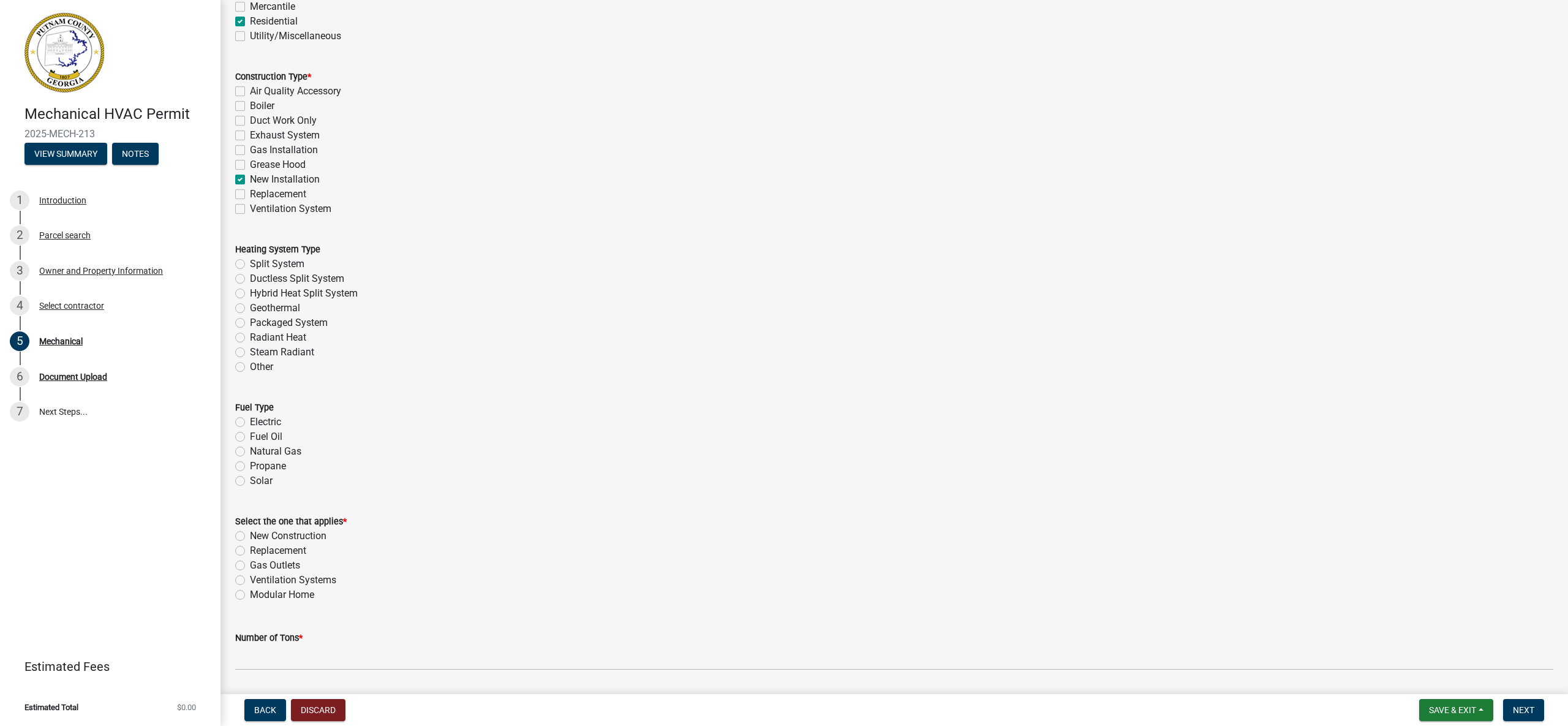
click at [250, 264] on label "Split System" at bounding box center [277, 264] width 55 height 15
click at [250, 264] on input "Split System" at bounding box center [254, 260] width 8 height 8
radio input "true"
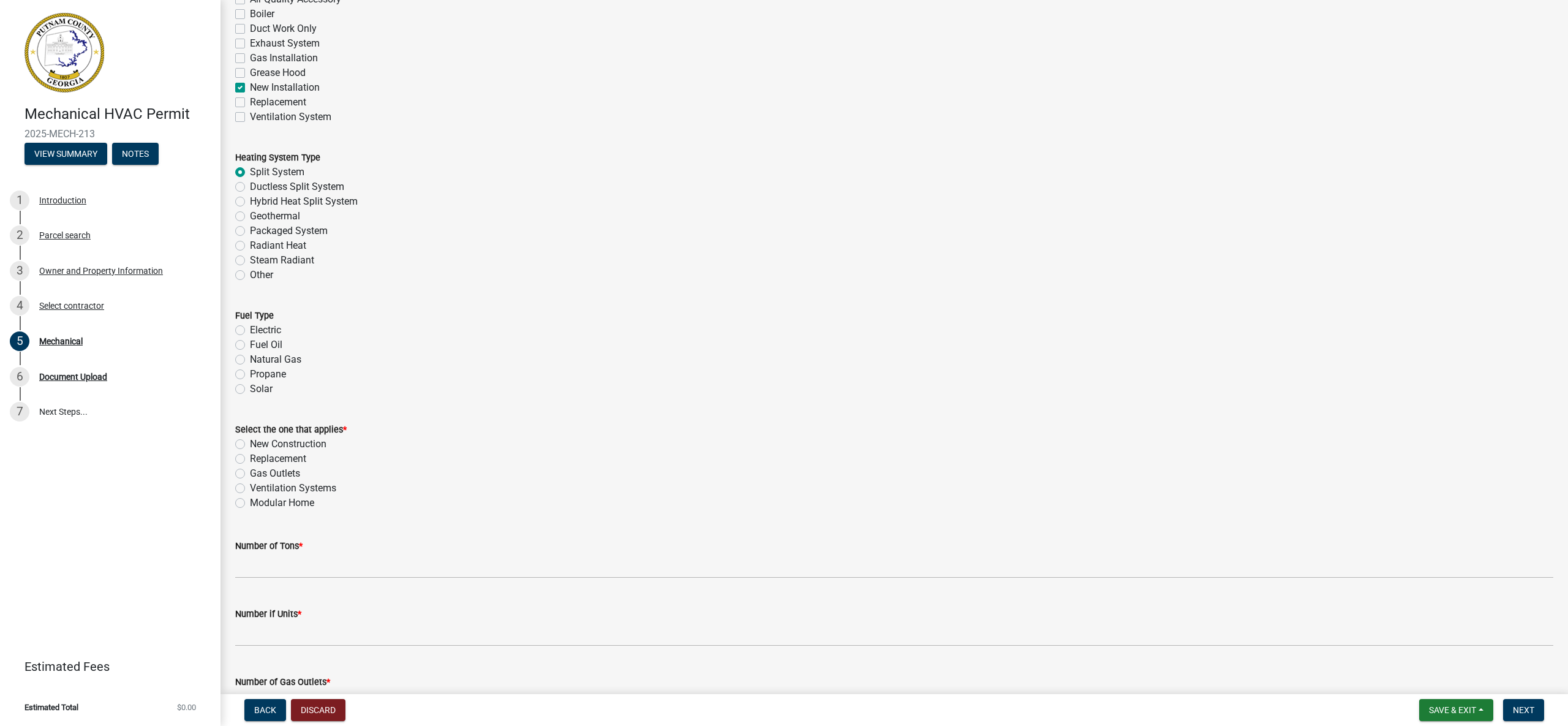
scroll to position [297, 0]
click at [250, 325] on label "Electric" at bounding box center [266, 326] width 32 height 15
click at [250, 325] on input "Electric" at bounding box center [254, 323] width 8 height 8
radio input "true"
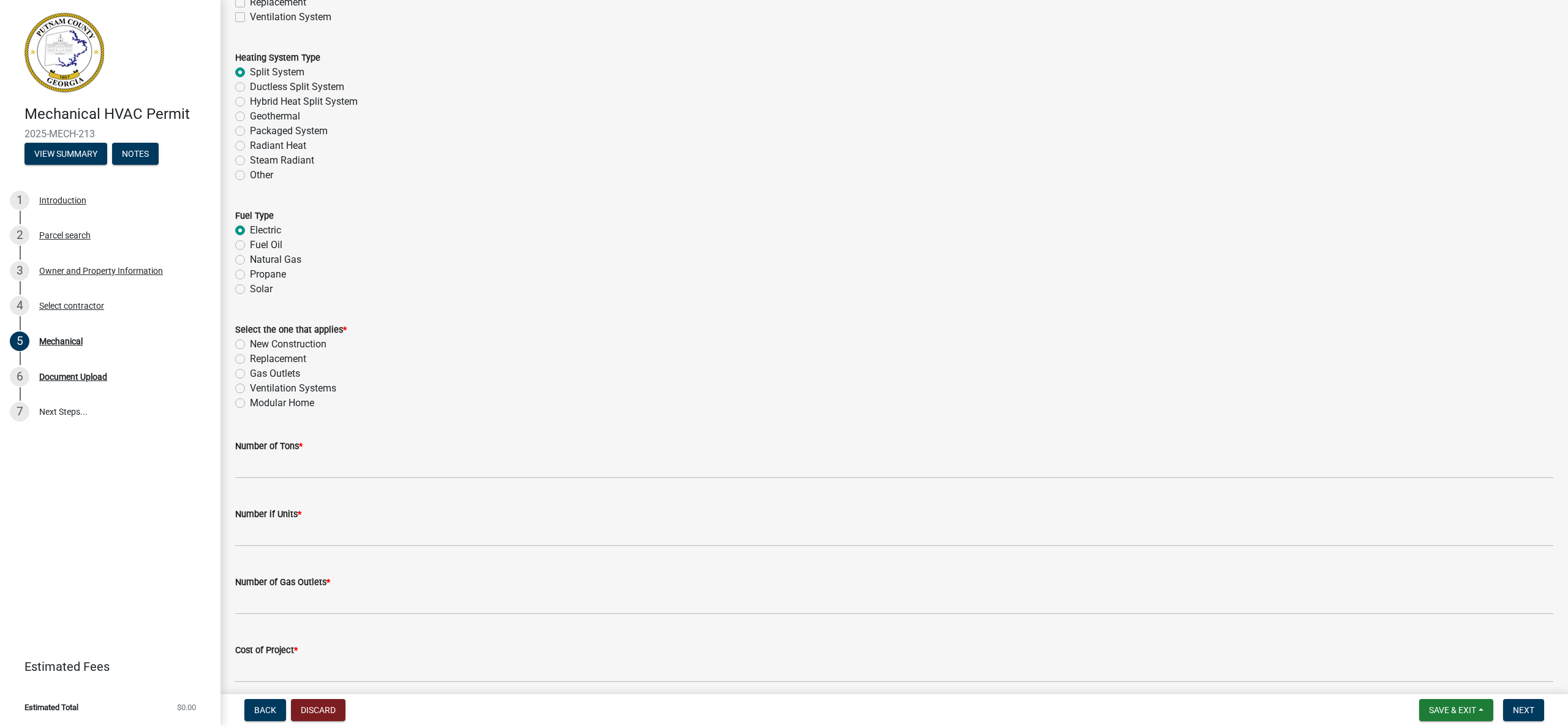
scroll to position [397, 0]
click at [250, 338] on label "New Construction" at bounding box center [288, 340] width 77 height 15
click at [250, 338] on input "New Construction" at bounding box center [254, 336] width 8 height 8
radio input "true"
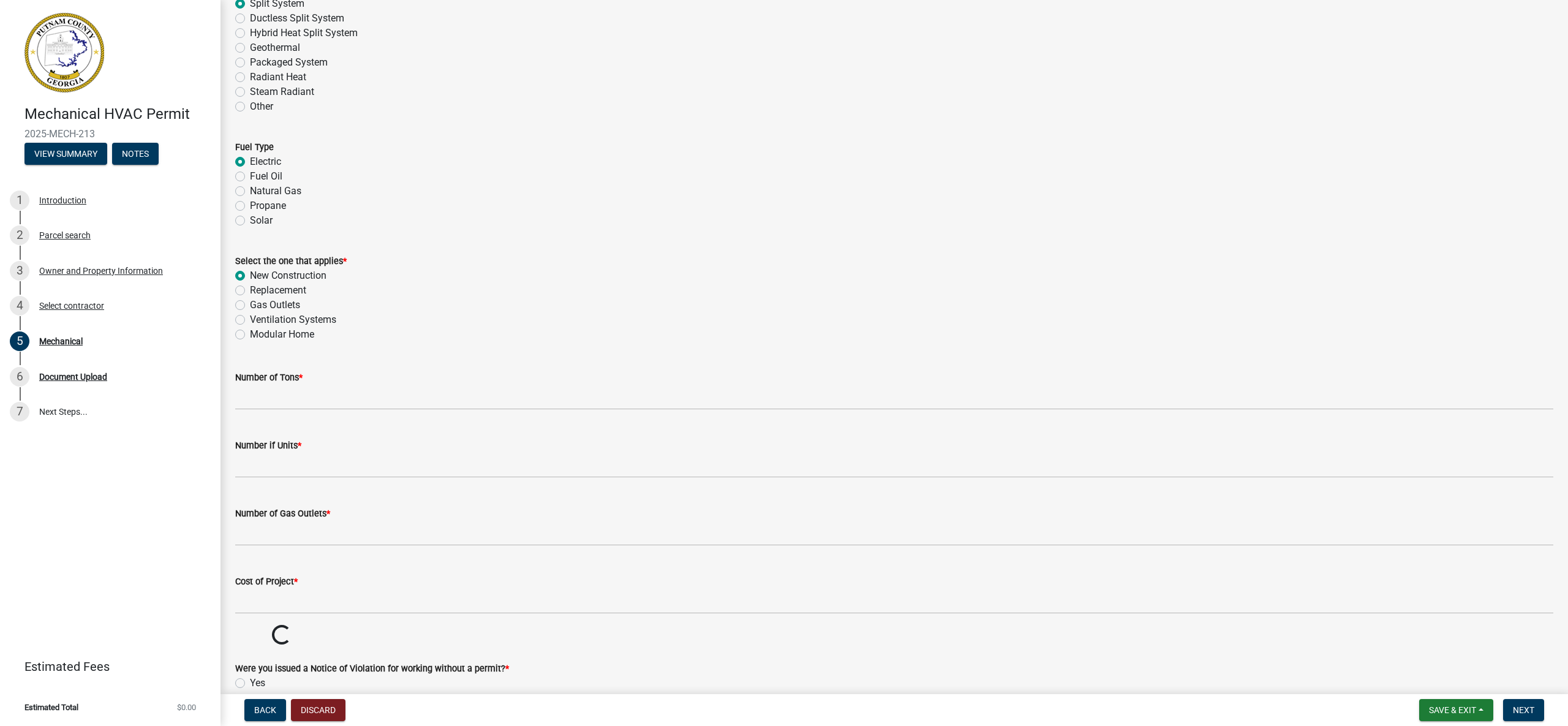
scroll to position [475, 0]
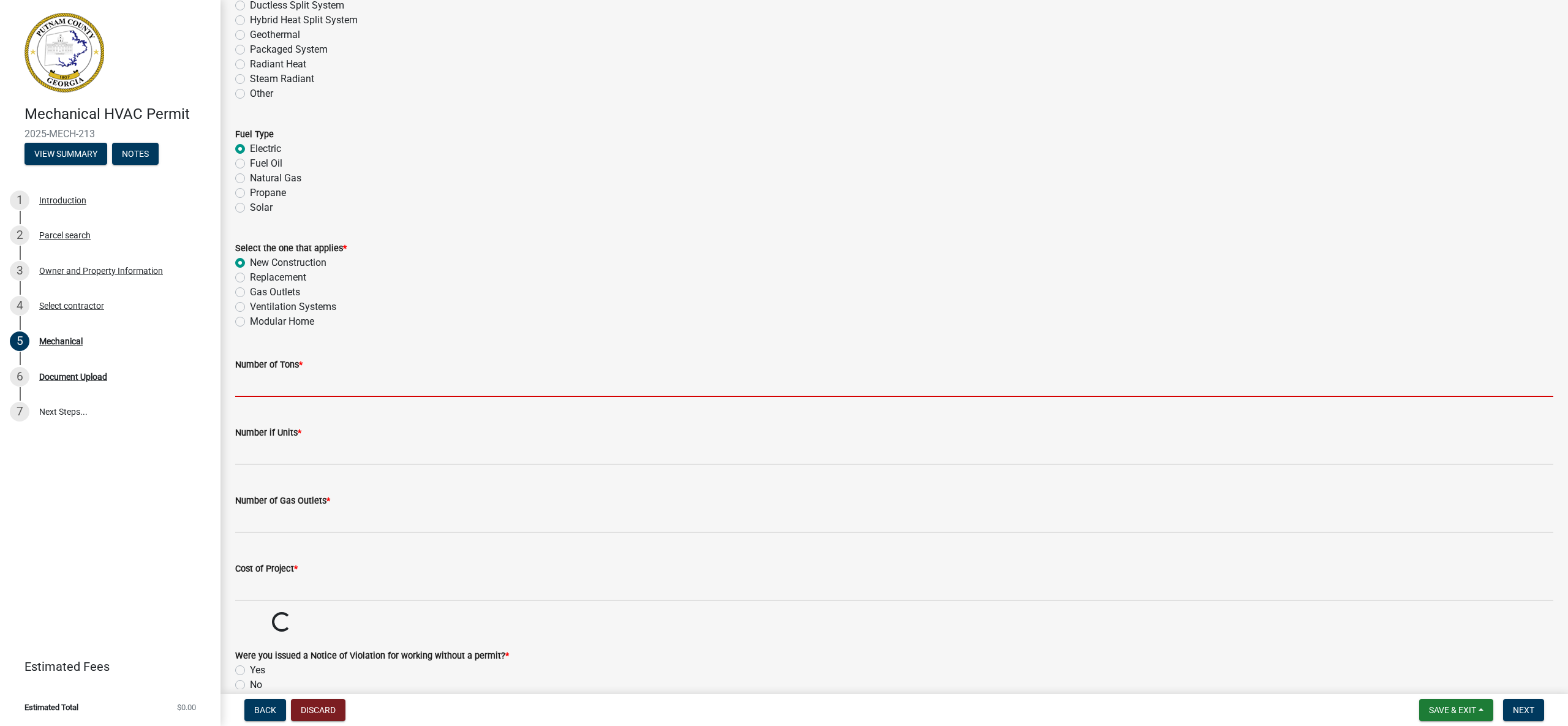
click at [324, 382] on input "text" at bounding box center [895, 384] width 1318 height 25
type input "2"
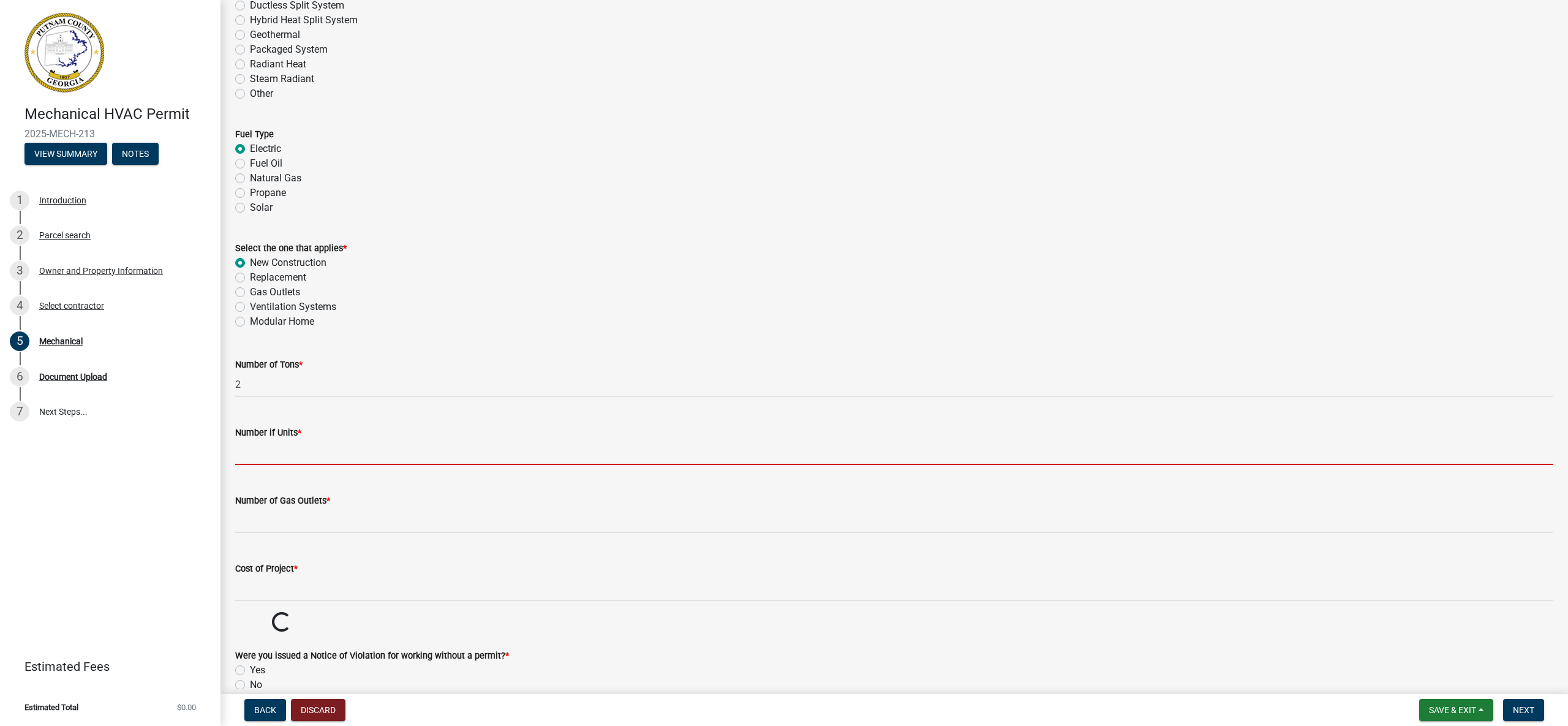
click at [370, 460] on input "text" at bounding box center [895, 452] width 1318 height 25
type input "1"
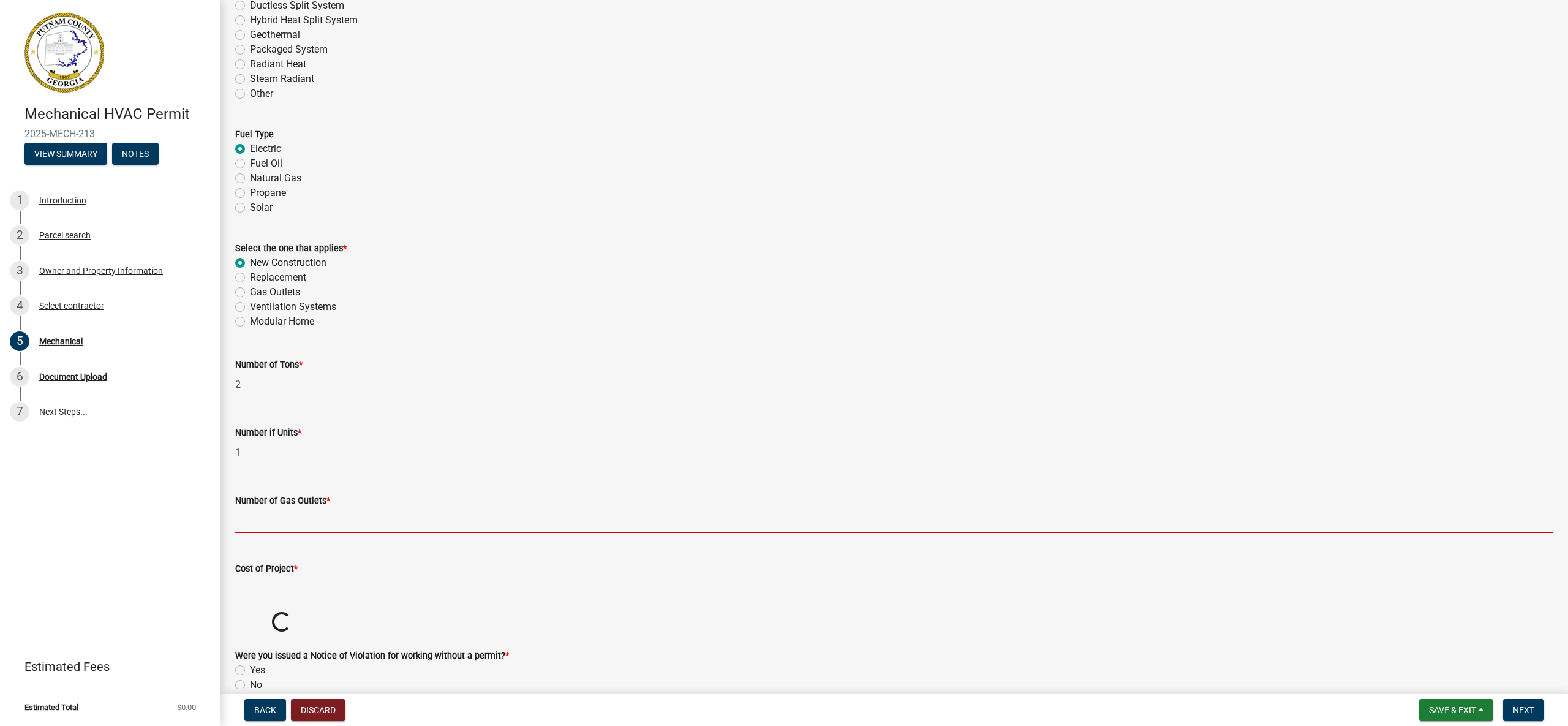
click at [339, 521] on input "text" at bounding box center [895, 520] width 1318 height 25
type input "0"
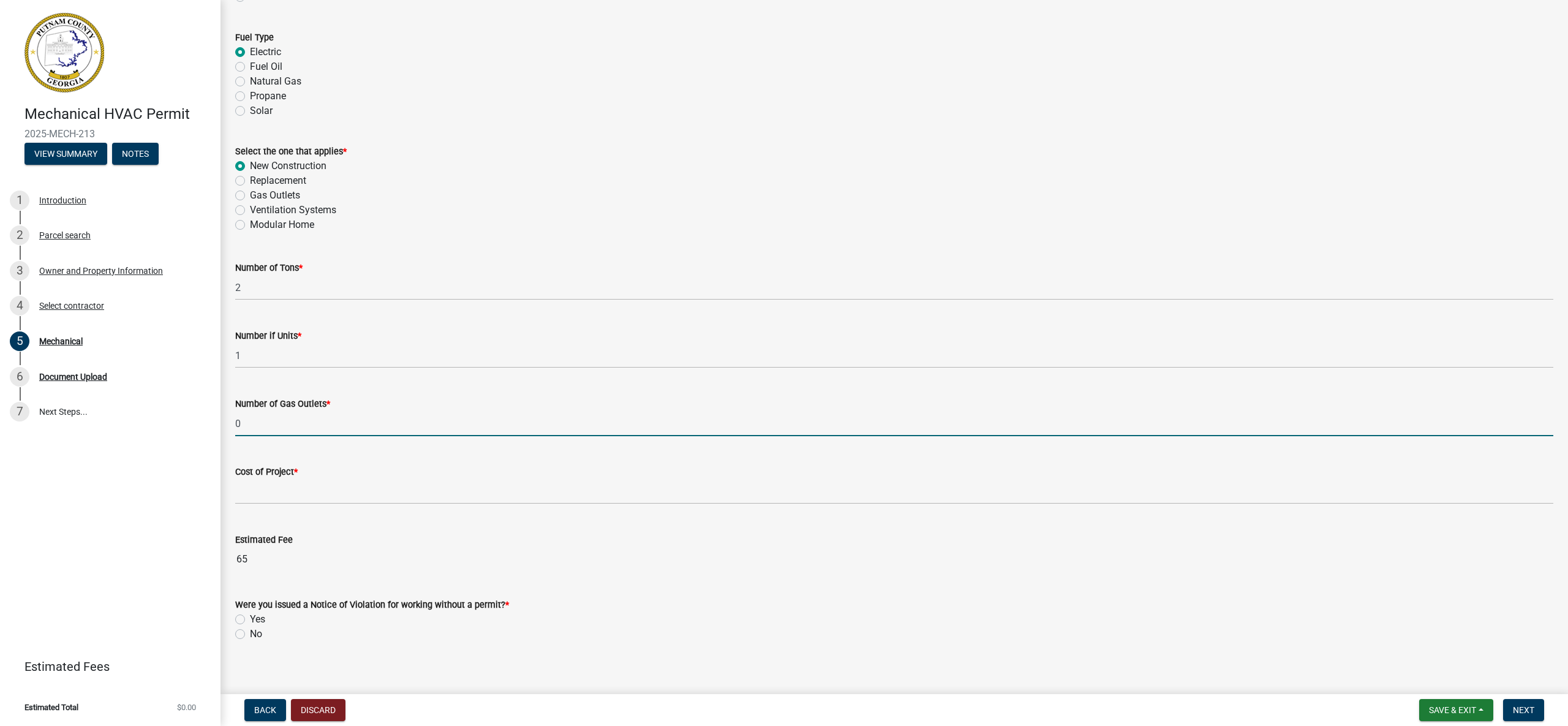
scroll to position [592, 0]
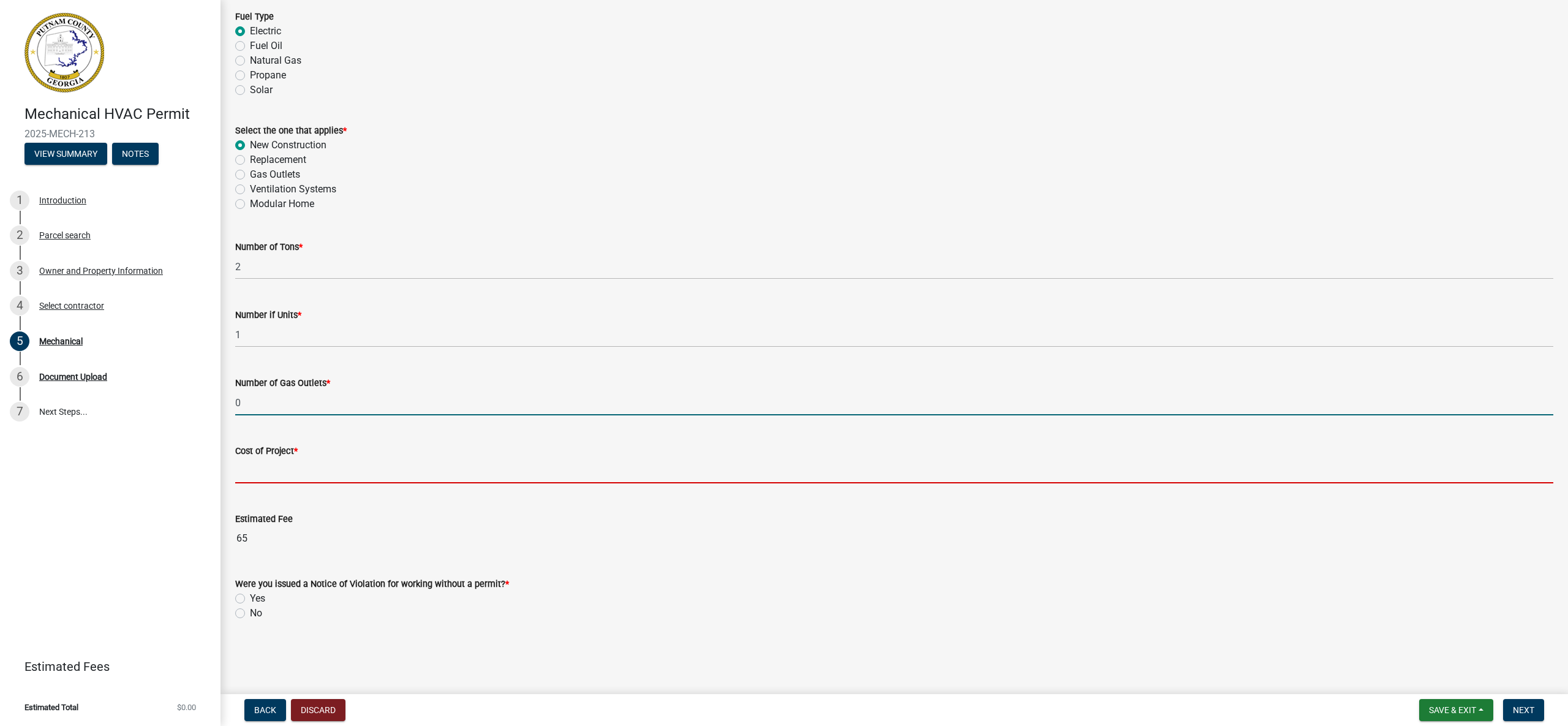
click at [347, 475] on div "Cost of Project *" at bounding box center [895, 455] width 1318 height 57
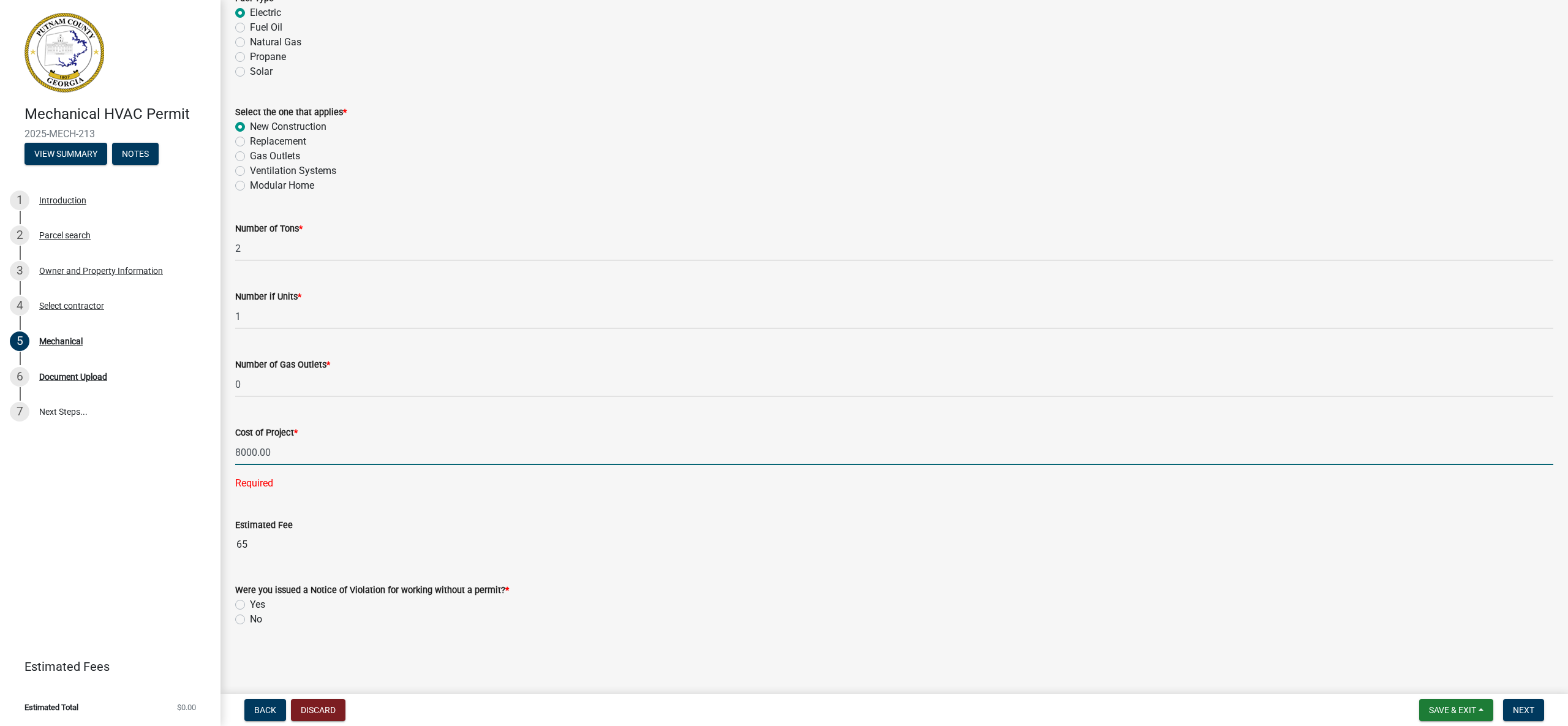
scroll to position [617, 0]
type input "8000"
click at [250, 615] on label "No" at bounding box center [256, 613] width 12 height 15
click at [250, 613] on input "No" at bounding box center [254, 610] width 8 height 8
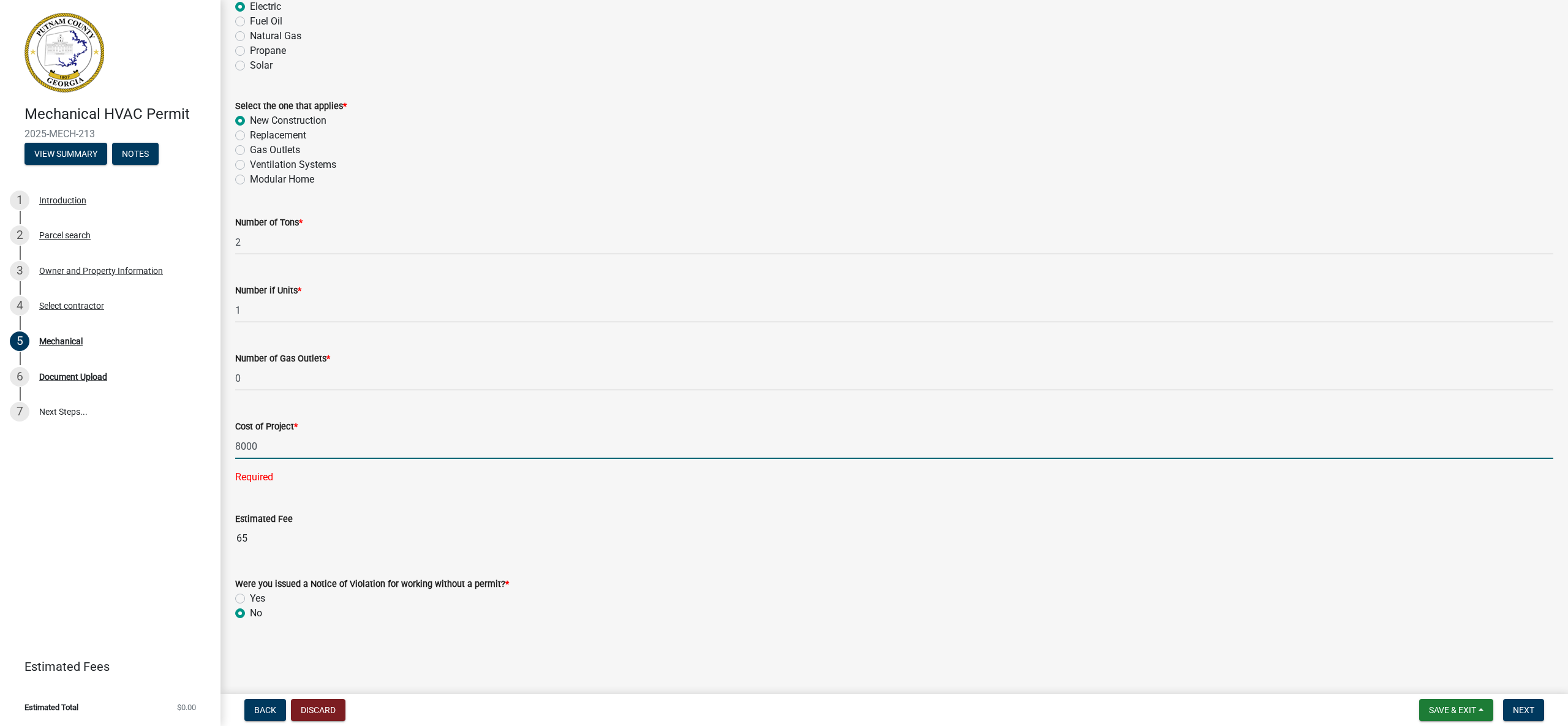
radio input "true"
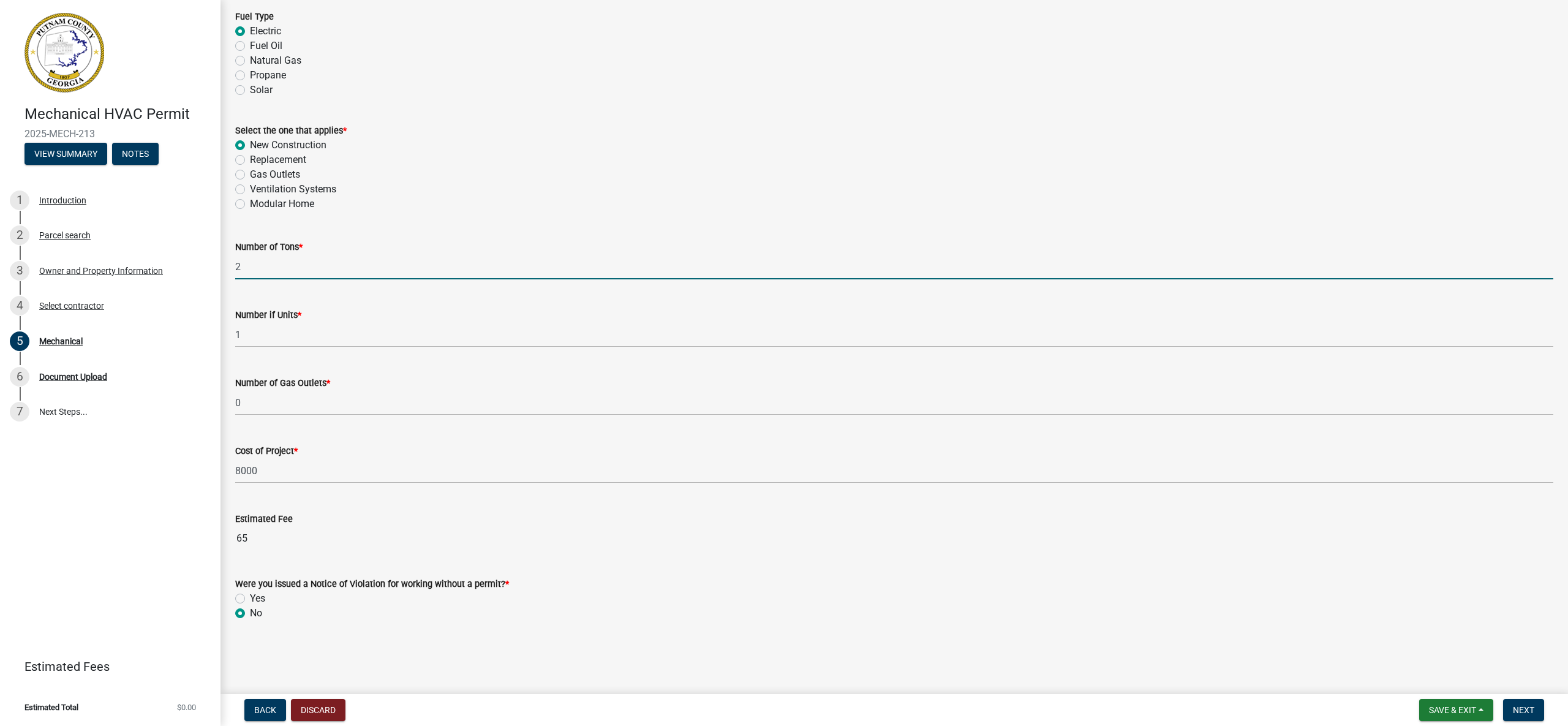
click at [255, 264] on input "2" at bounding box center [895, 266] width 1318 height 25
type input "1.5"
click at [1522, 713] on span "Next" at bounding box center [1523, 709] width 21 height 10
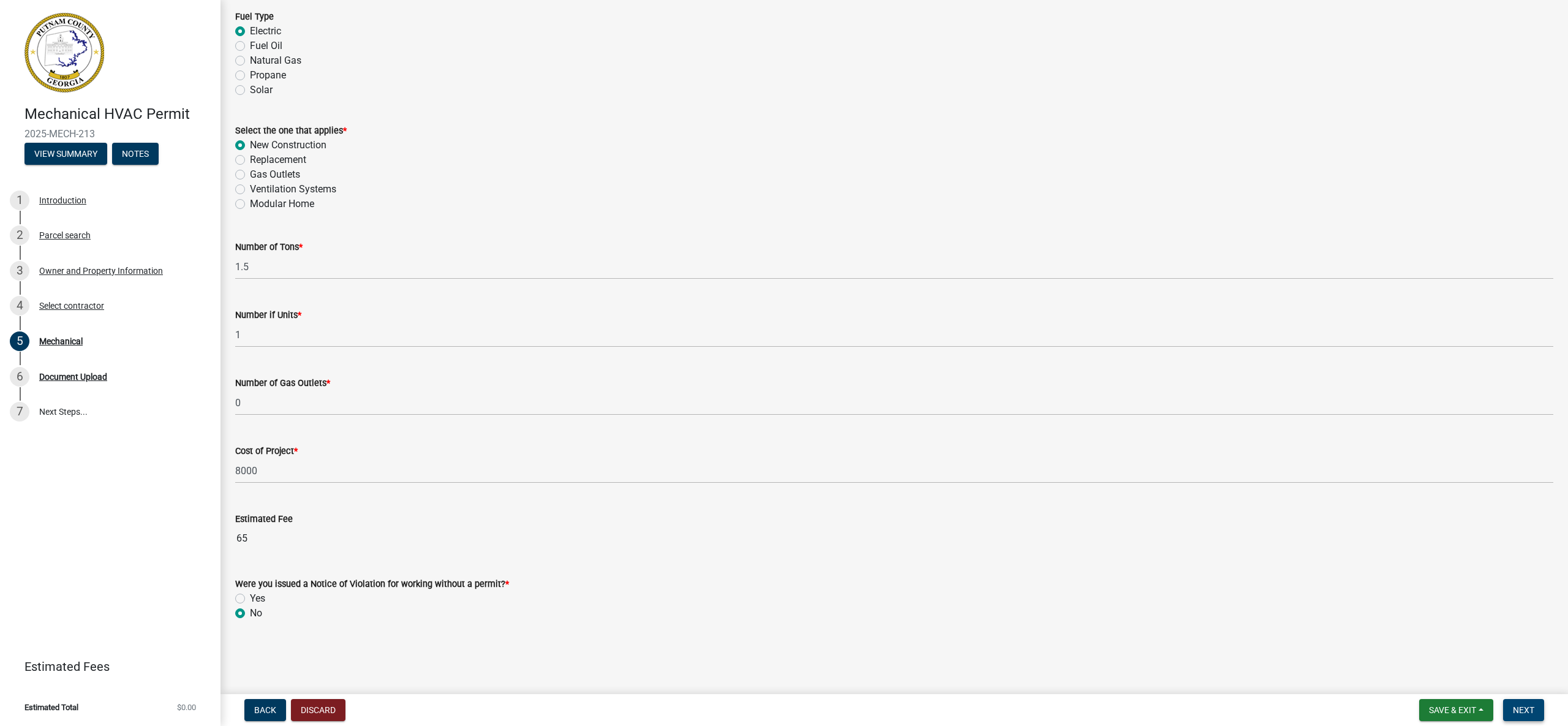
click at [1528, 709] on span "Next" at bounding box center [1523, 709] width 21 height 10
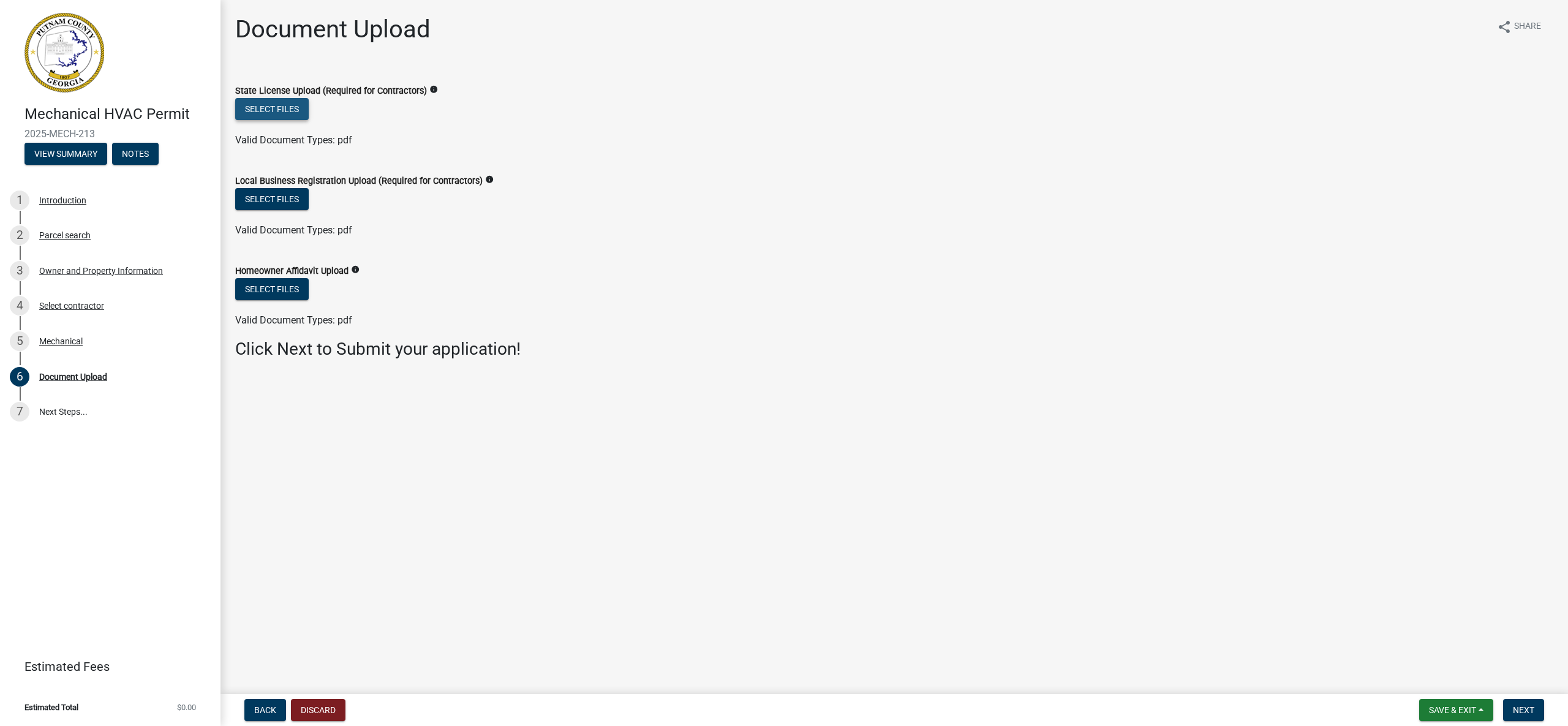
click at [271, 104] on button "Select files" at bounding box center [272, 109] width 73 height 22
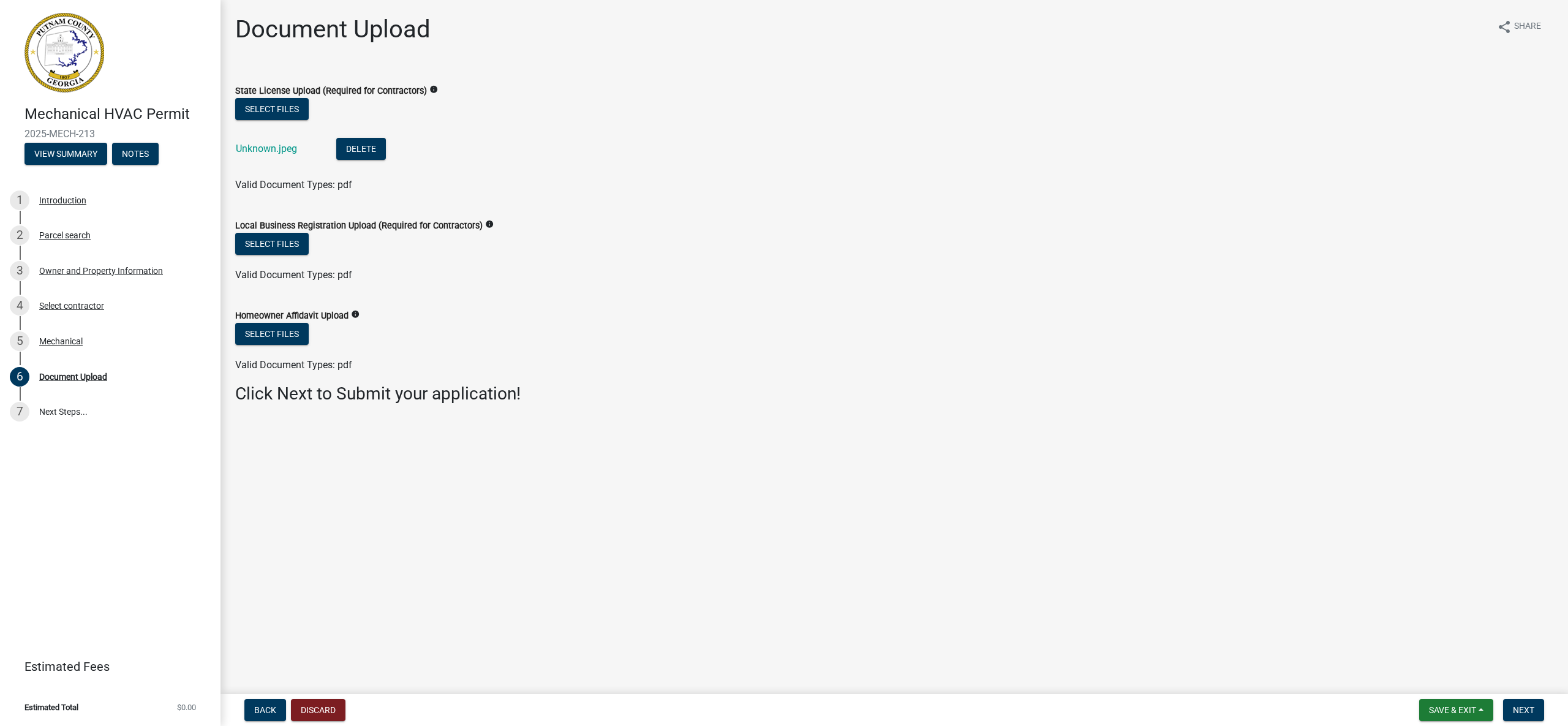
click at [666, 242] on div "Select files" at bounding box center [895, 245] width 1318 height 25
click at [370, 150] on button "Delete" at bounding box center [361, 149] width 50 height 22
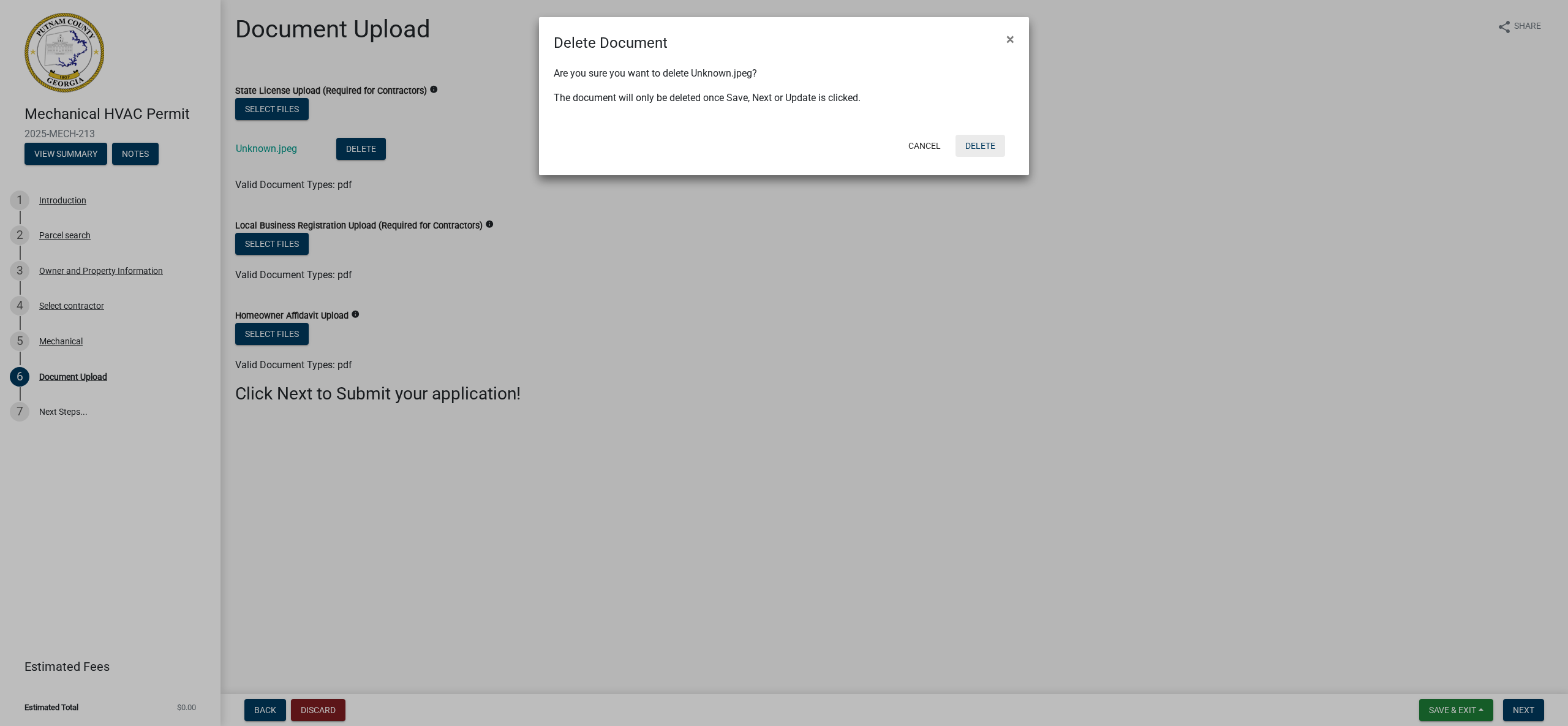
click at [974, 146] on button "Delete" at bounding box center [980, 146] width 50 height 22
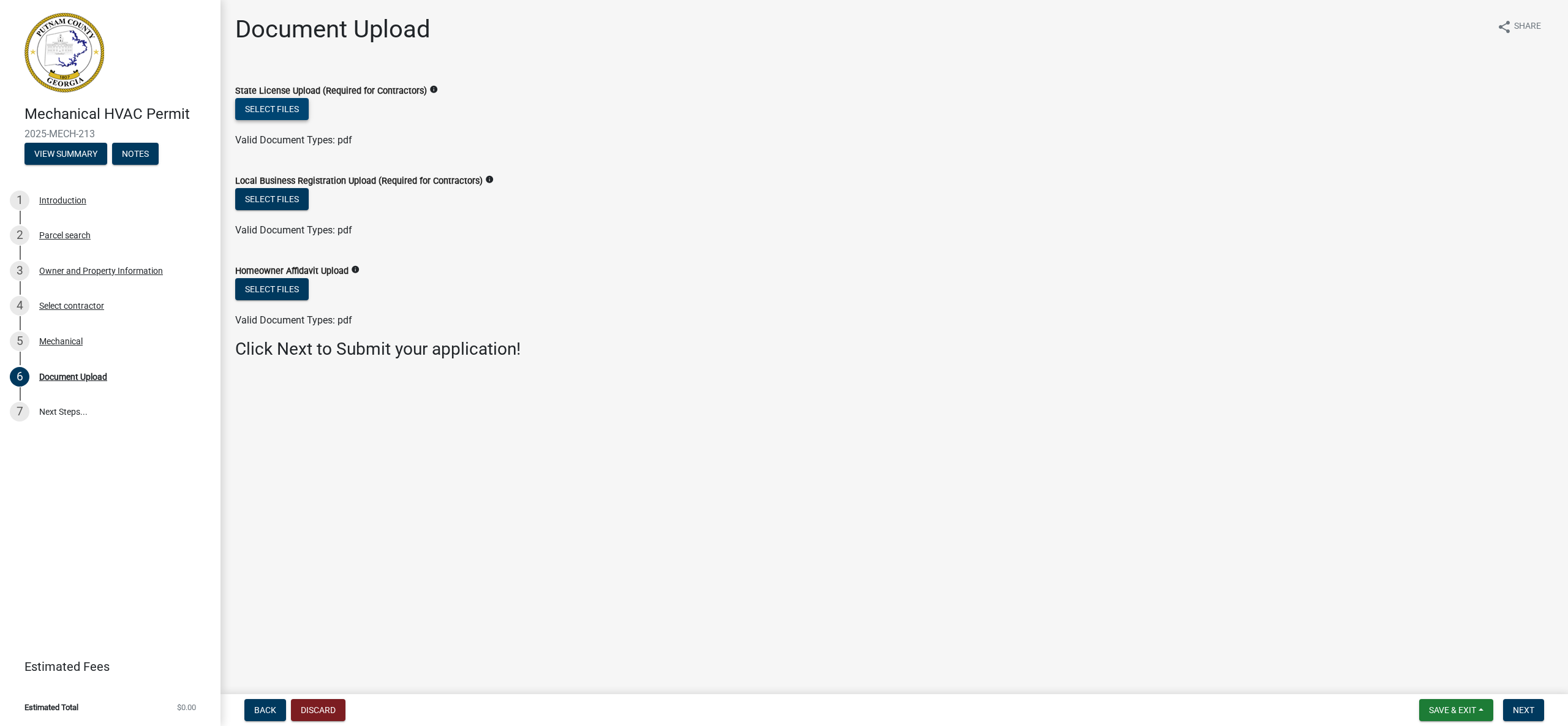
click at [272, 113] on button "Select files" at bounding box center [272, 109] width 73 height 22
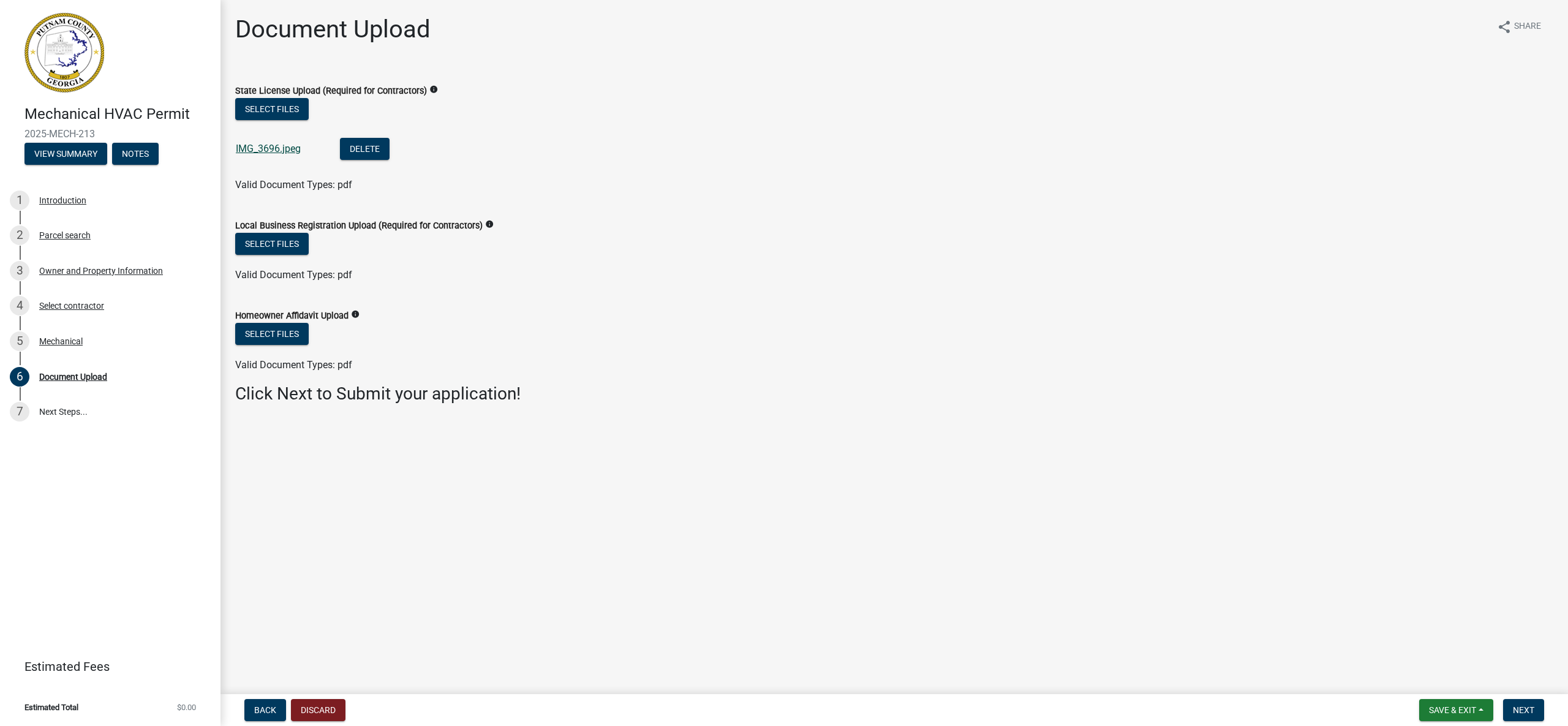
click at [271, 149] on link "IMG_3696.jpeg" at bounding box center [268, 149] width 65 height 12
click at [363, 145] on button "Delete" at bounding box center [365, 149] width 50 height 22
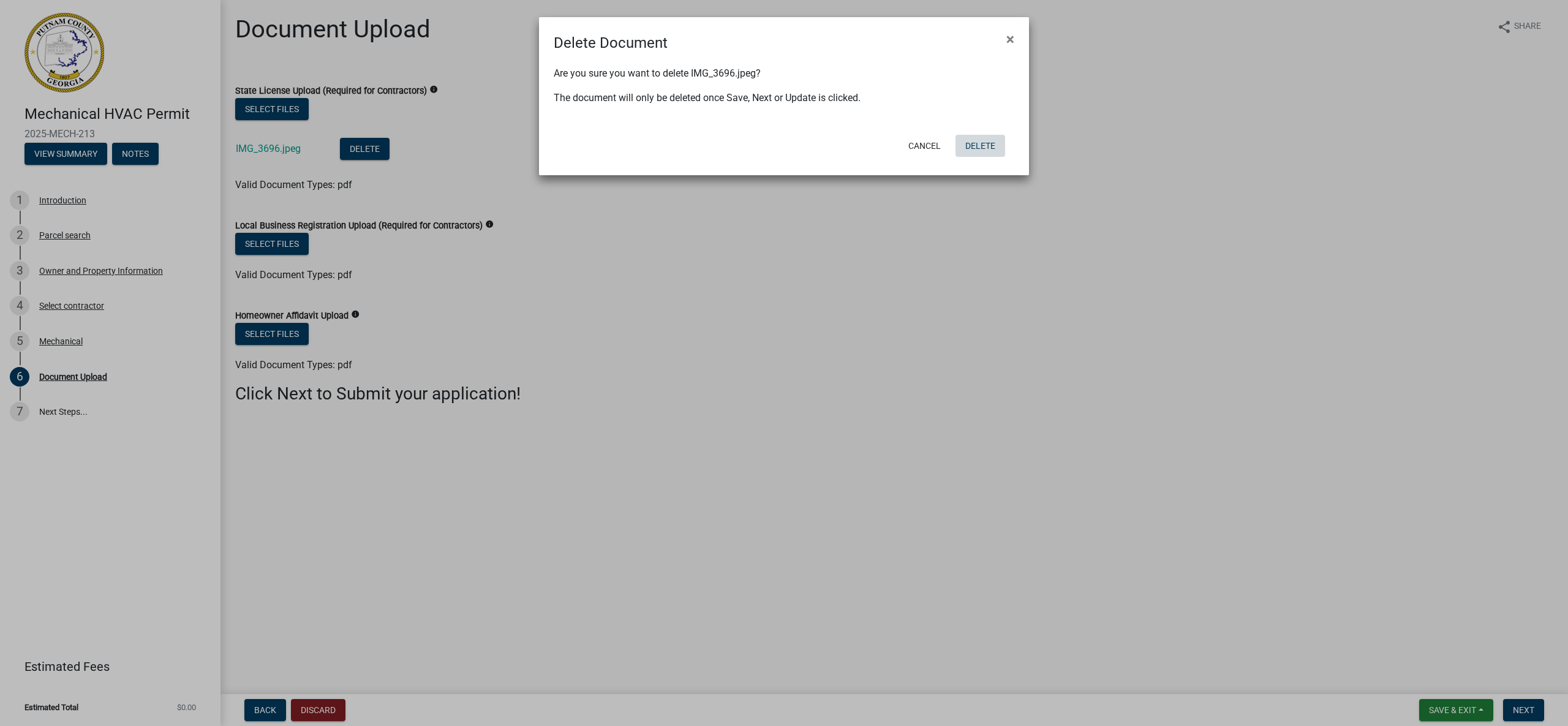
click at [972, 146] on button "Delete" at bounding box center [980, 146] width 50 height 22
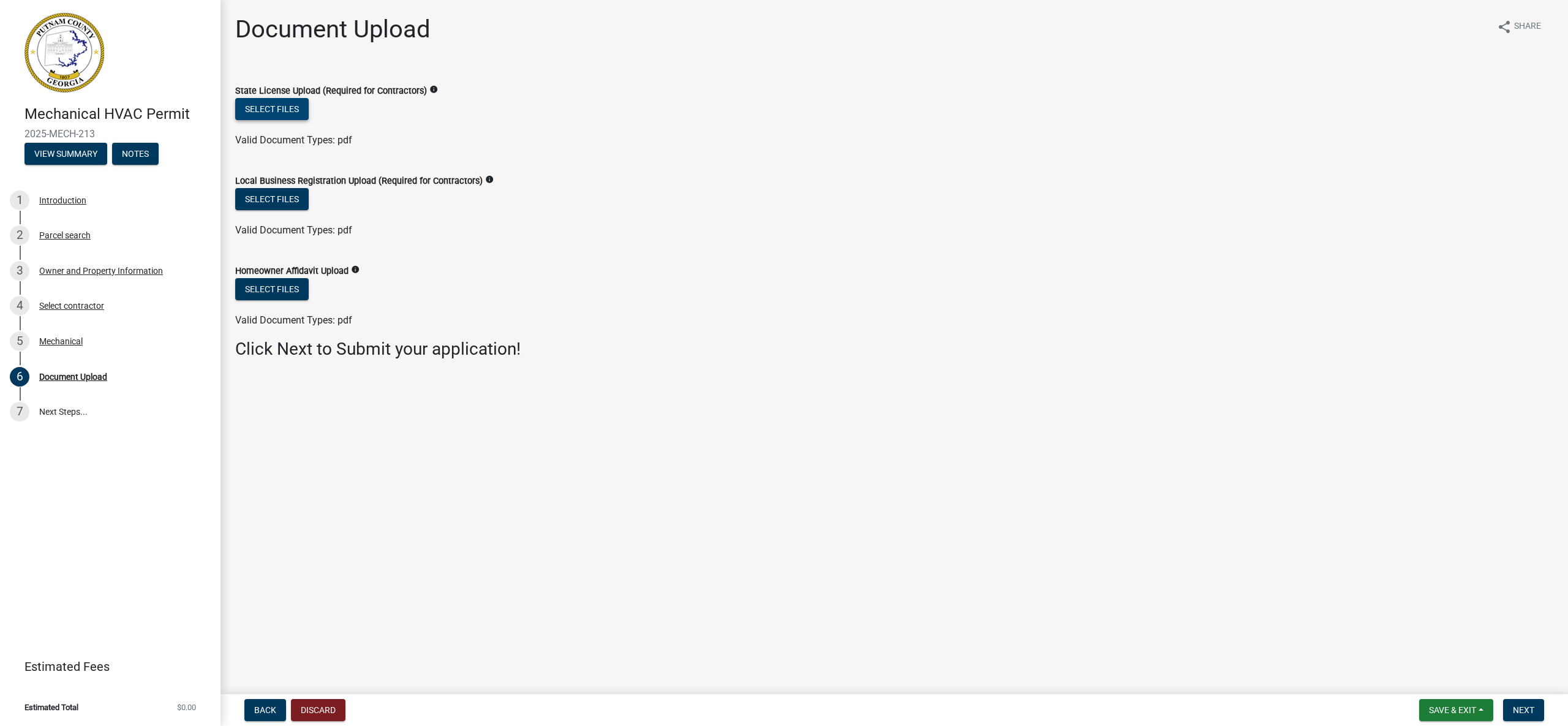
click at [270, 109] on button "Select files" at bounding box center [272, 109] width 73 height 22
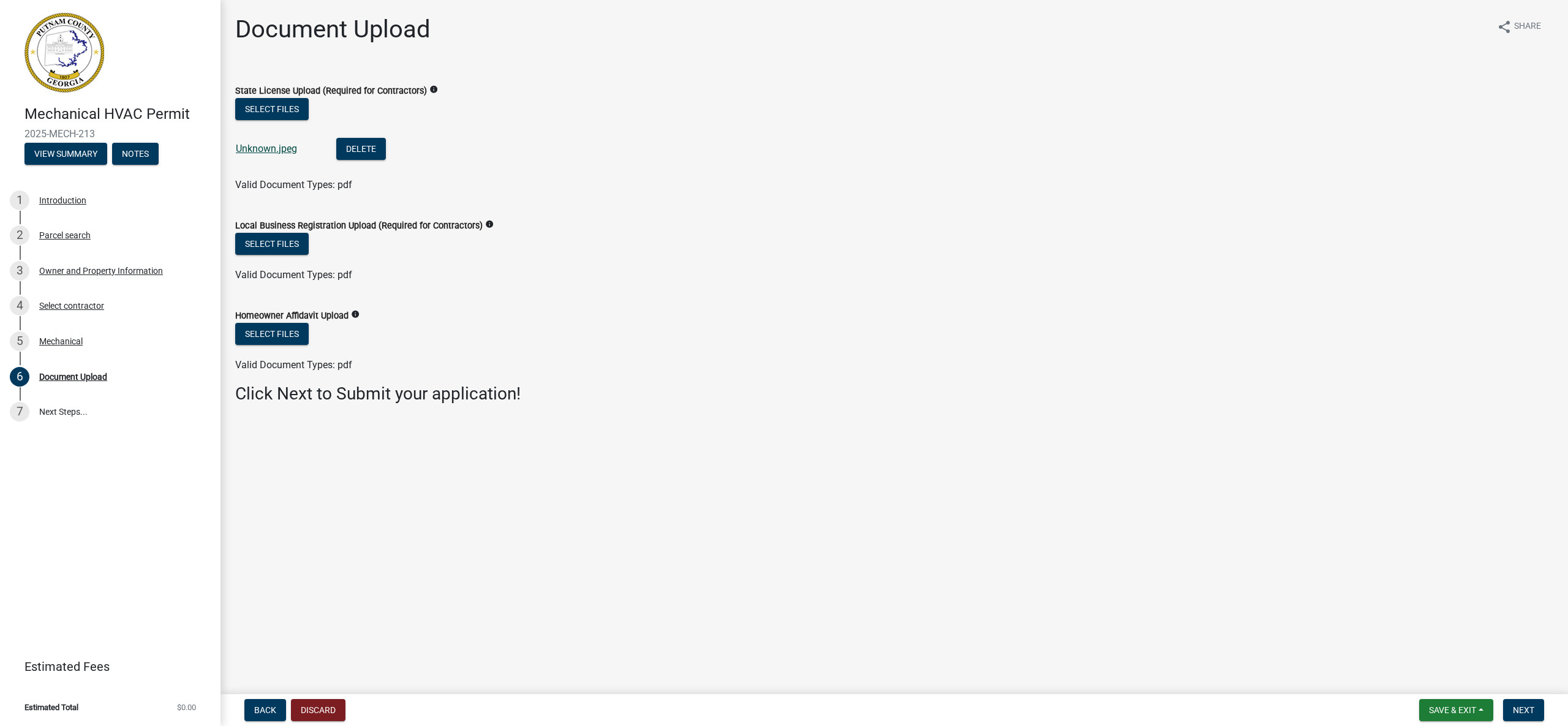
click at [274, 149] on link "Unknown.jpeg" at bounding box center [266, 149] width 61 height 12
click at [291, 250] on button "Select files" at bounding box center [272, 244] width 73 height 22
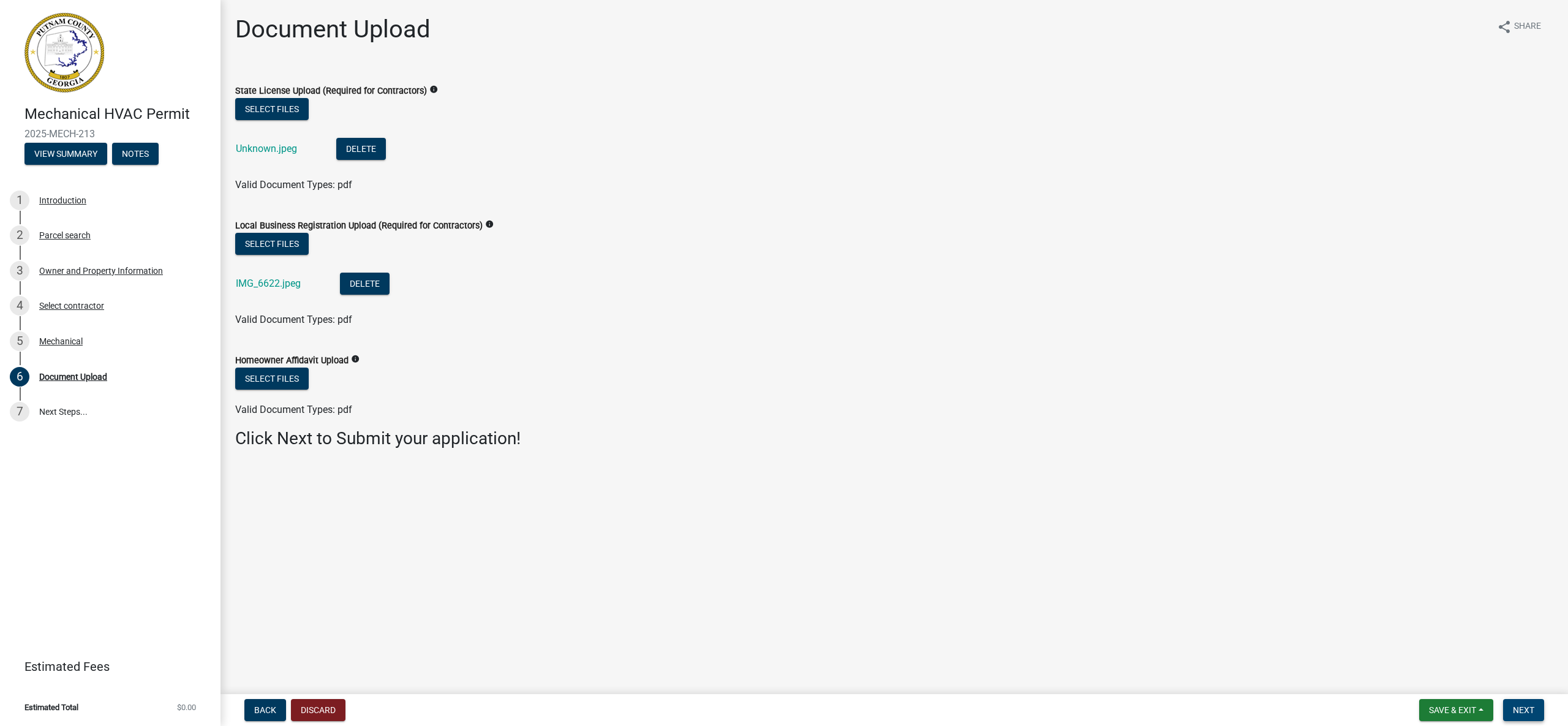
click at [1522, 707] on span "Next" at bounding box center [1523, 709] width 21 height 10
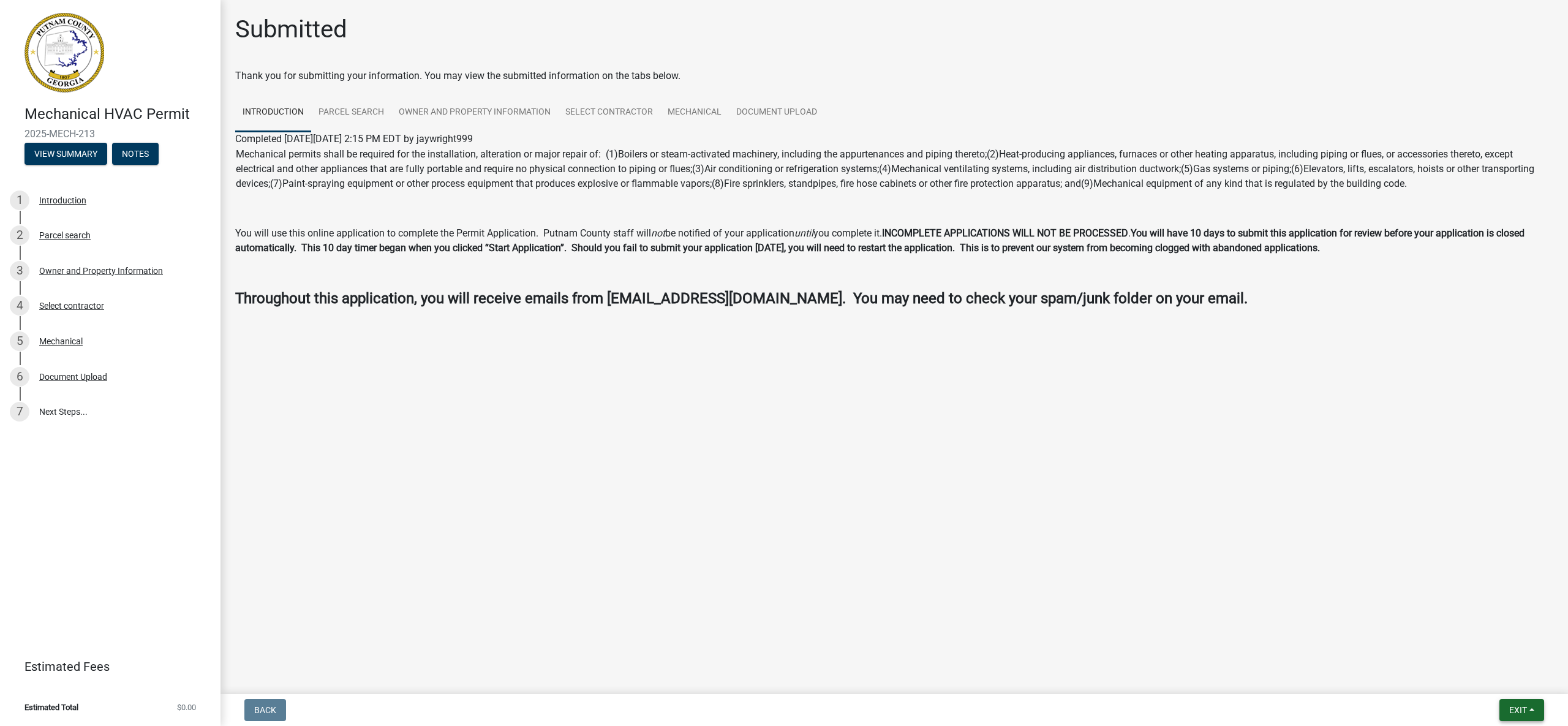
click at [1513, 706] on span "Exit" at bounding box center [1518, 709] width 18 height 10
click at [1500, 682] on button "Save & Exit" at bounding box center [1496, 678] width 98 height 30
